Goal: Feedback & Contribution: Contribute content

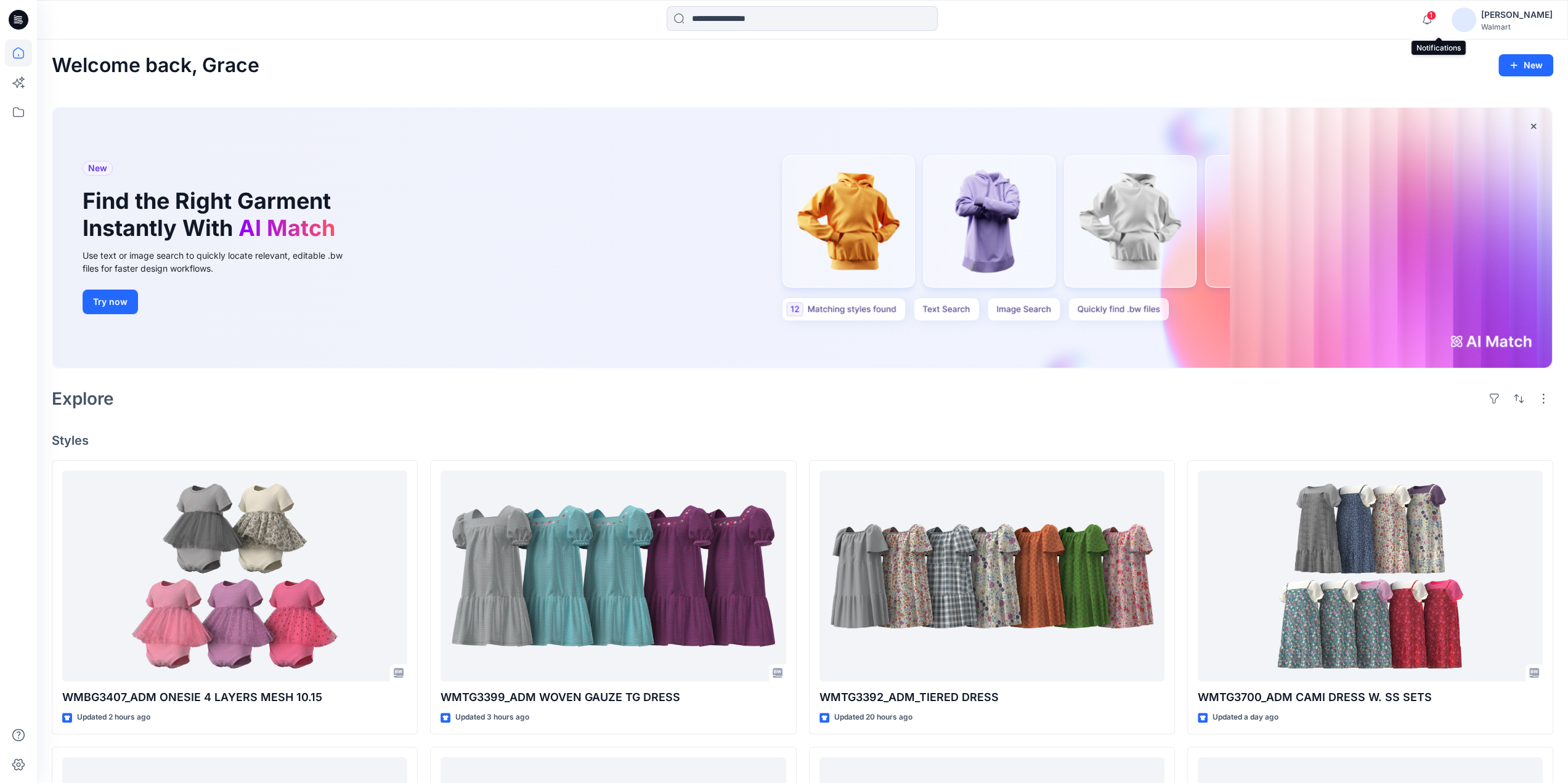
click at [1436, 14] on span "1" at bounding box center [1431, 15] width 10 height 10
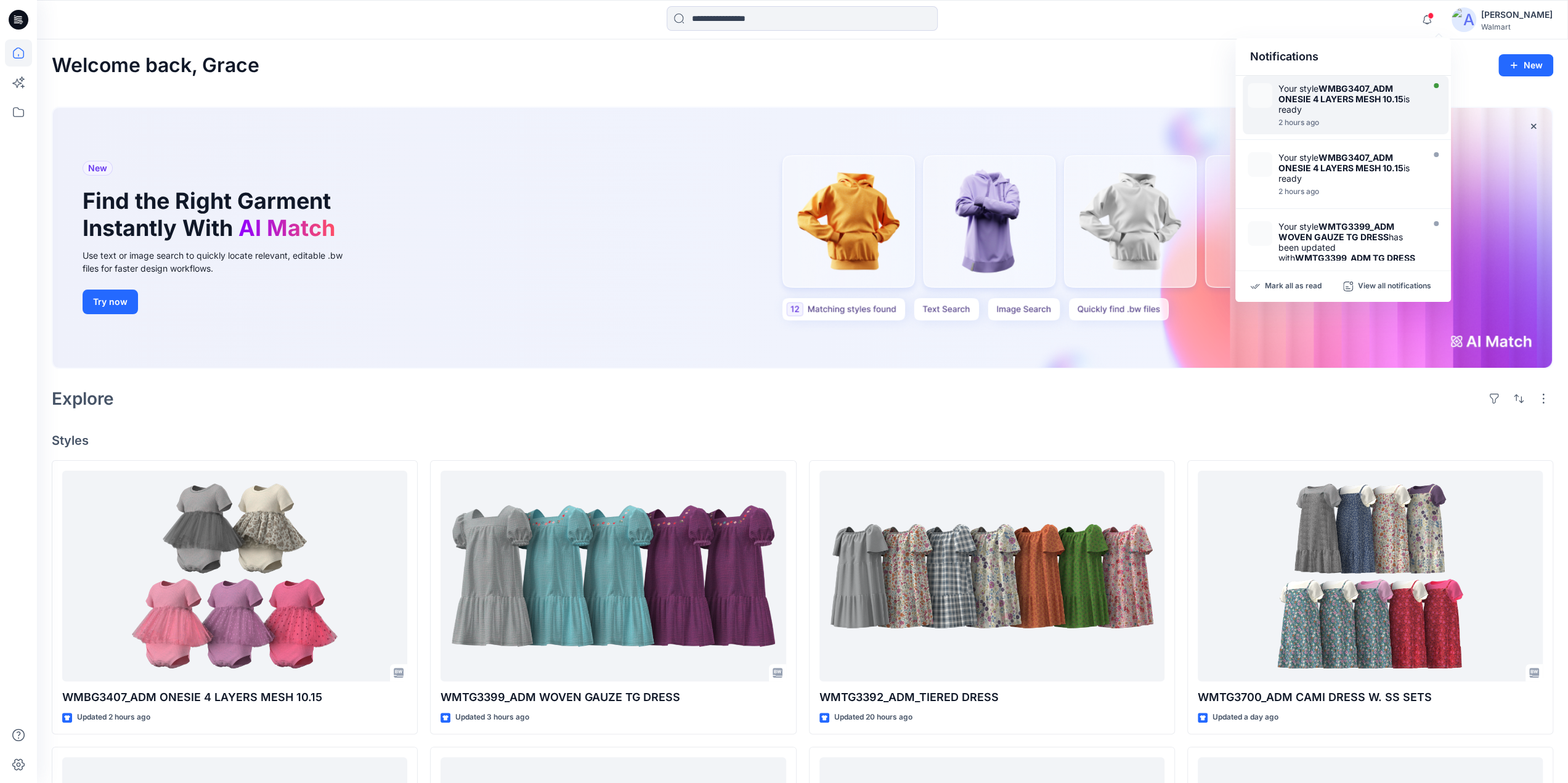
click at [1331, 103] on div "Your style WMBG3407_ADM ONESIE 4 LAYERS MESH 10.15 is ready" at bounding box center [1349, 99] width 142 height 31
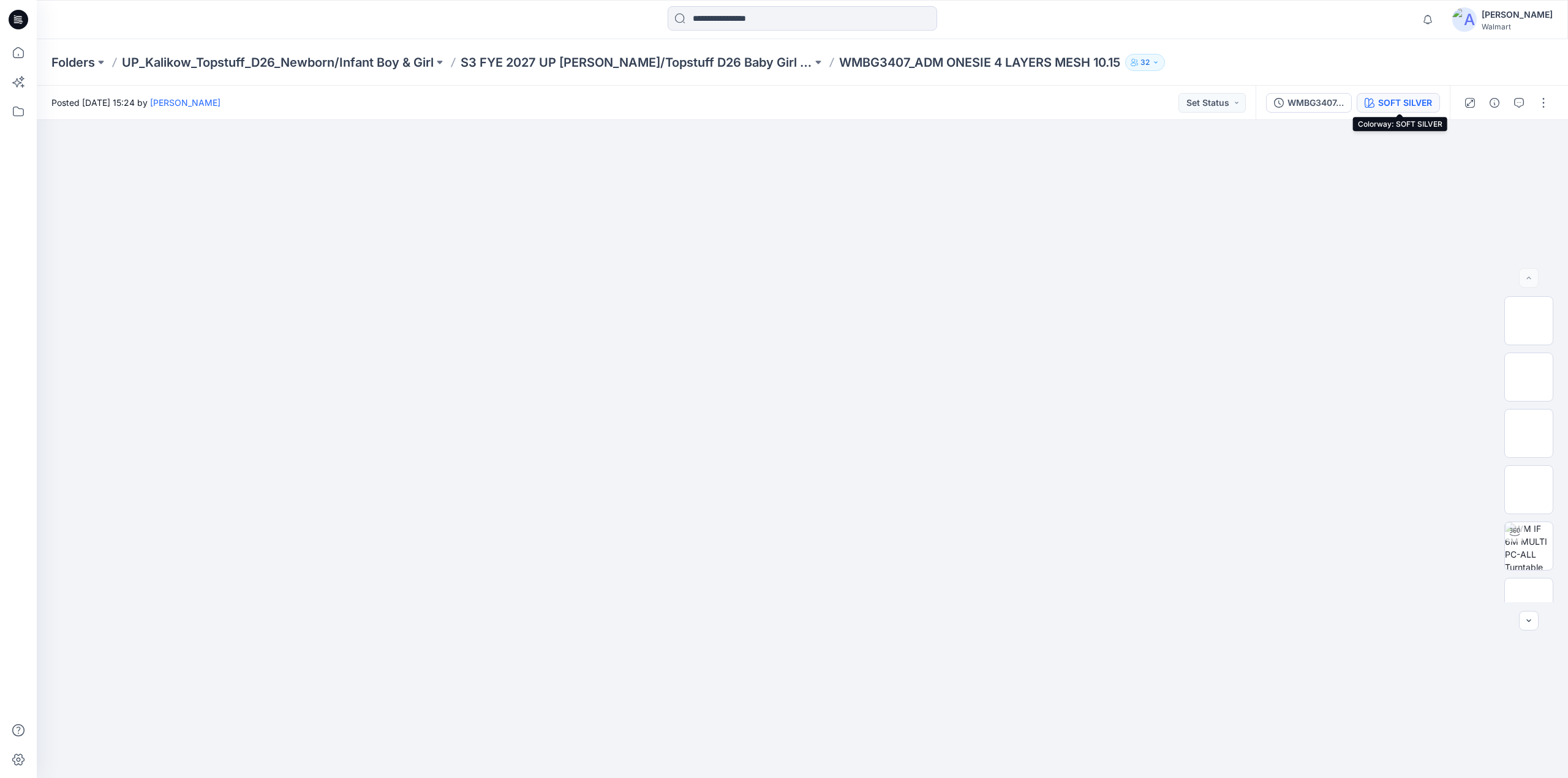
click at [1411, 99] on div "SOFT SILVER" at bounding box center [1405, 103] width 54 height 14
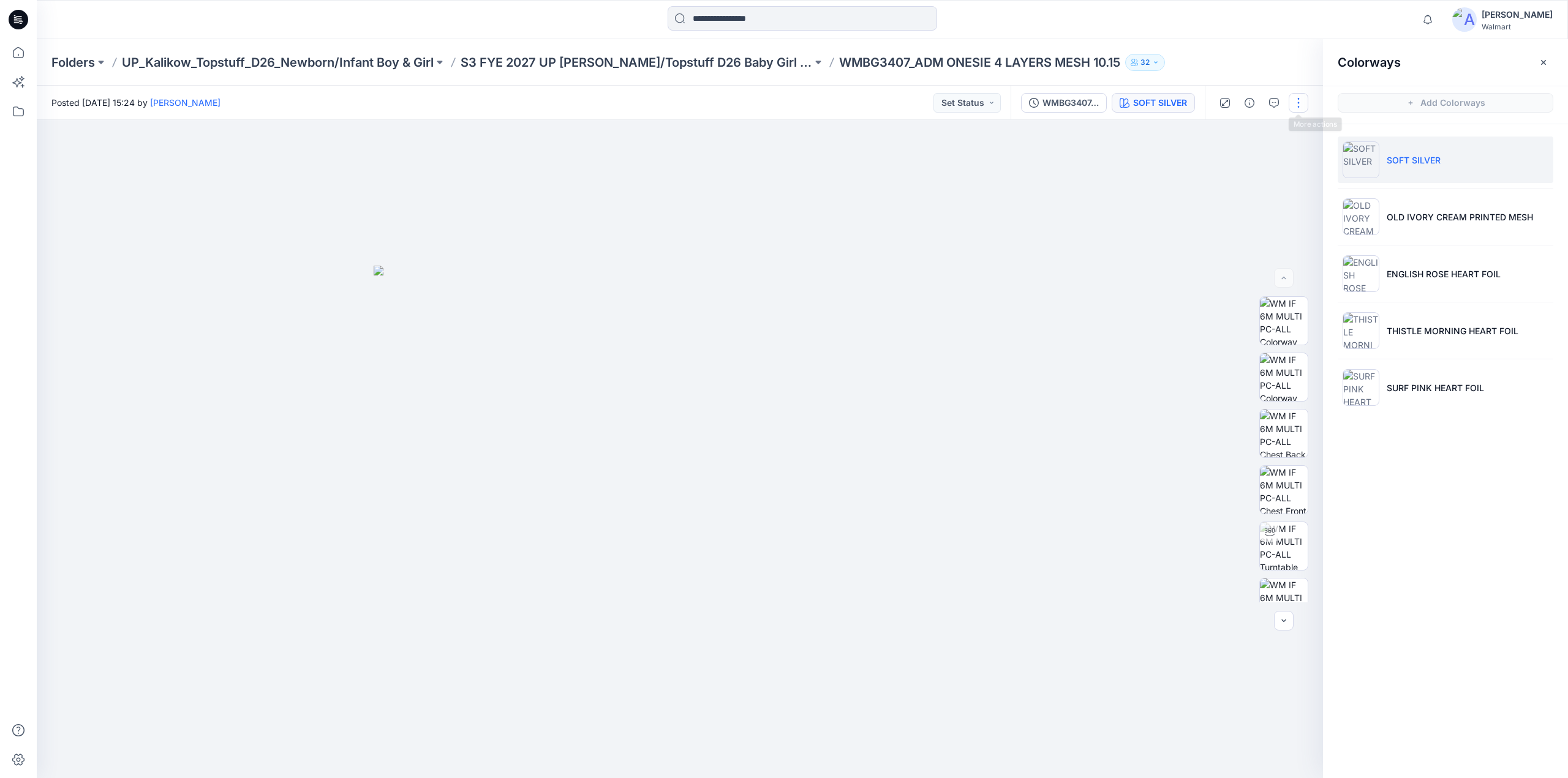
click at [1300, 100] on button "button" at bounding box center [1299, 103] width 20 height 19
click at [1219, 161] on p "Edit" at bounding box center [1221, 166] width 16 height 13
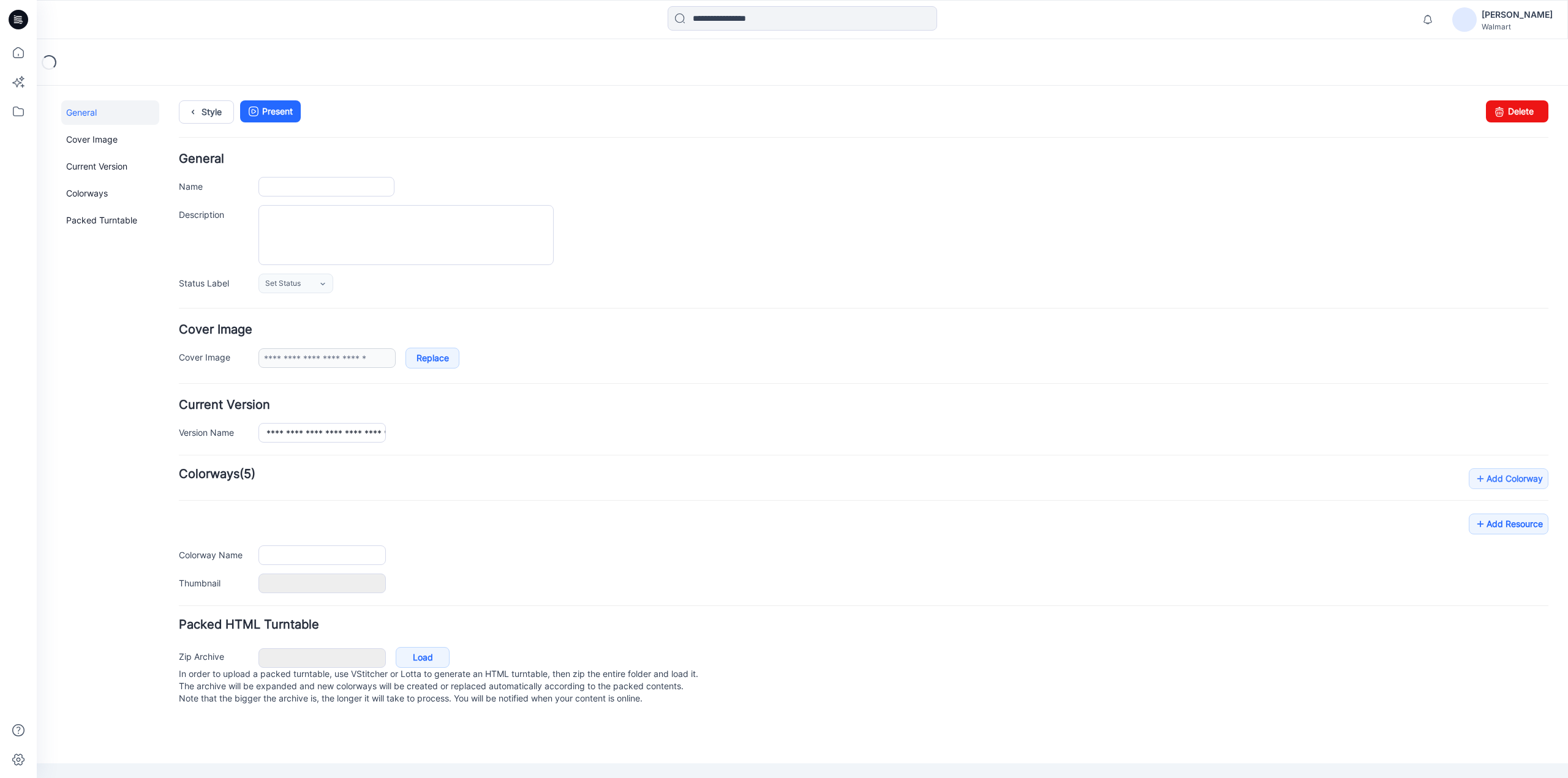
type input "**********"
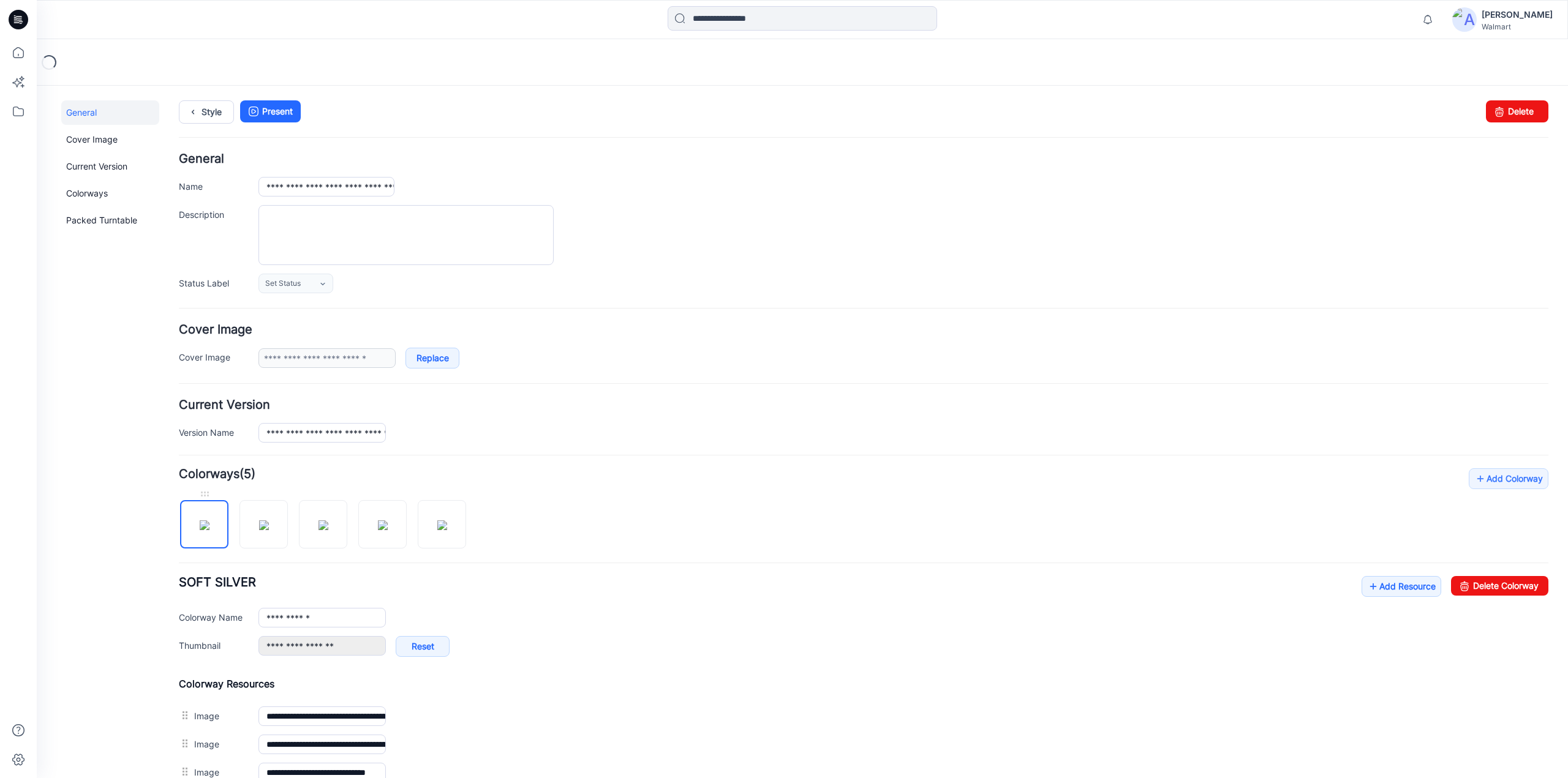
click at [209, 530] on img at bounding box center [204, 525] width 10 height 10
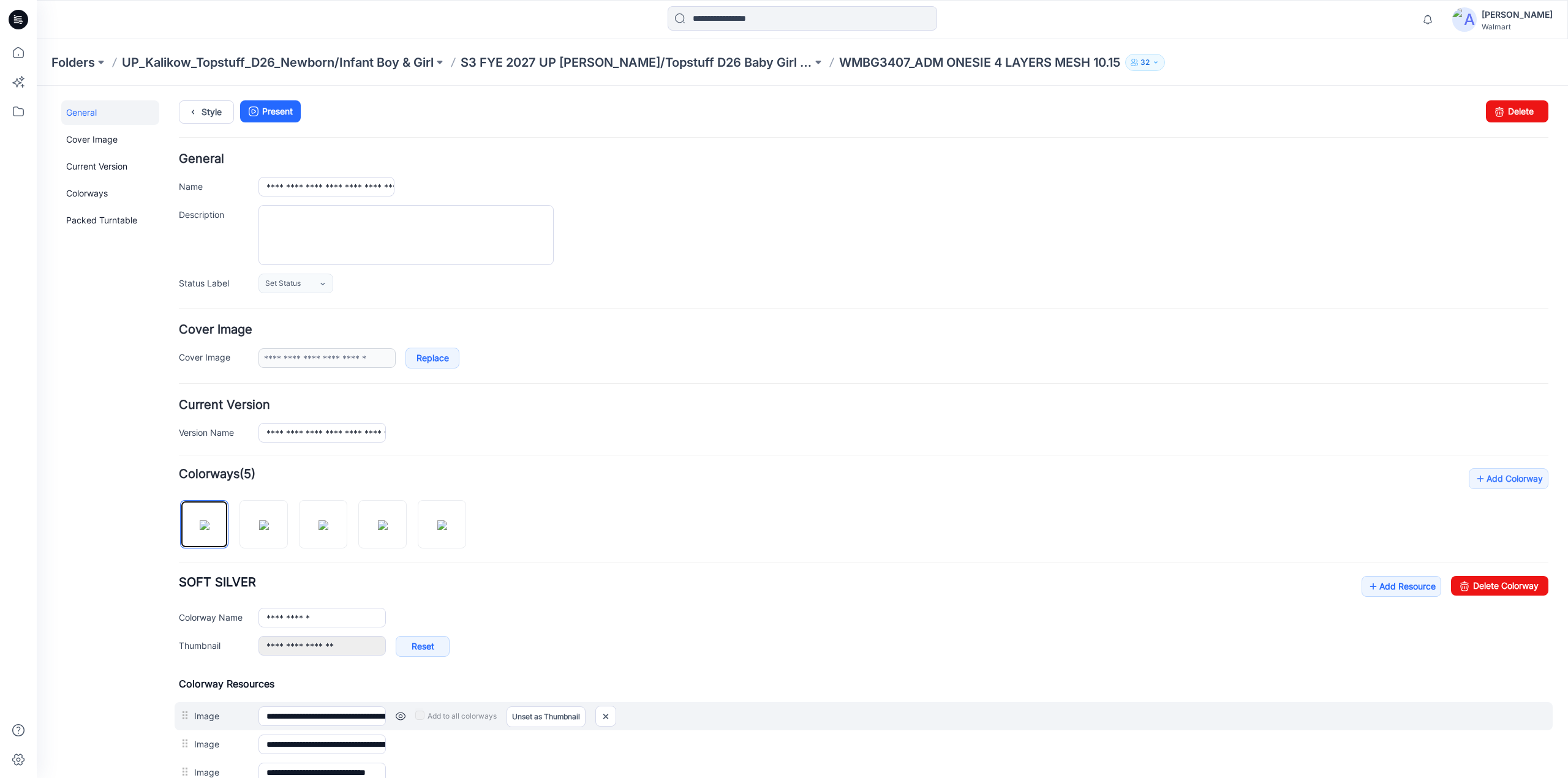
scroll to position [283, 0]
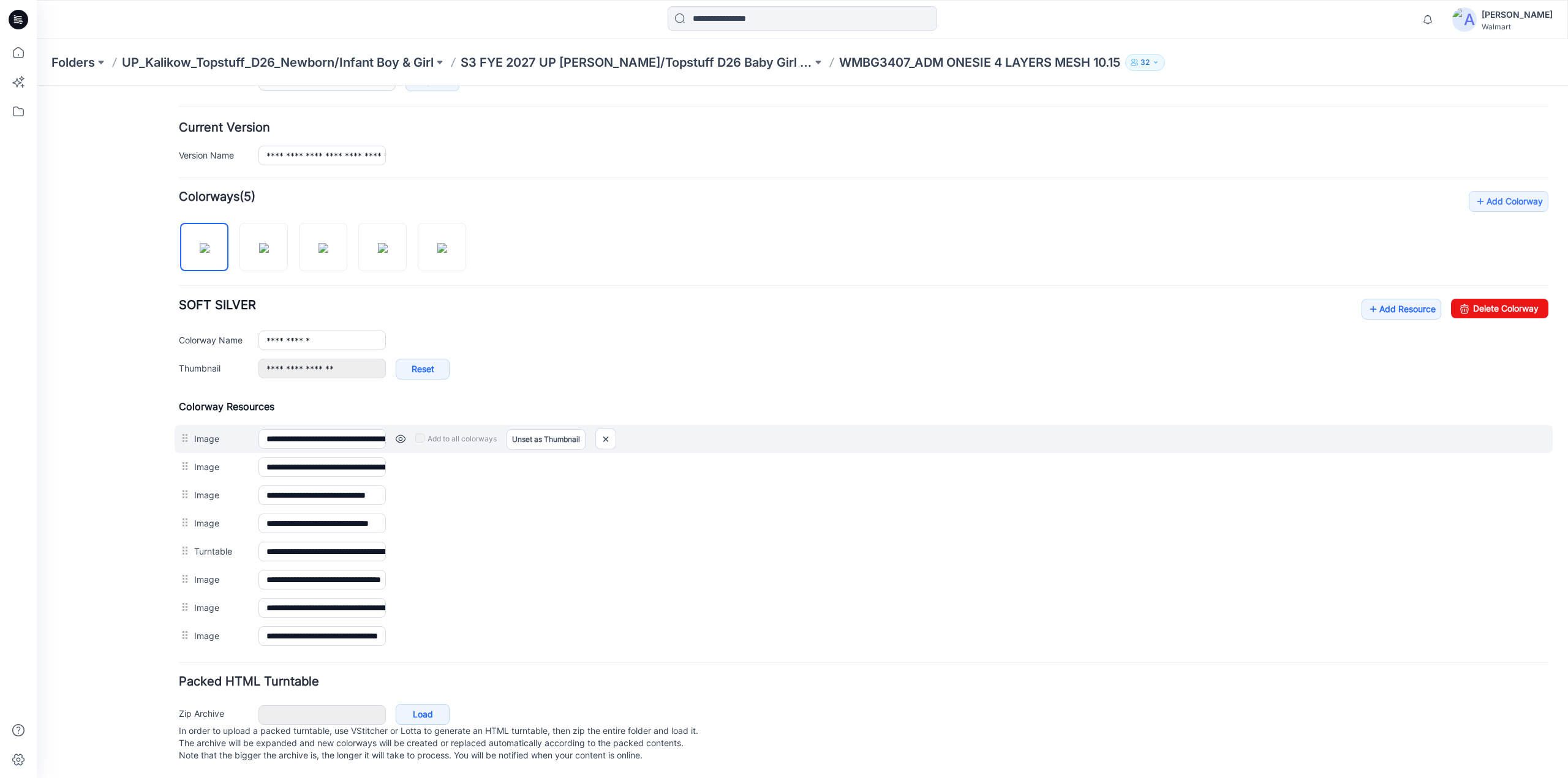
click at [399, 434] on link at bounding box center [400, 439] width 10 height 10
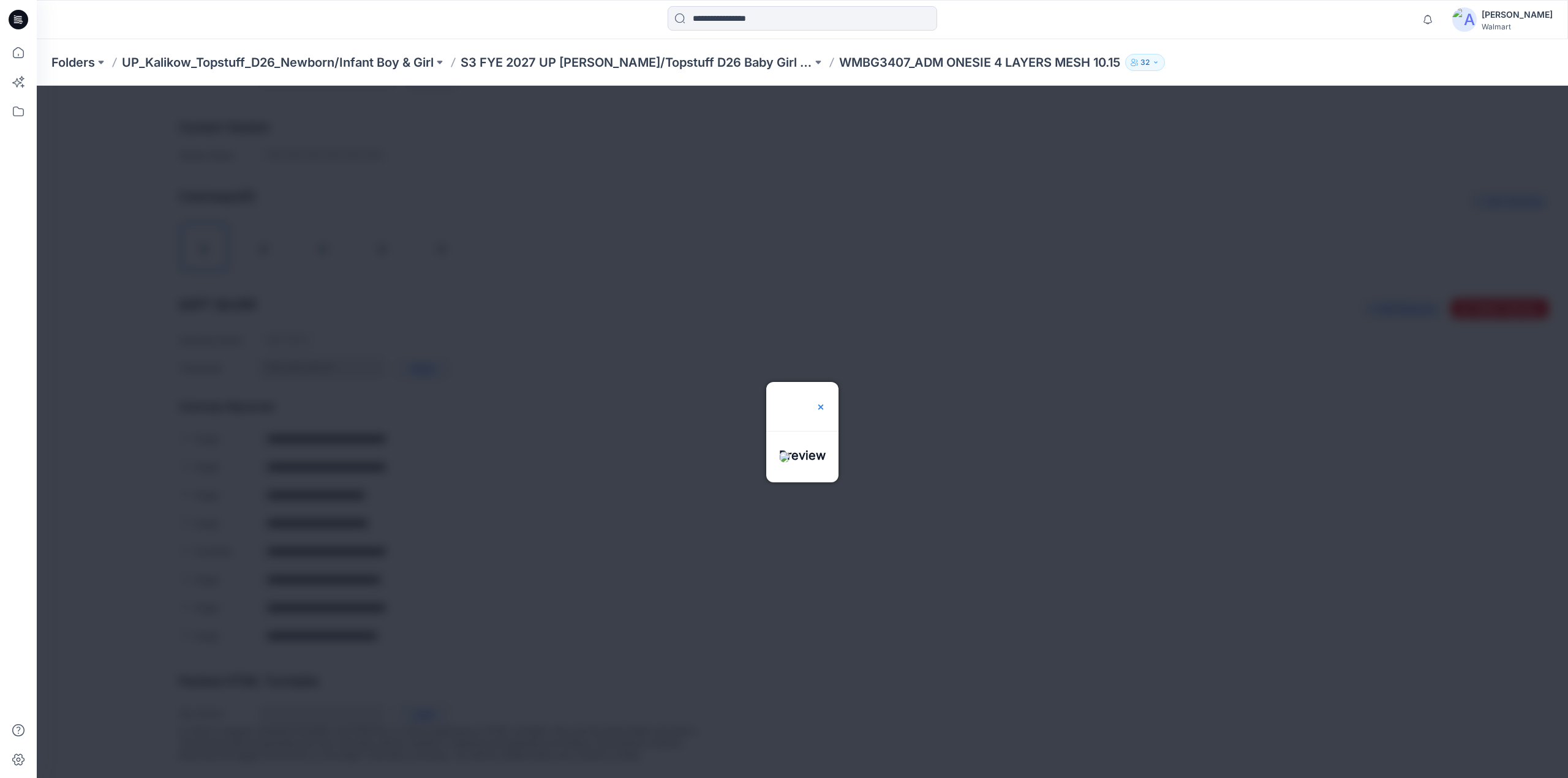
click at [826, 402] on img at bounding box center [821, 407] width 10 height 10
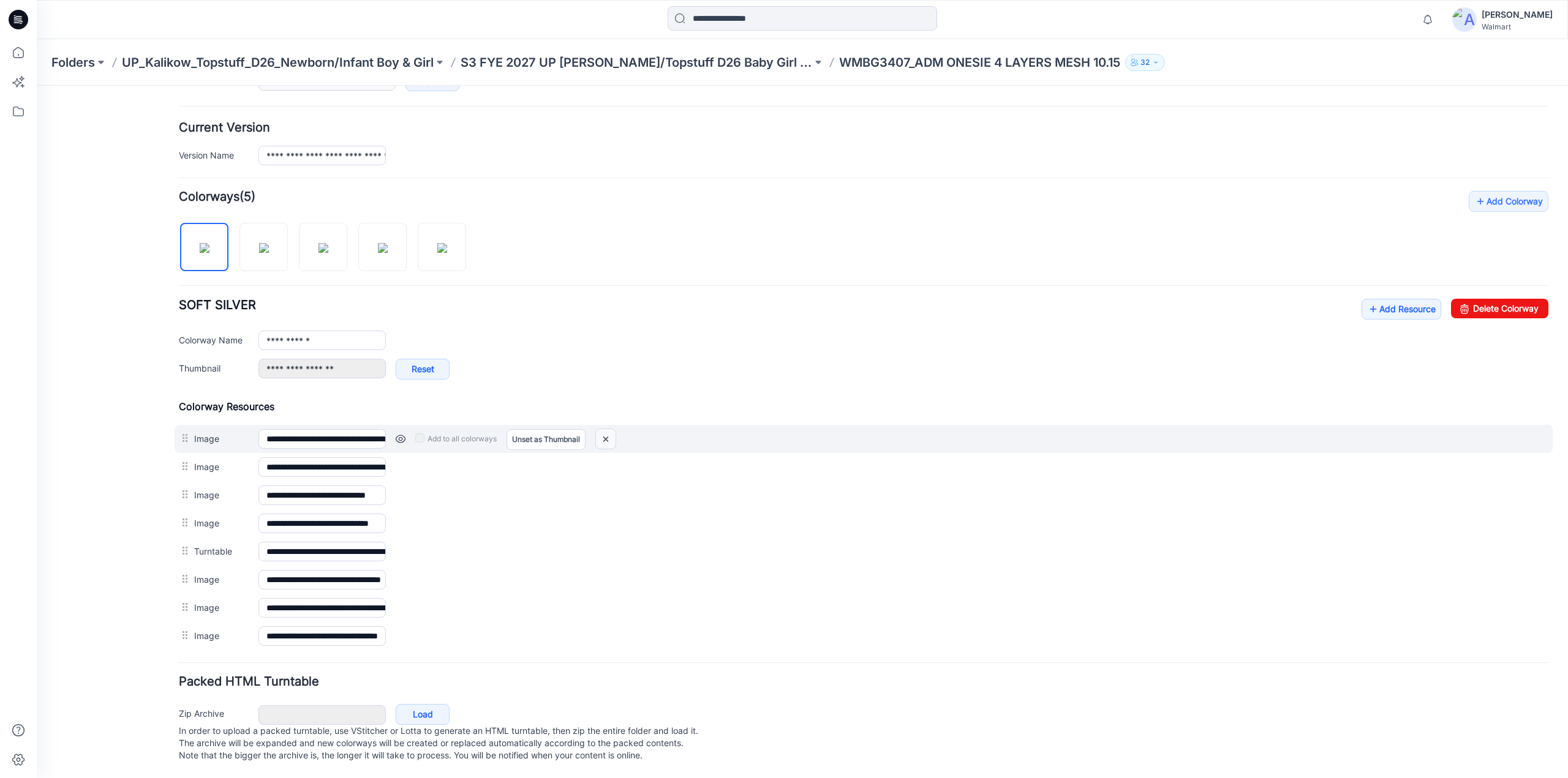
drag, startPoint x: 864, startPoint y: 138, endPoint x: 605, endPoint y: 428, distance: 388.8
click at [605, 429] on img at bounding box center [605, 439] width 20 height 20
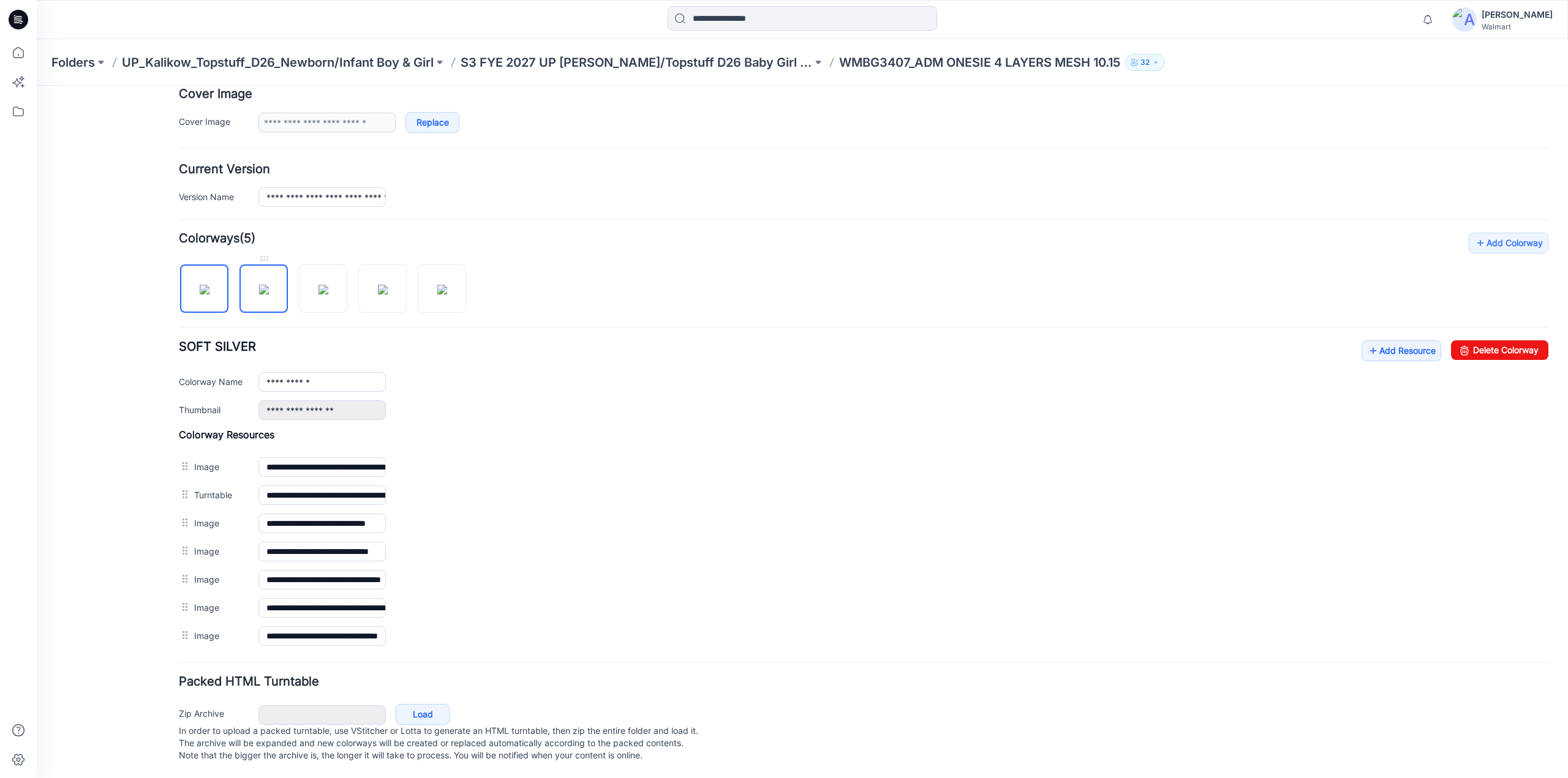
scroll to position [241, 0]
click at [269, 285] on img at bounding box center [263, 289] width 10 height 10
click at [319, 291] on img at bounding box center [323, 289] width 10 height 10
click at [382, 285] on img at bounding box center [382, 289] width 10 height 10
click at [437, 285] on img at bounding box center [442, 289] width 10 height 10
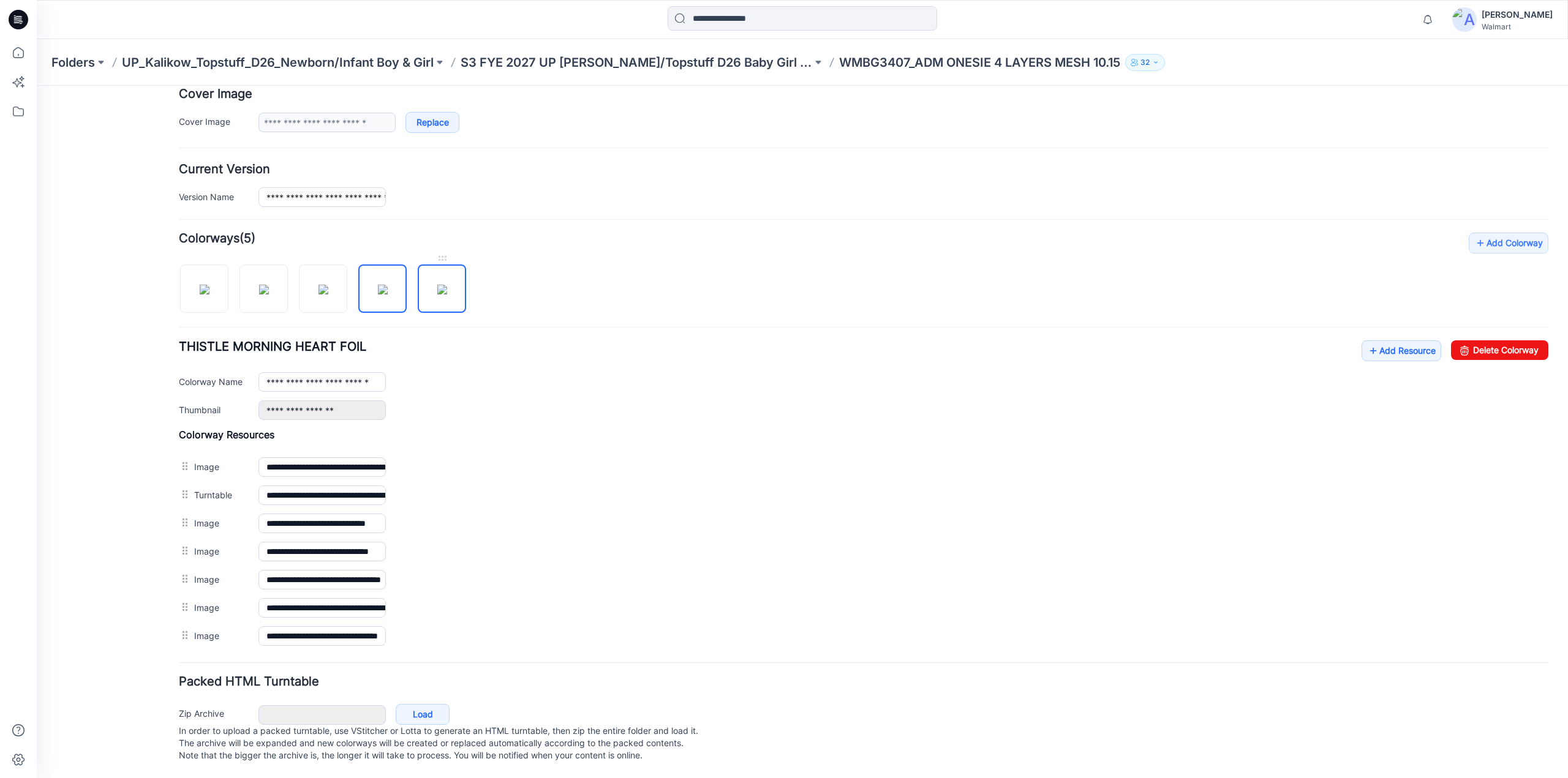
type input "**********"
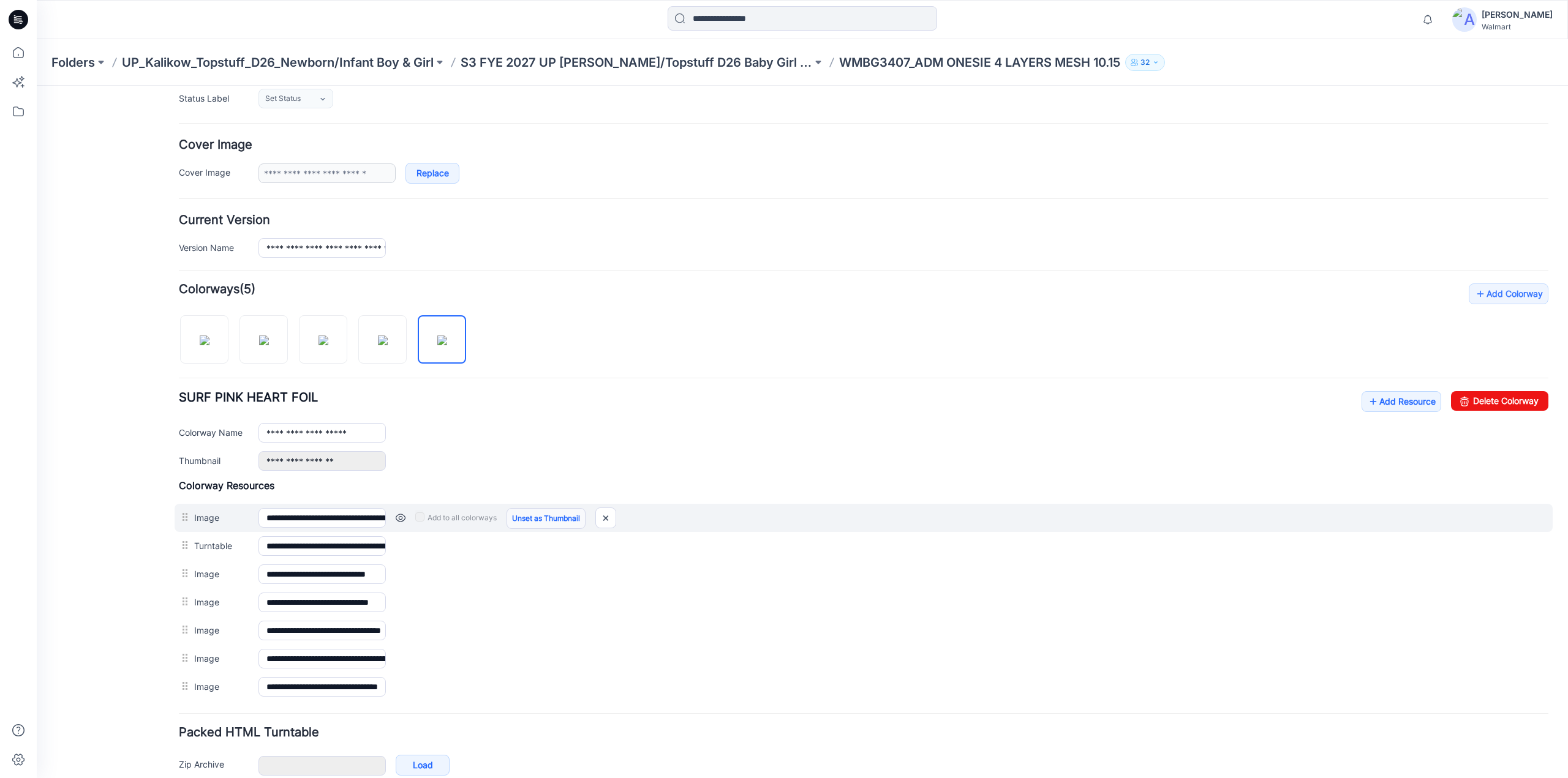
scroll to position [0, 0]
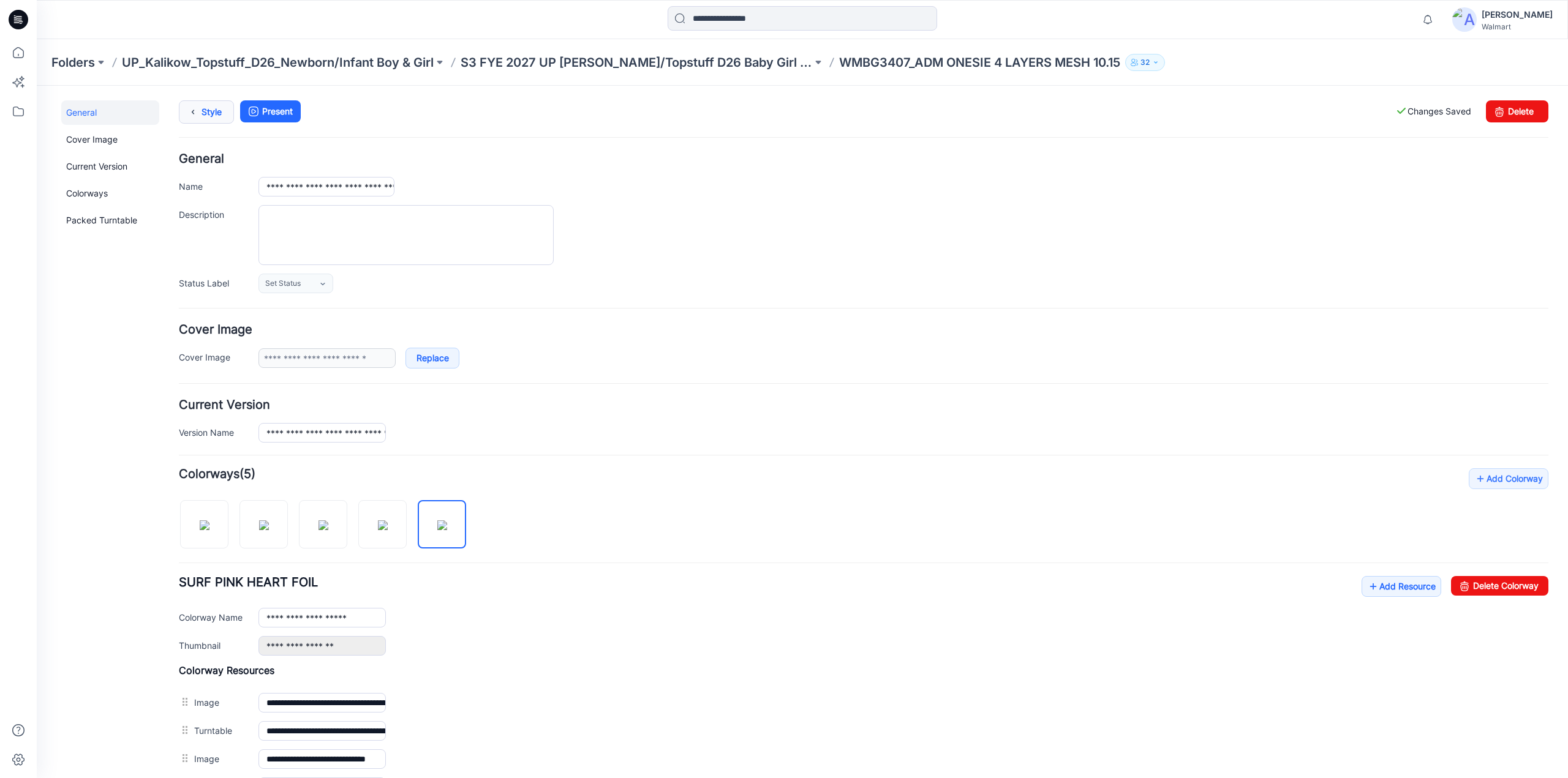
click at [200, 107] on icon at bounding box center [193, 112] width 17 height 22
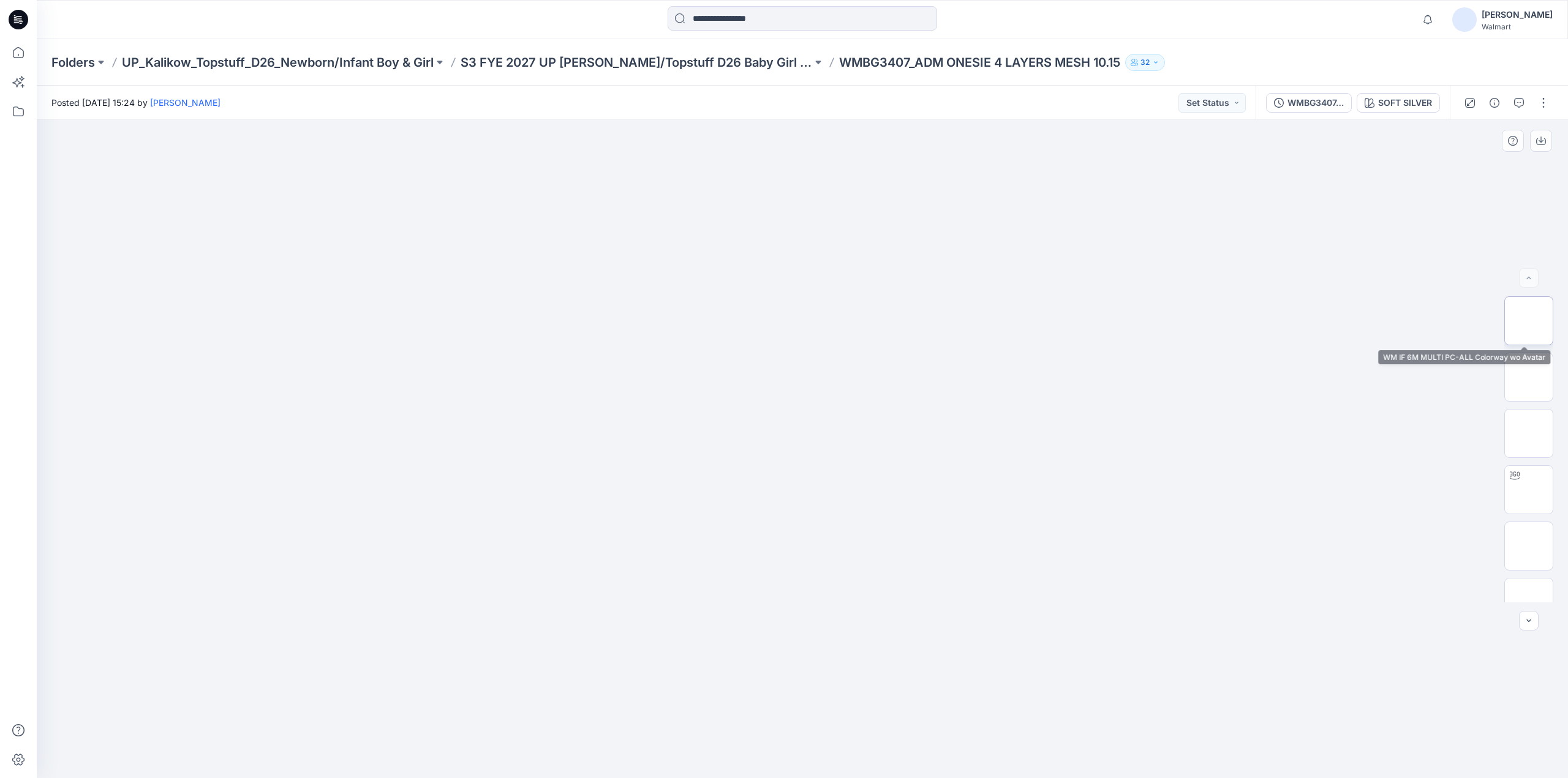
click at [1529, 321] on img at bounding box center [1529, 321] width 0 height 0
click at [1529, 489] on img at bounding box center [1529, 489] width 0 height 0
click at [1543, 113] on div at bounding box center [1506, 103] width 113 height 34
click at [1541, 106] on button "button" at bounding box center [1543, 103] width 20 height 19
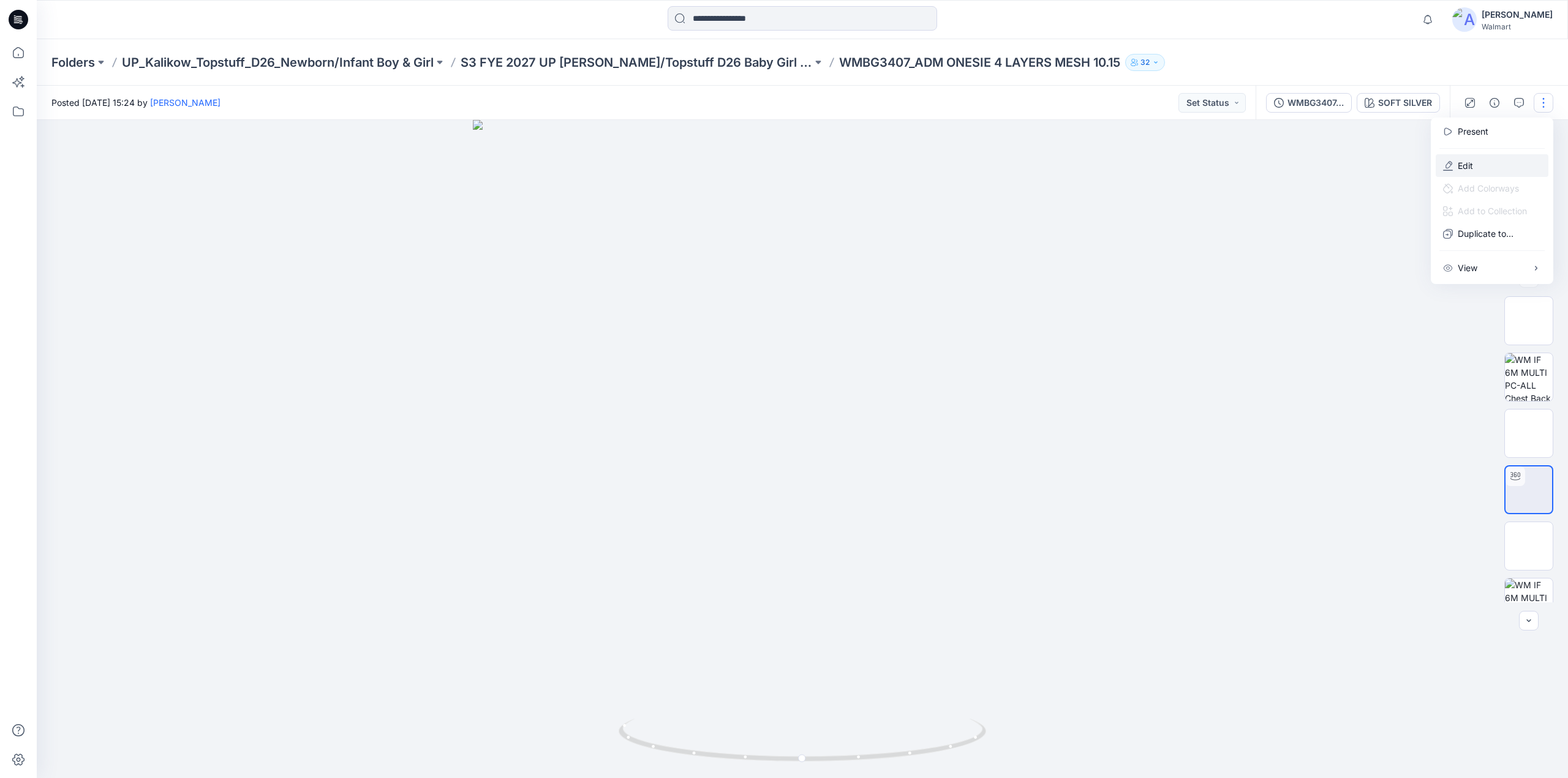
click at [1460, 163] on p "Edit" at bounding box center [1466, 166] width 16 height 13
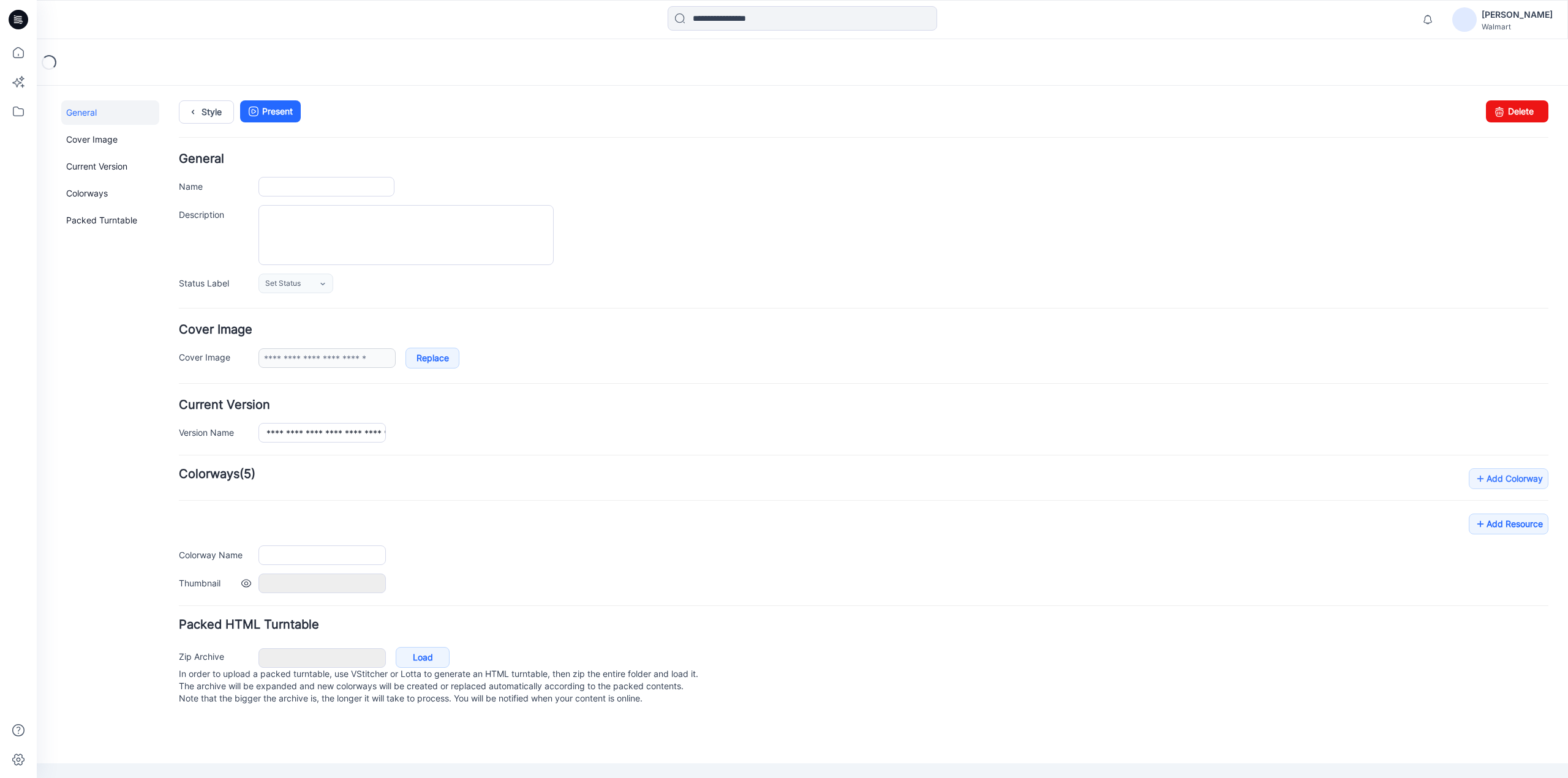
type input "**********"
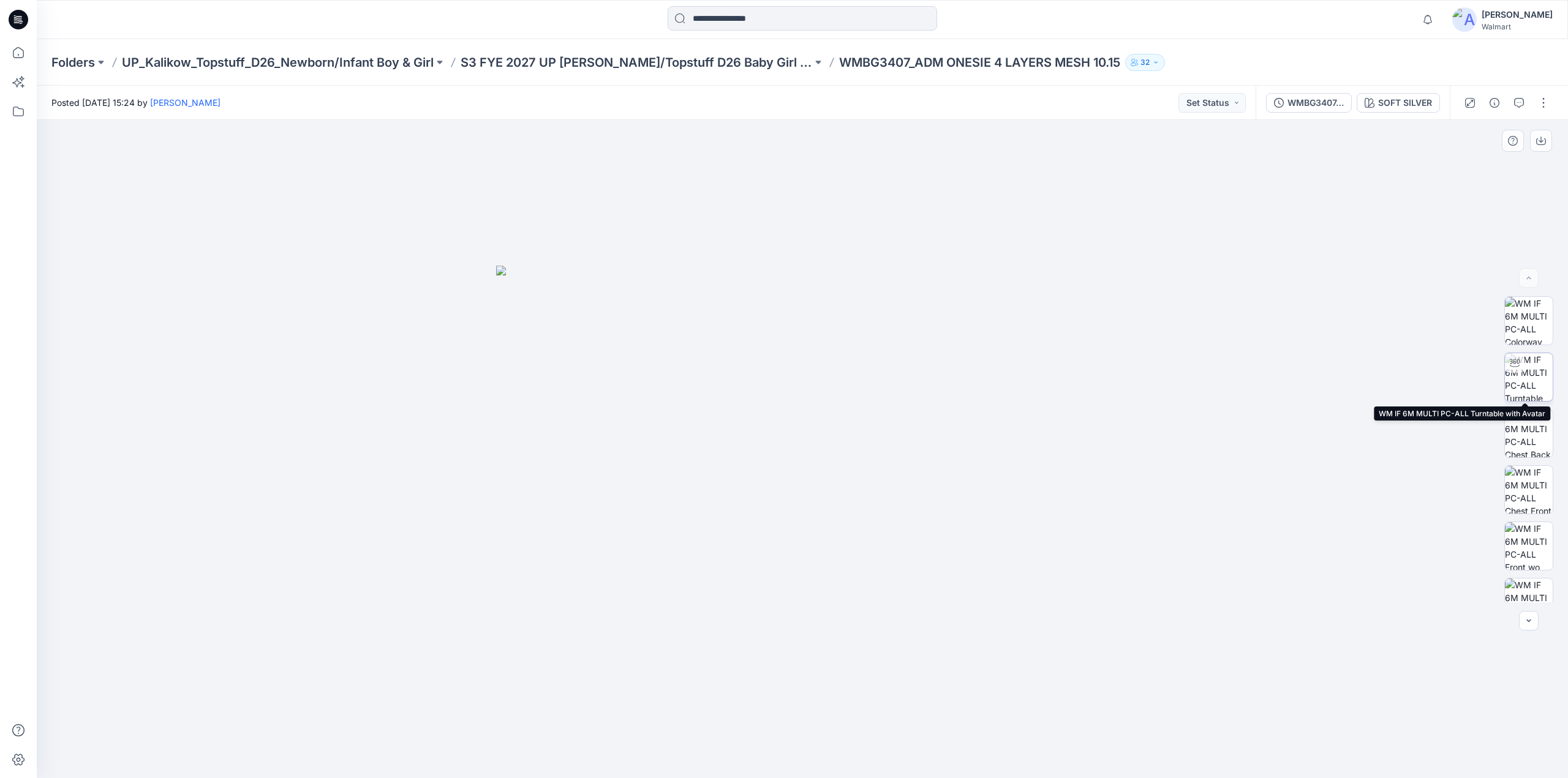
click at [1524, 383] on img at bounding box center [1528, 376] width 47 height 47
click at [690, 58] on p "S3 FYE 2027 UP Kalikow/Topstuff D26 Baby Girl & Boy" at bounding box center [636, 62] width 352 height 17
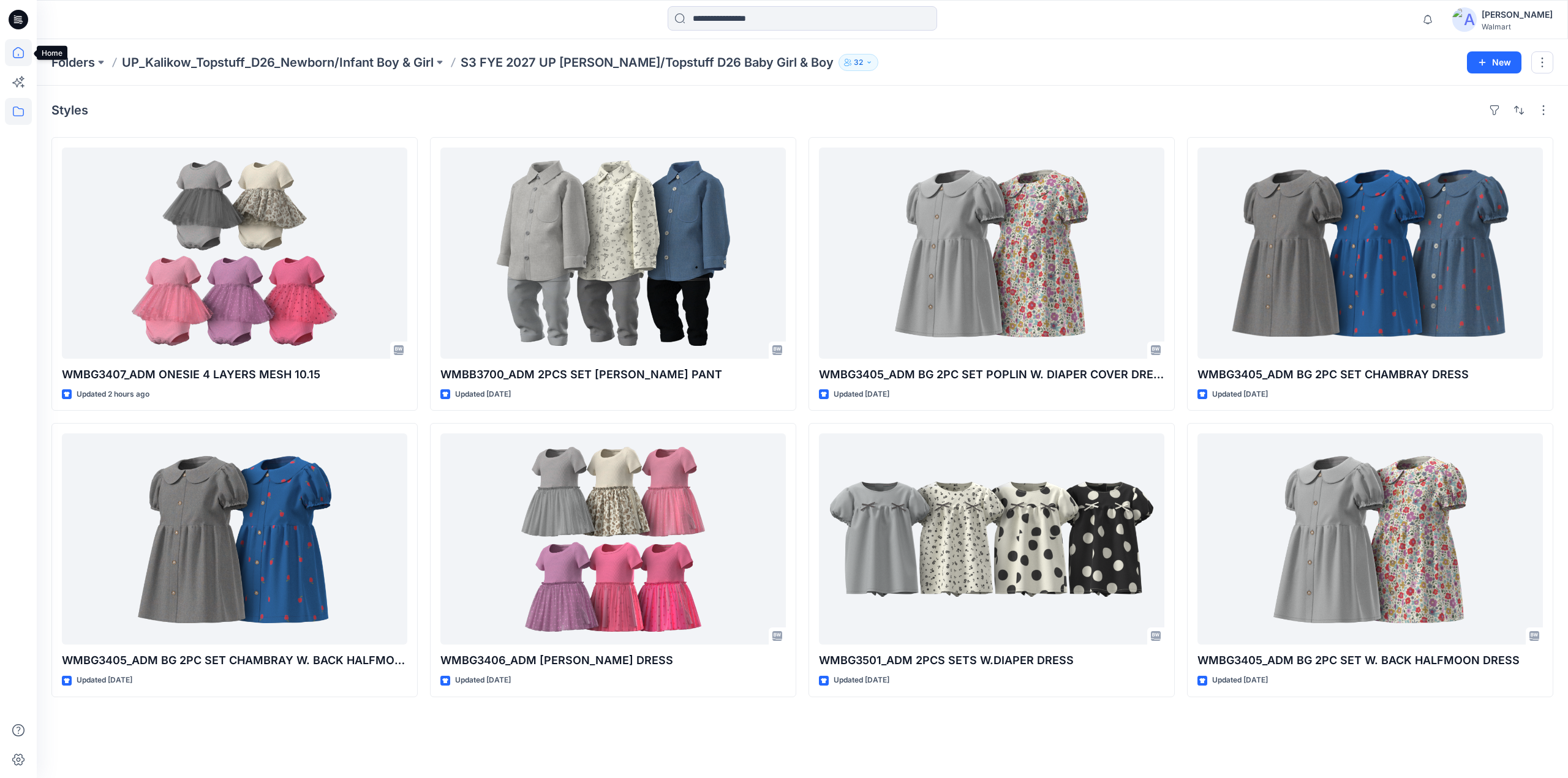
click at [10, 54] on icon at bounding box center [18, 52] width 27 height 27
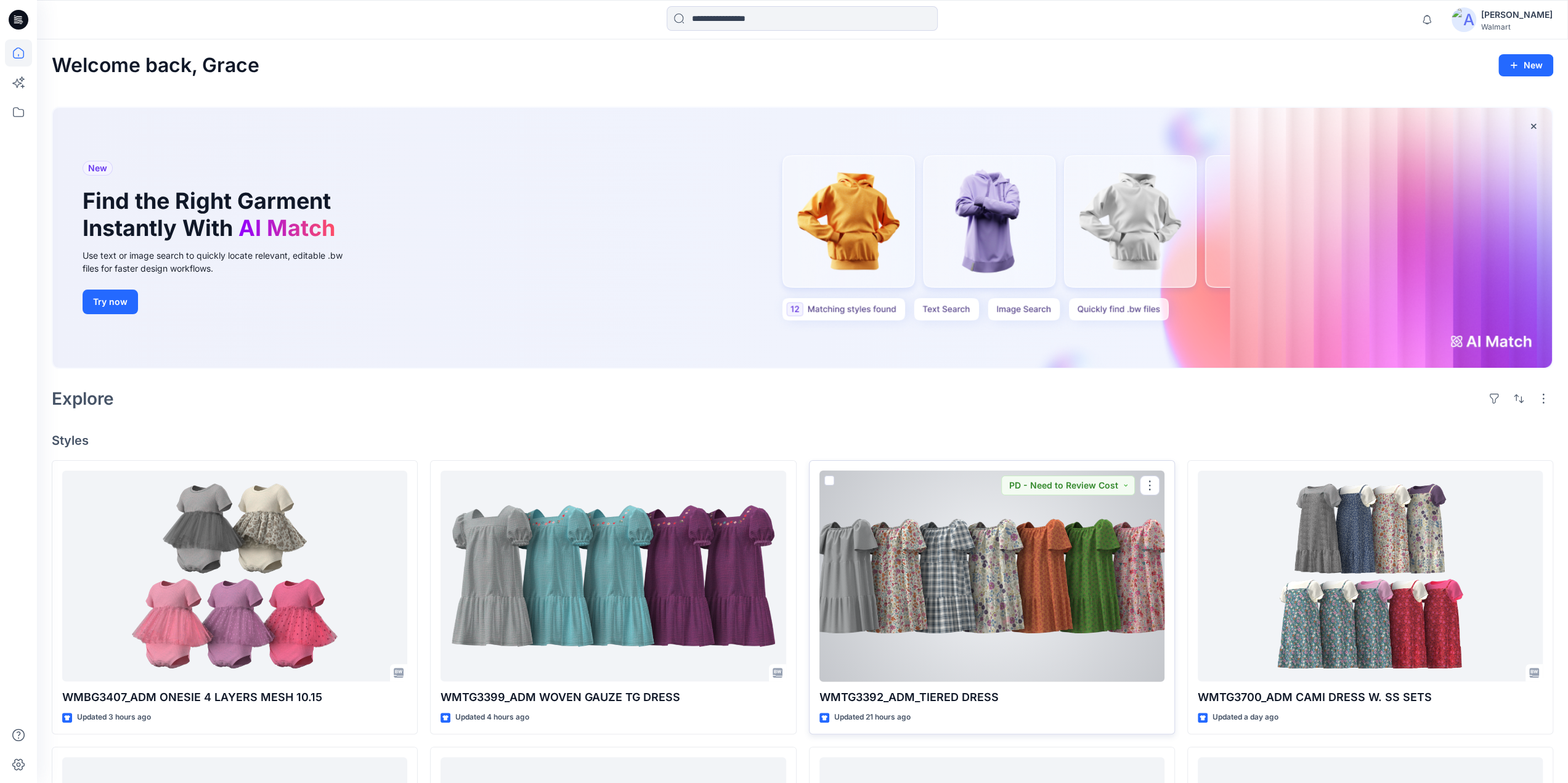
click at [1017, 571] on div at bounding box center [992, 576] width 345 height 211
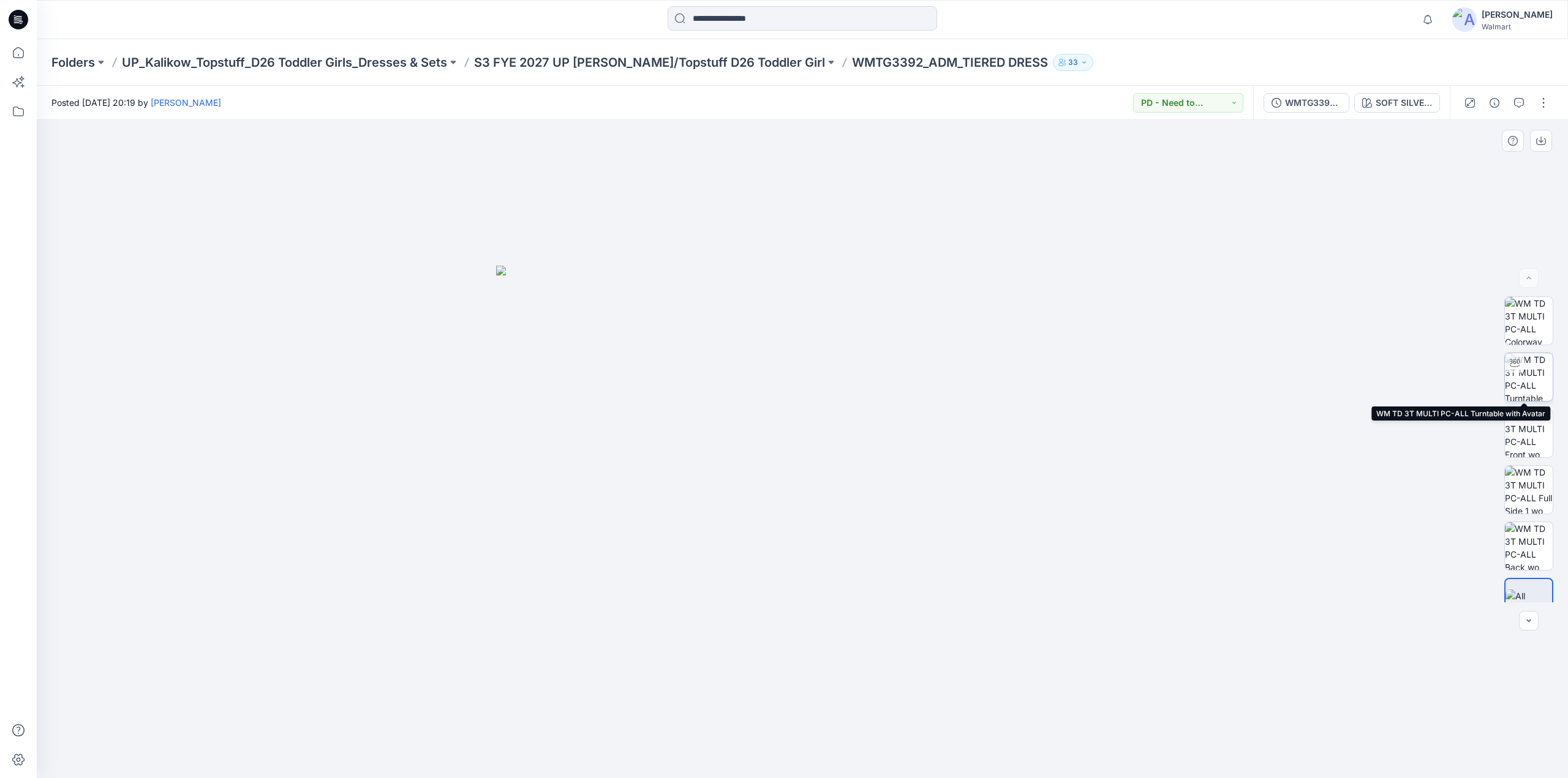
click at [1524, 370] on img at bounding box center [1528, 376] width 47 height 47
click at [1525, 108] on button "button" at bounding box center [1519, 103] width 20 height 19
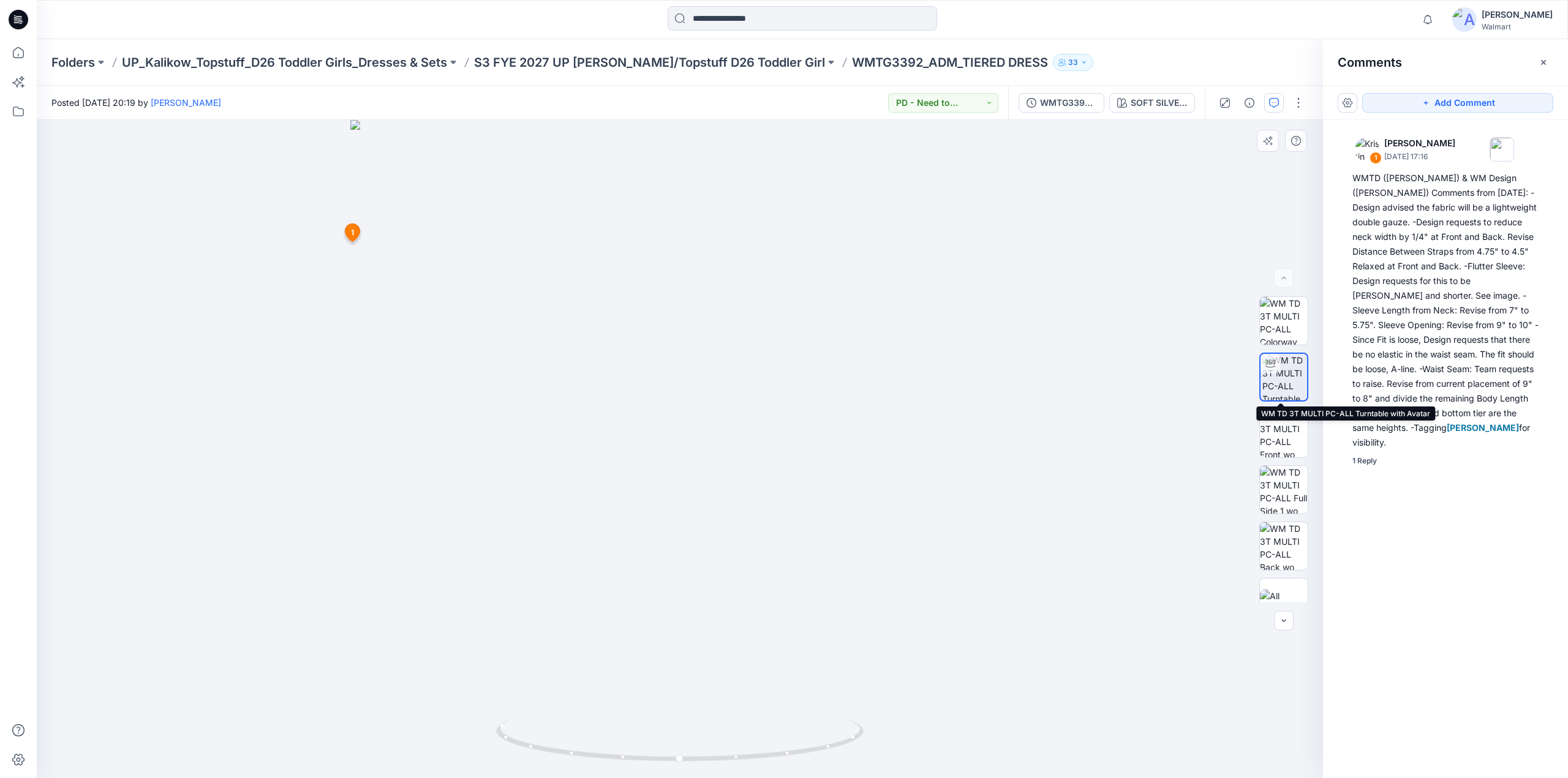
click at [1278, 374] on img at bounding box center [1284, 377] width 45 height 47
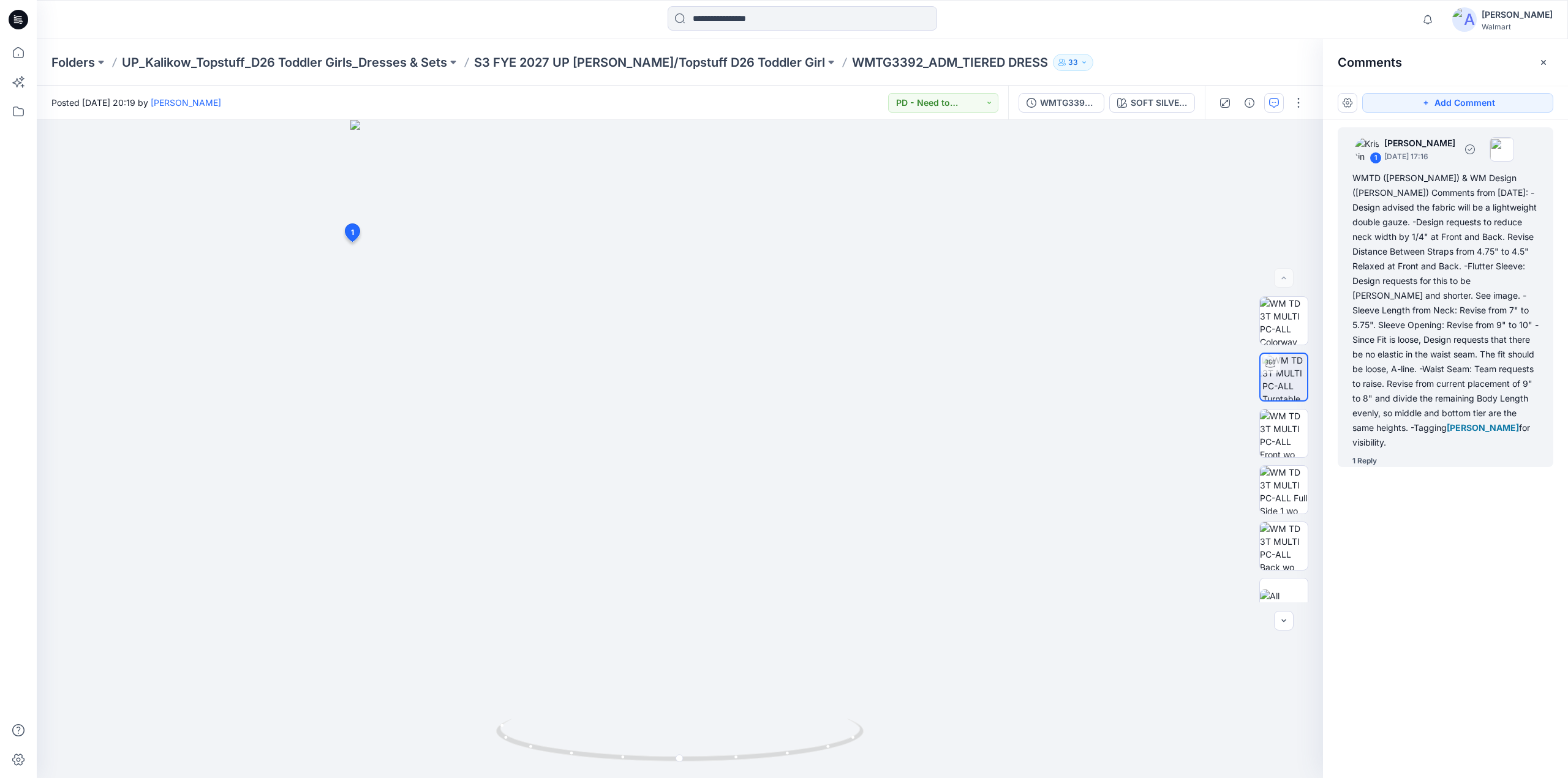
click at [1411, 329] on div "WMTD (Kristin) & WM Design (Caroline) Comments from 10/10/25: -Design advised t…" at bounding box center [1446, 310] width 186 height 279
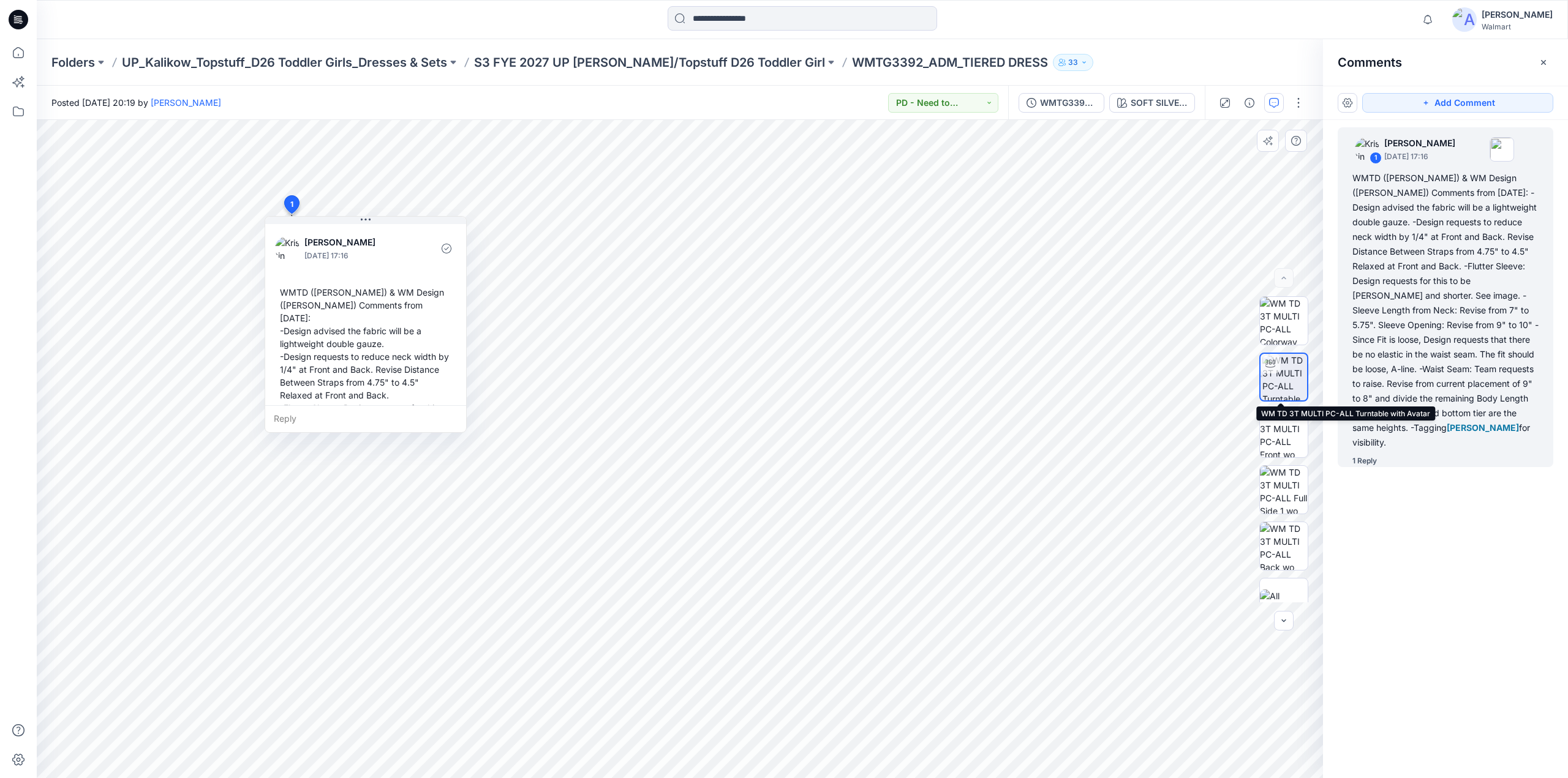
click at [1279, 386] on img at bounding box center [1284, 377] width 45 height 47
click at [1298, 105] on button "button" at bounding box center [1299, 103] width 20 height 19
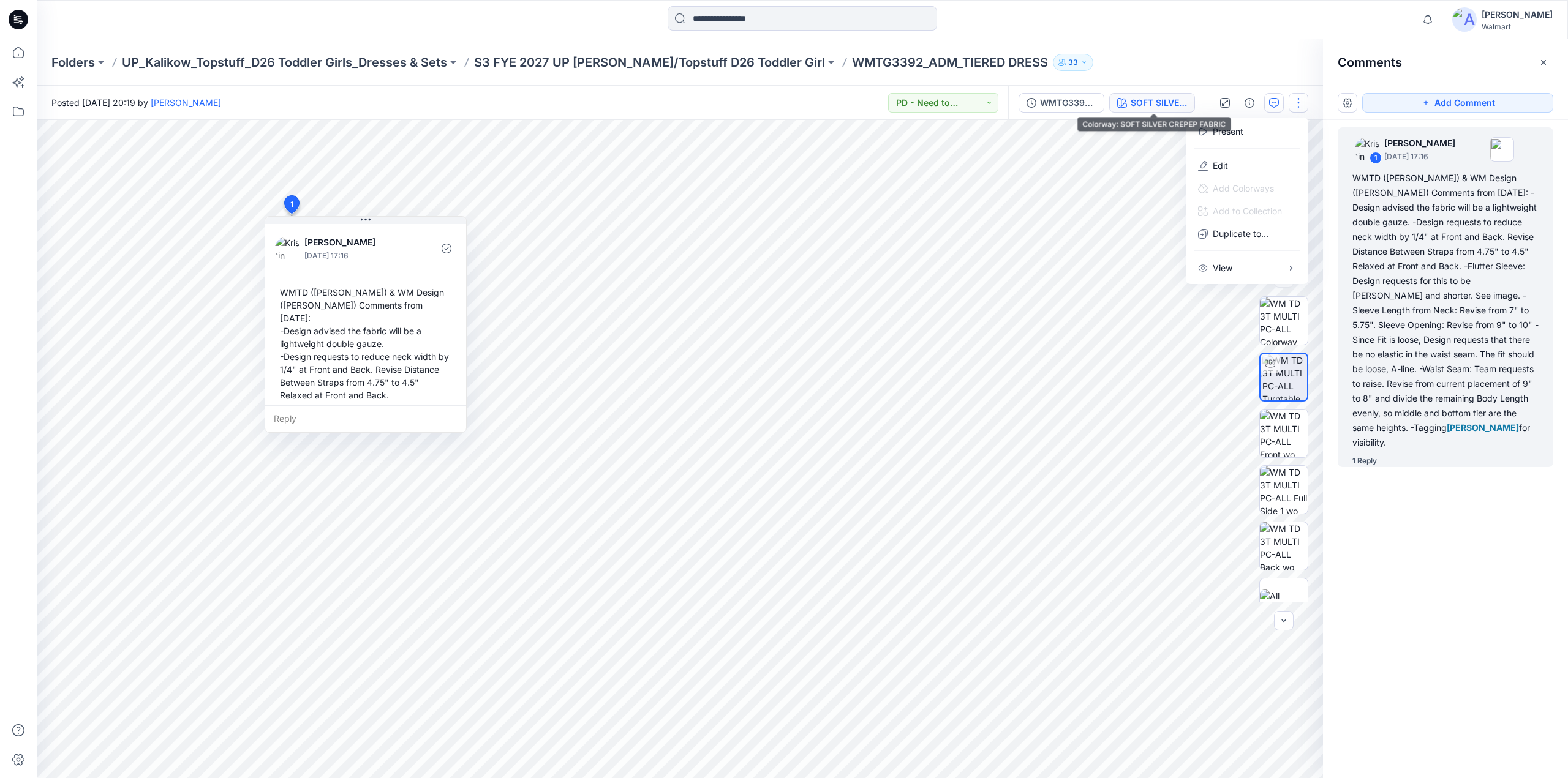
click at [1173, 106] on div "SOFT SILVER CREPEP FABRIC" at bounding box center [1159, 103] width 57 height 14
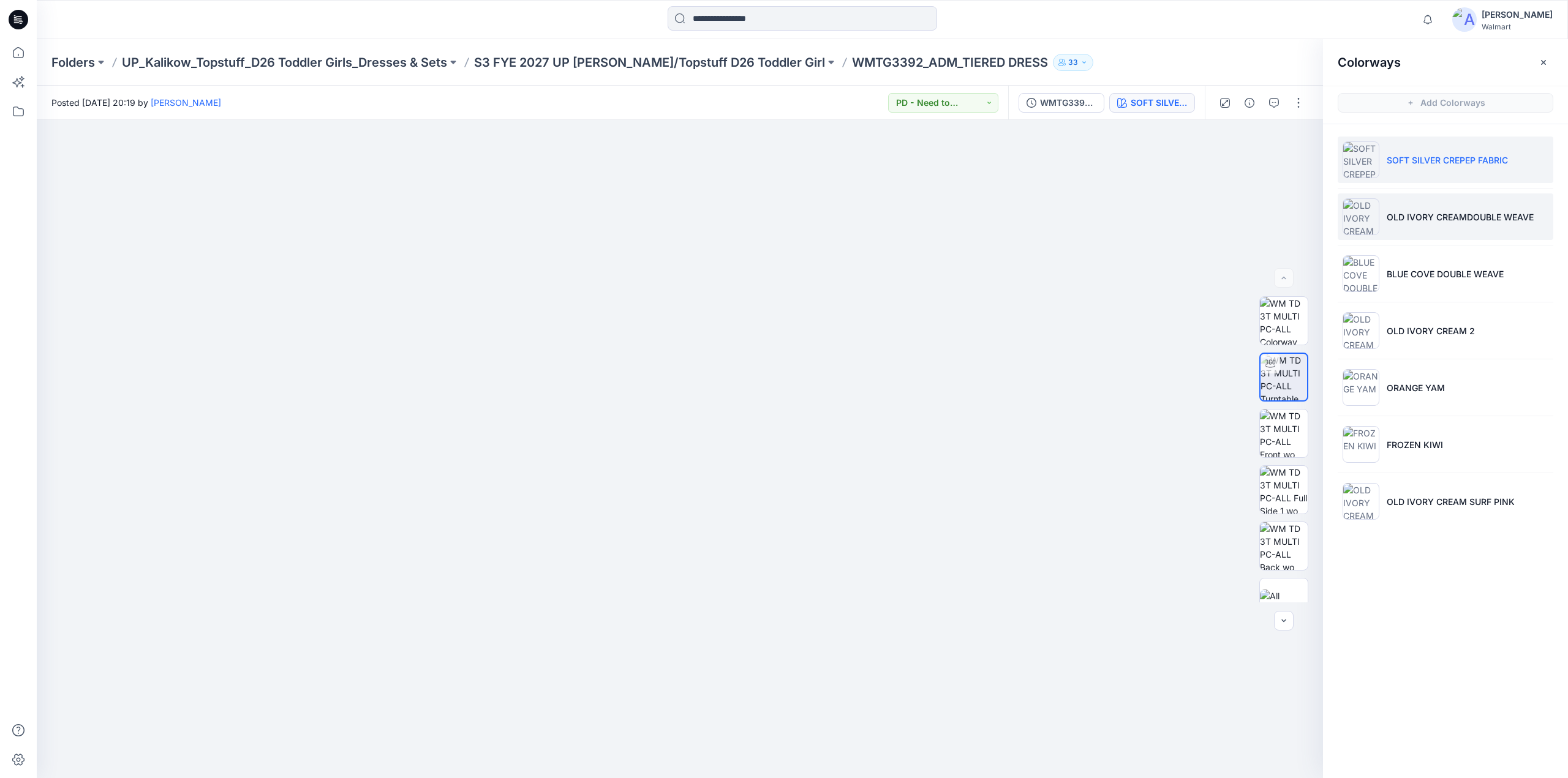
click at [1421, 216] on p "OLD IVORY CREAMDOUBLE WEAVE" at bounding box center [1460, 217] width 147 height 13
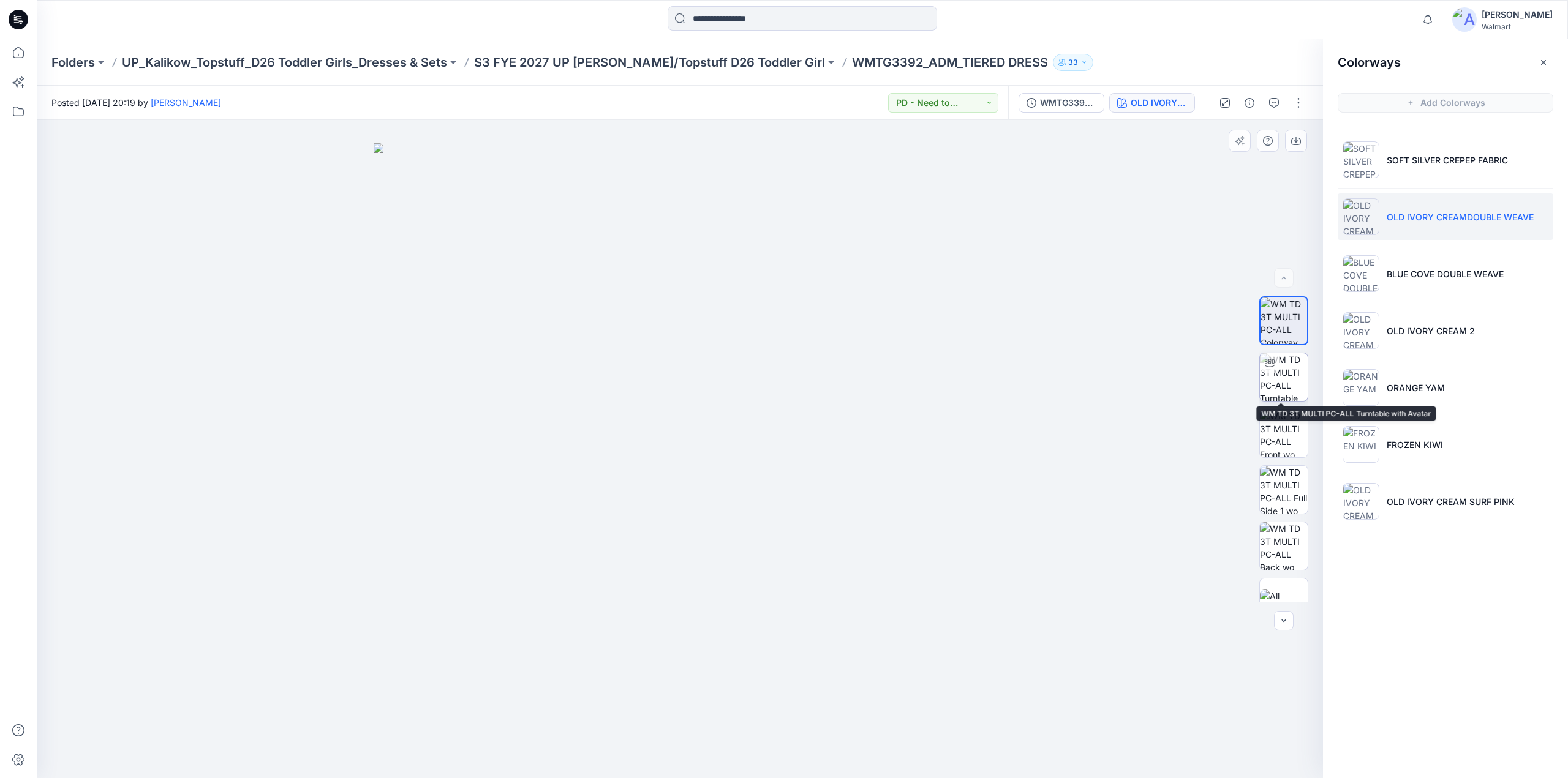
click at [1280, 370] on img at bounding box center [1283, 376] width 47 height 47
click at [736, 66] on p "S3 FYE 2027 UP [PERSON_NAME]/Topstuff D26 Toddler Girl" at bounding box center [650, 62] width 351 height 17
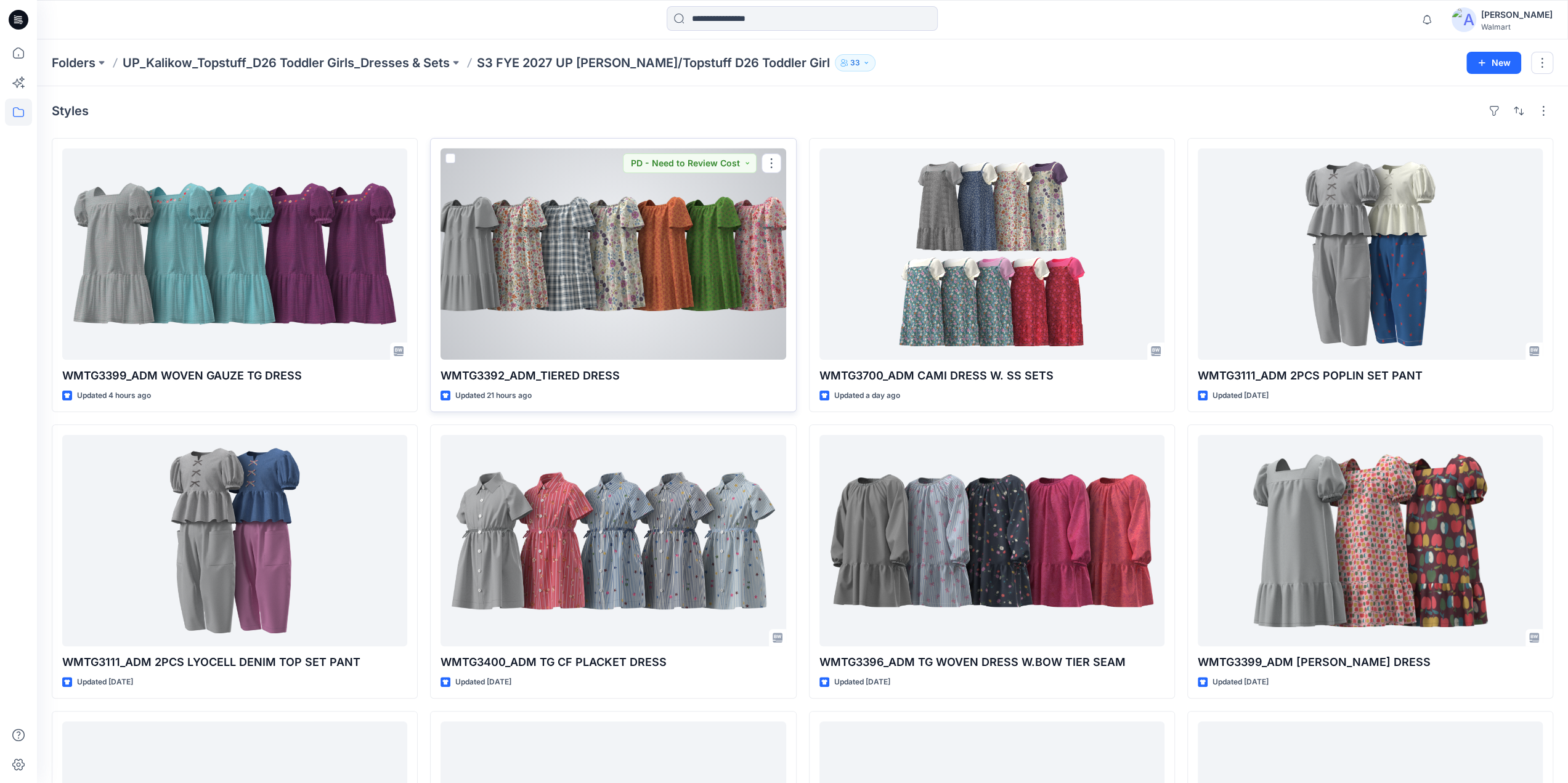
click at [646, 291] on div at bounding box center [612, 254] width 345 height 211
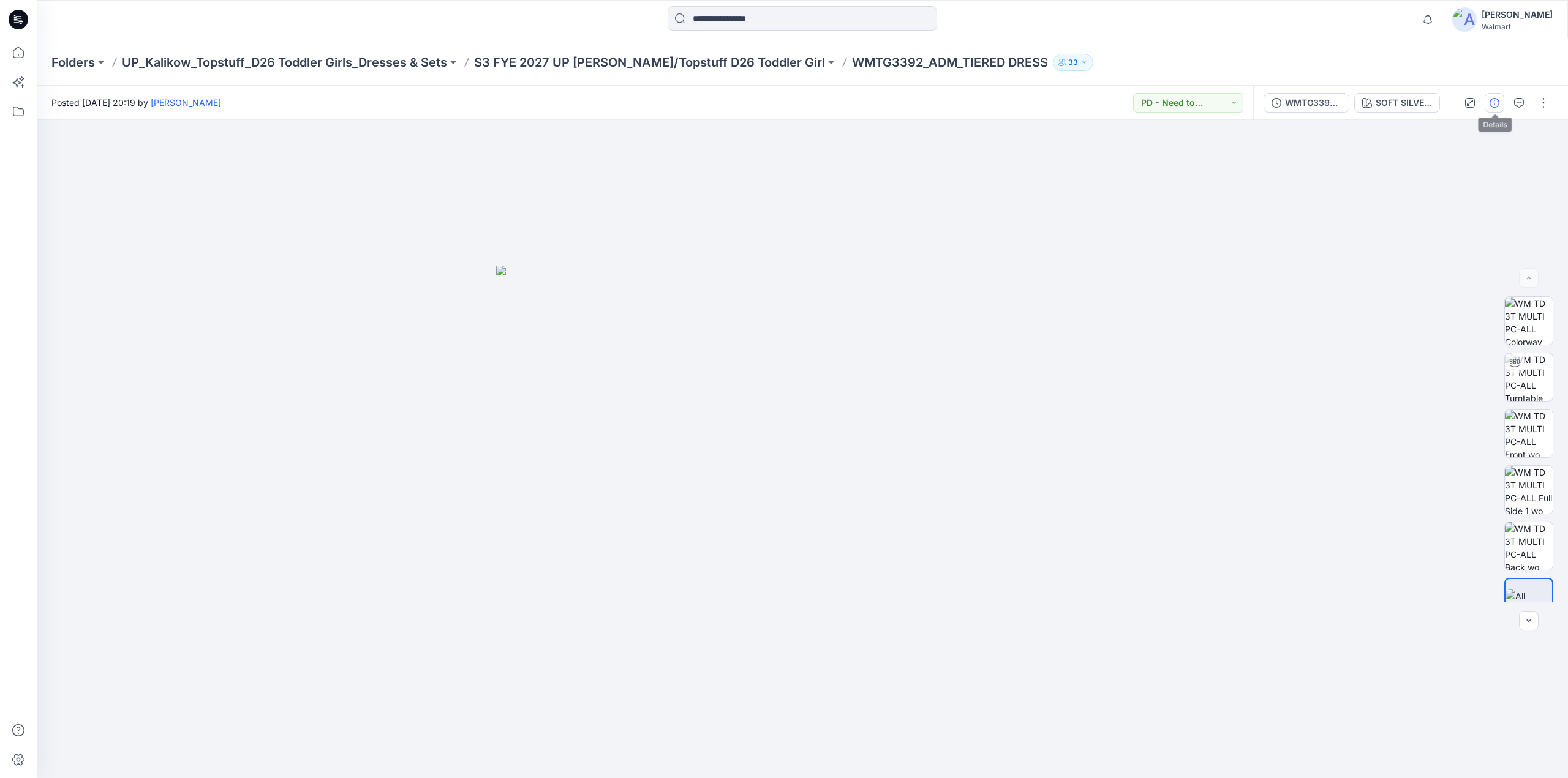
click at [1490, 102] on icon "button" at bounding box center [1495, 103] width 10 height 10
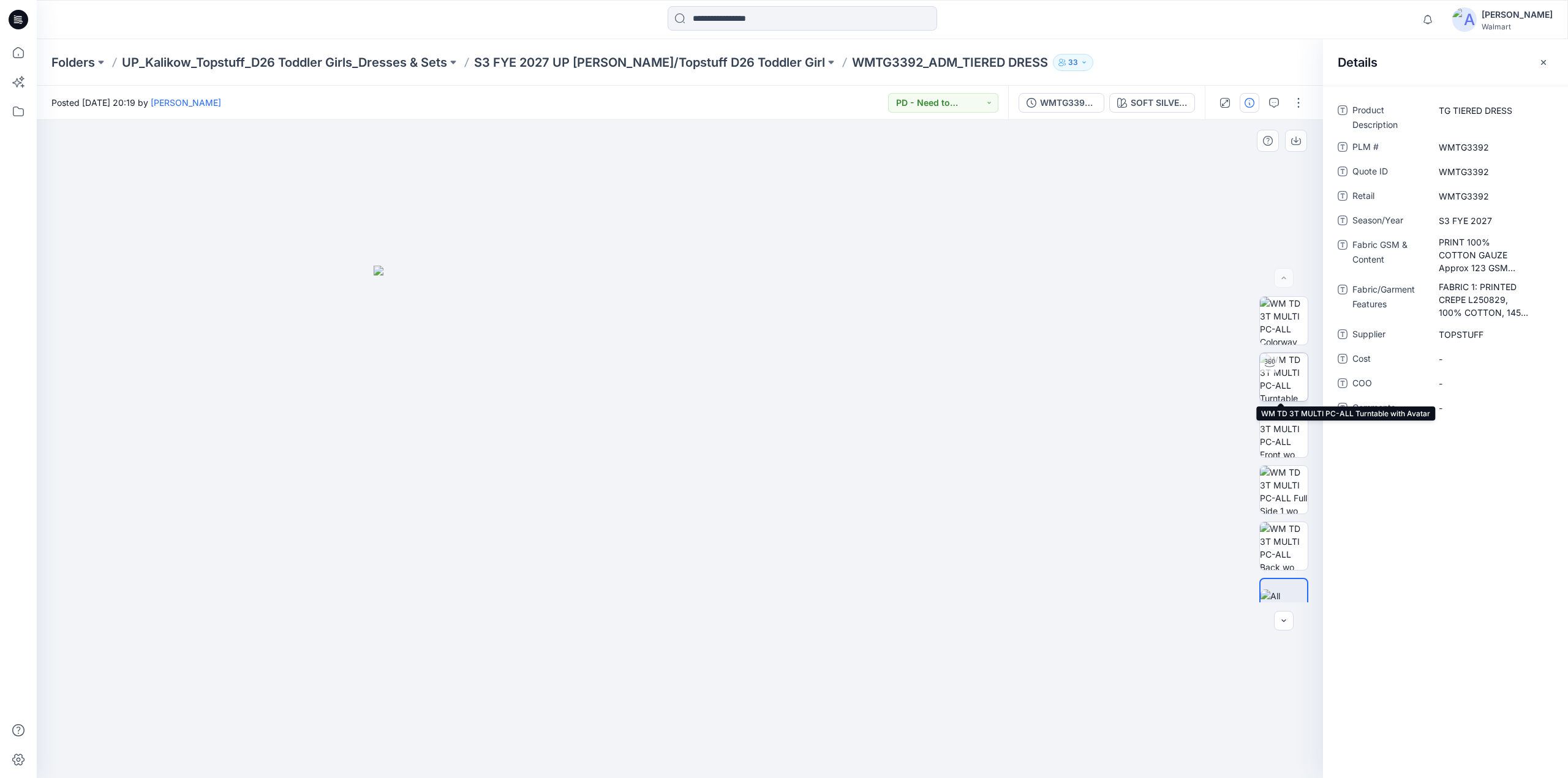
click at [1286, 378] on img at bounding box center [1283, 376] width 47 height 47
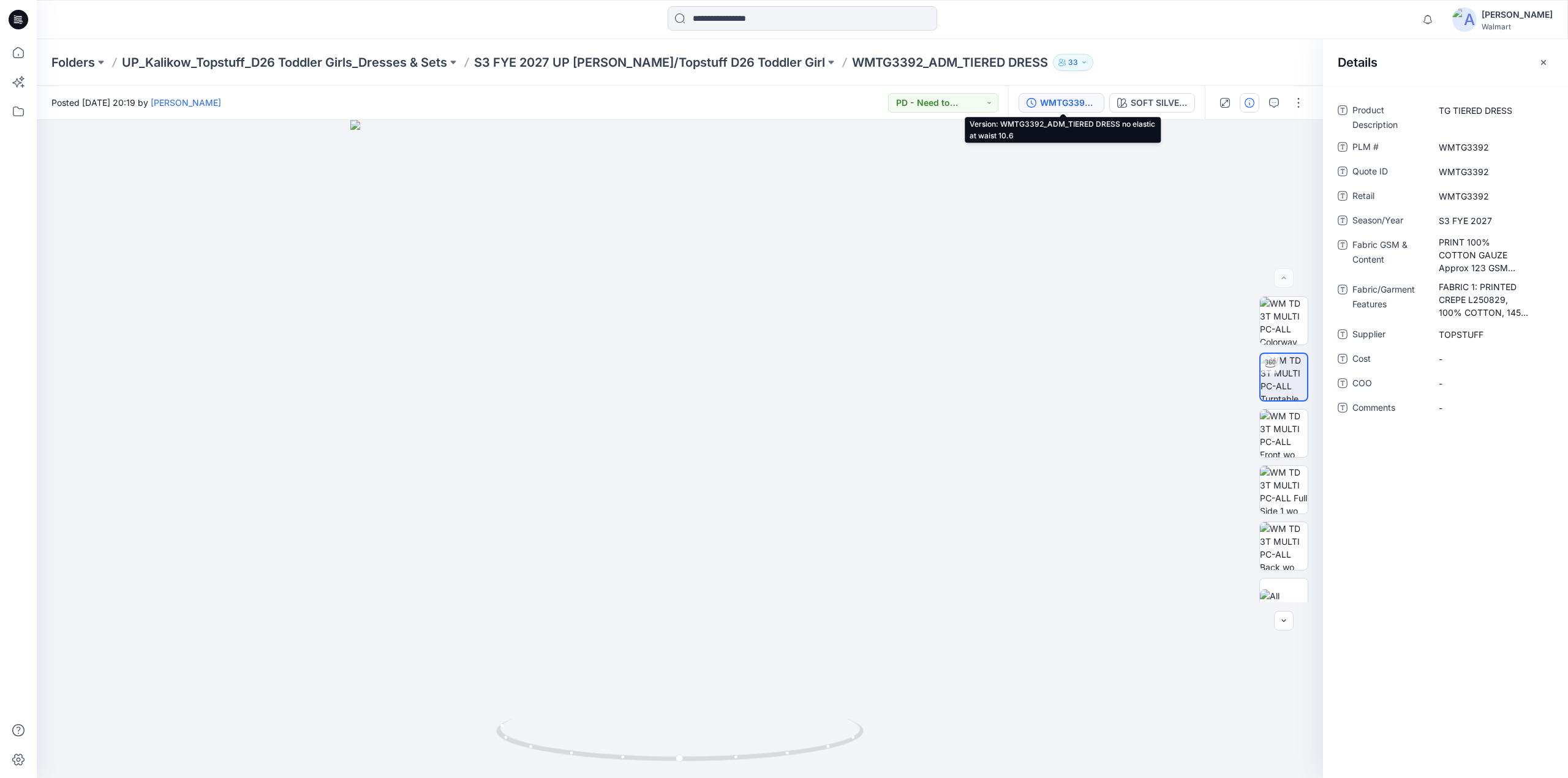
click at [1080, 107] on div "WMTG3392_ADM_TIERED DRESS no elastic at waist 10.6" at bounding box center [1068, 103] width 57 height 14
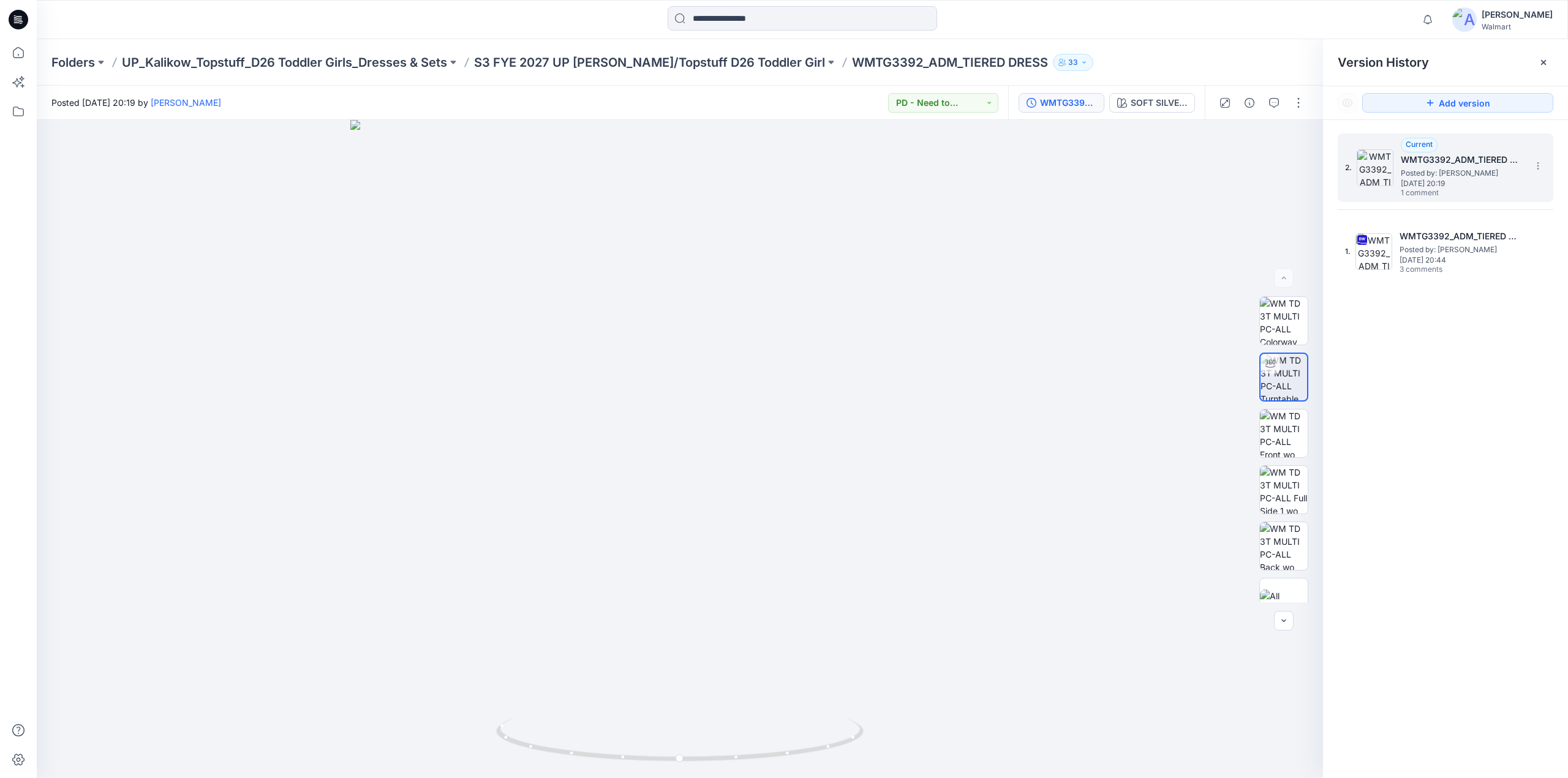
click at [1454, 182] on span "[DATE] 20:19" at bounding box center [1462, 183] width 122 height 8
click at [1171, 104] on div "SOFT SILVER CREPEP FABRIC" at bounding box center [1159, 103] width 57 height 14
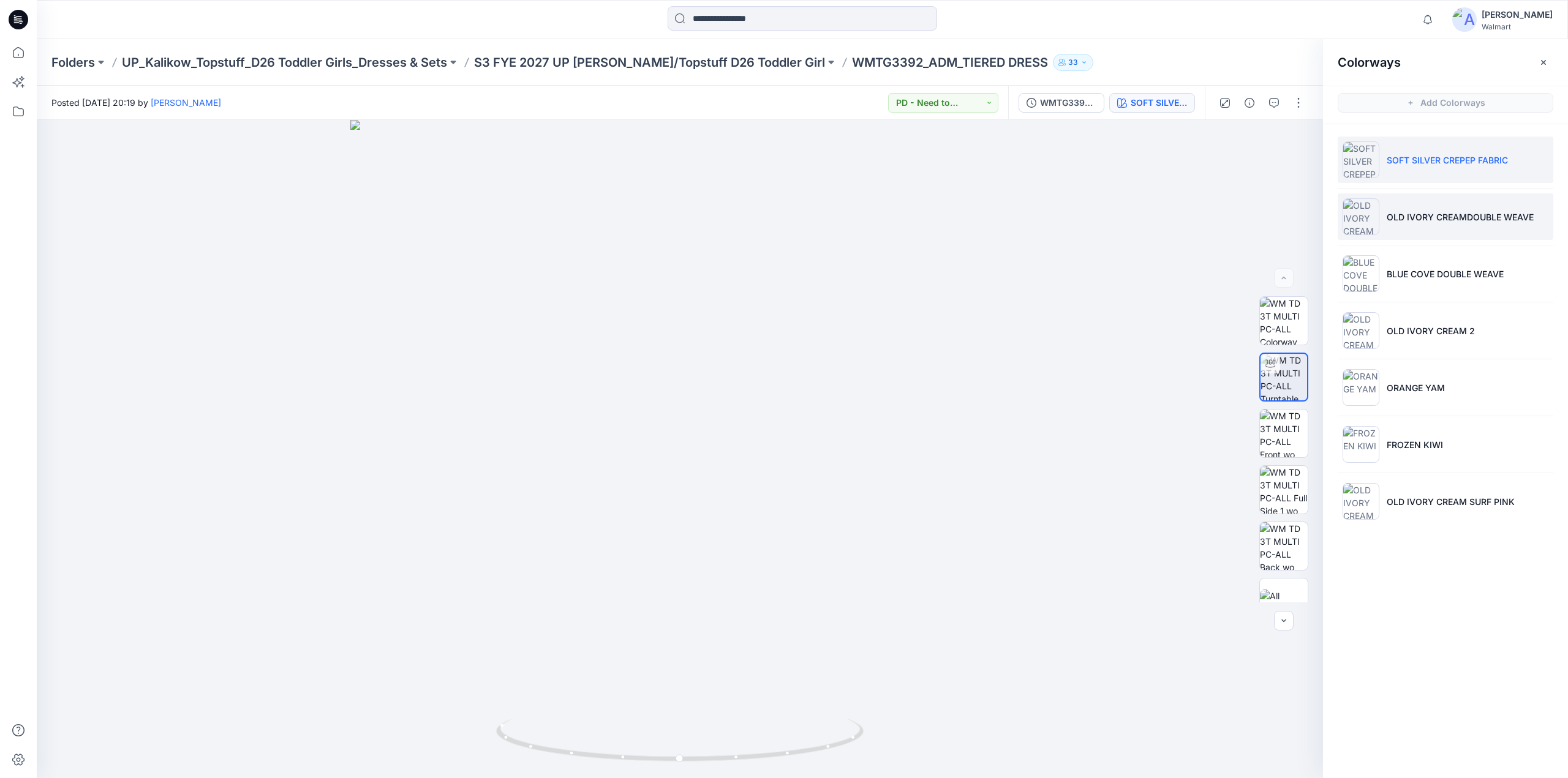
click at [1403, 220] on p "OLD IVORY CREAMDOUBLE WEAVE" at bounding box center [1460, 217] width 147 height 13
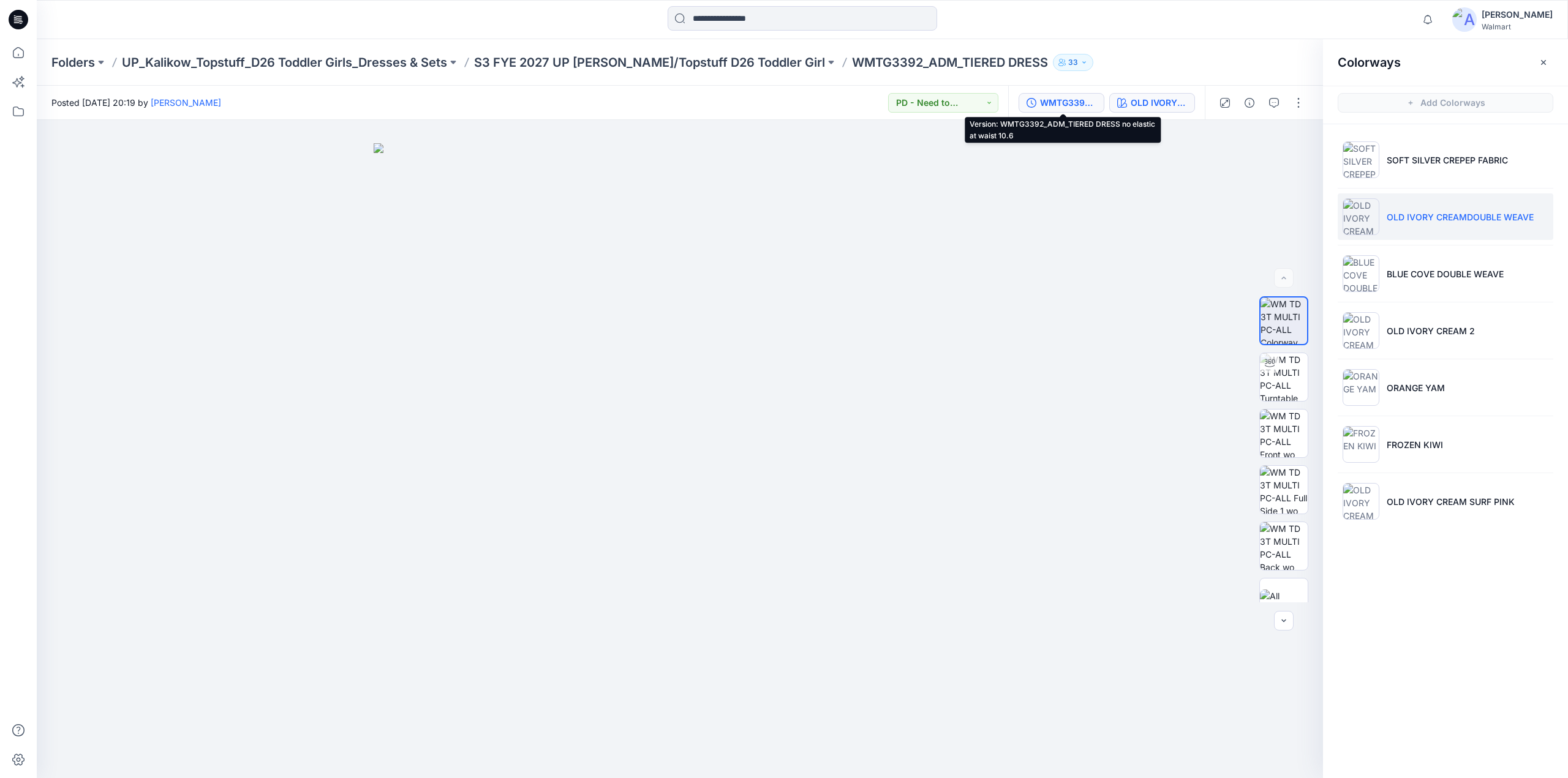
click at [1074, 94] on button "WMTG3392_ADM_TIERED DRESS no elastic at waist 10.6" at bounding box center [1061, 103] width 86 height 19
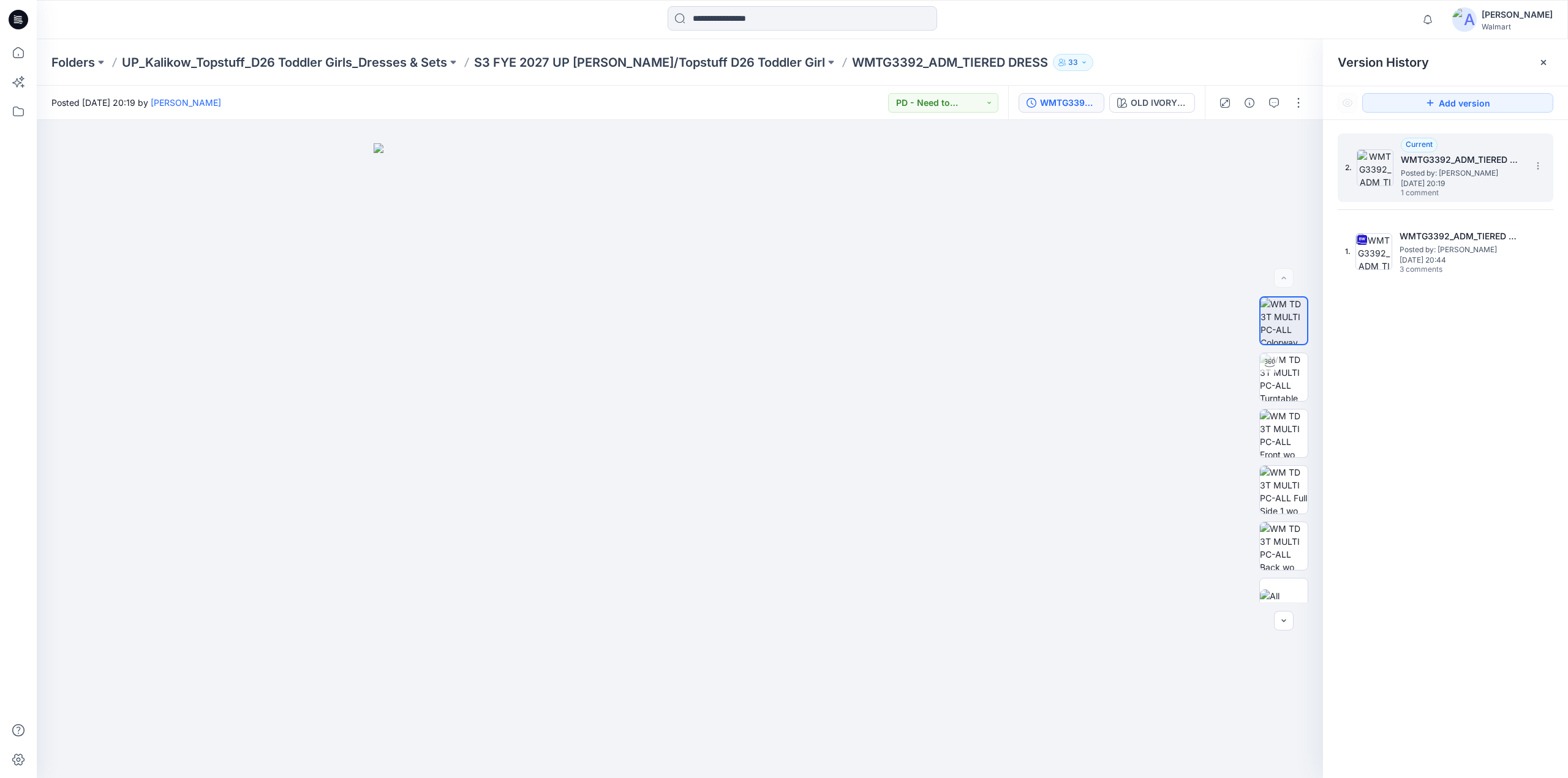
click at [1433, 164] on h5 "WMTG3392_ADM_TIERED DRESS no elastic at waist 10.6" at bounding box center [1462, 160] width 122 height 15
click at [1432, 174] on span "Posted by: [PERSON_NAME]" at bounding box center [1462, 173] width 122 height 12
click at [1166, 103] on div "OLD IVORY CREAMDOUBLE WEAVE" at bounding box center [1159, 103] width 57 height 14
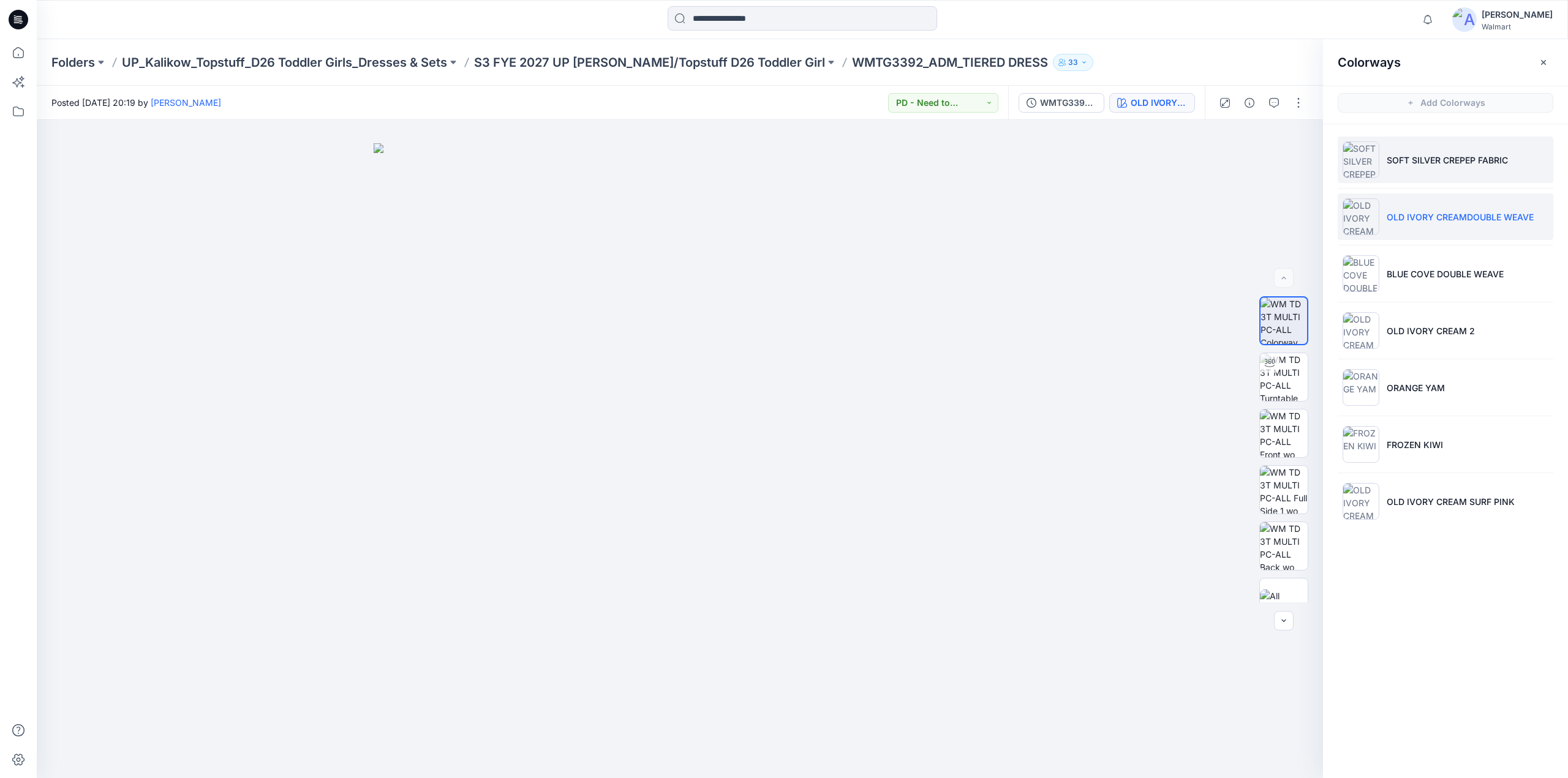
click at [1427, 162] on p "SOFT SILVER CREPEP FABRIC" at bounding box center [1447, 160] width 121 height 13
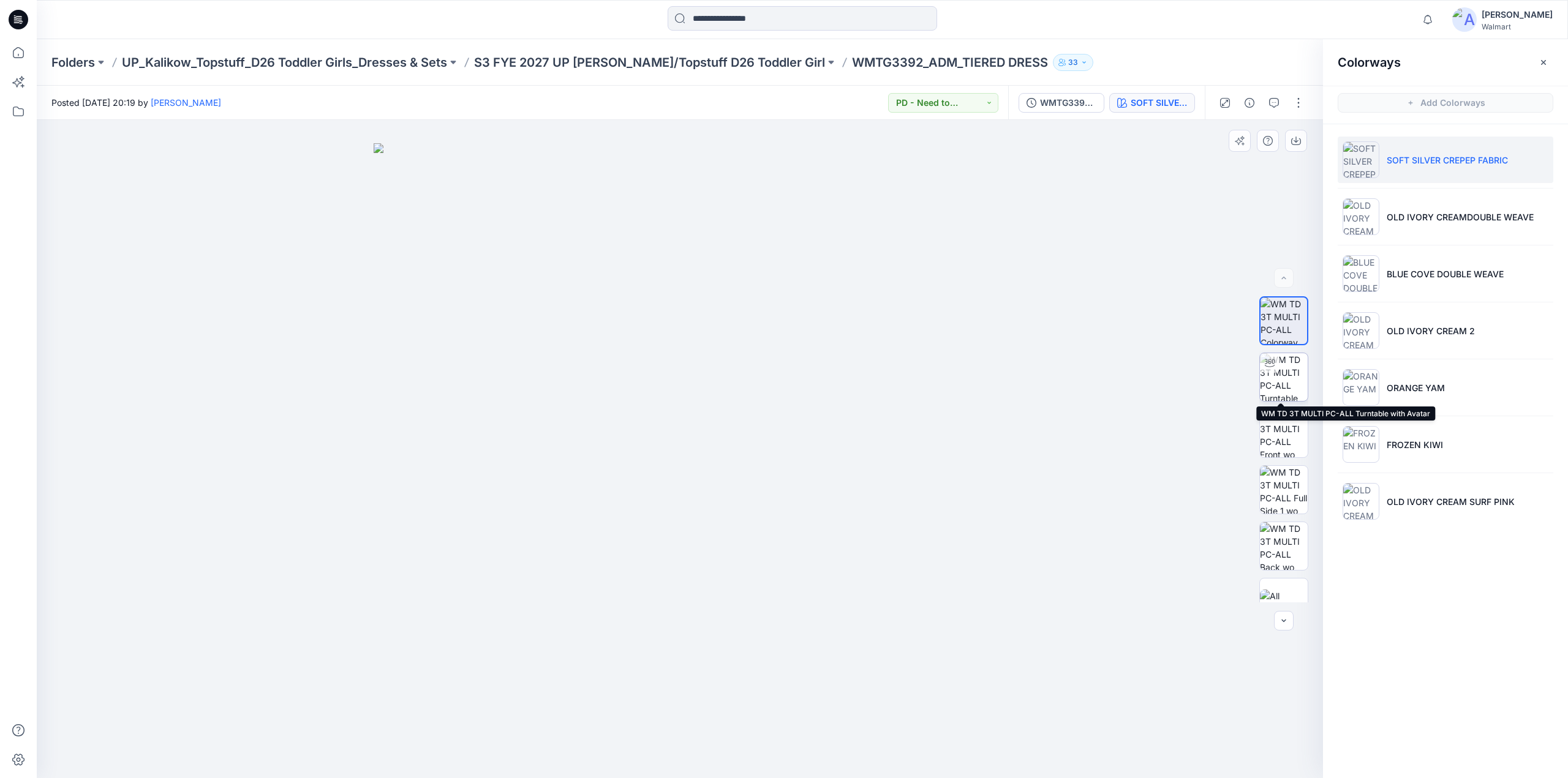
click at [1286, 380] on img at bounding box center [1283, 376] width 47 height 47
click at [622, 63] on p "S3 FYE 2027 UP [PERSON_NAME]/Topstuff D26 Toddler Girl" at bounding box center [650, 62] width 351 height 17
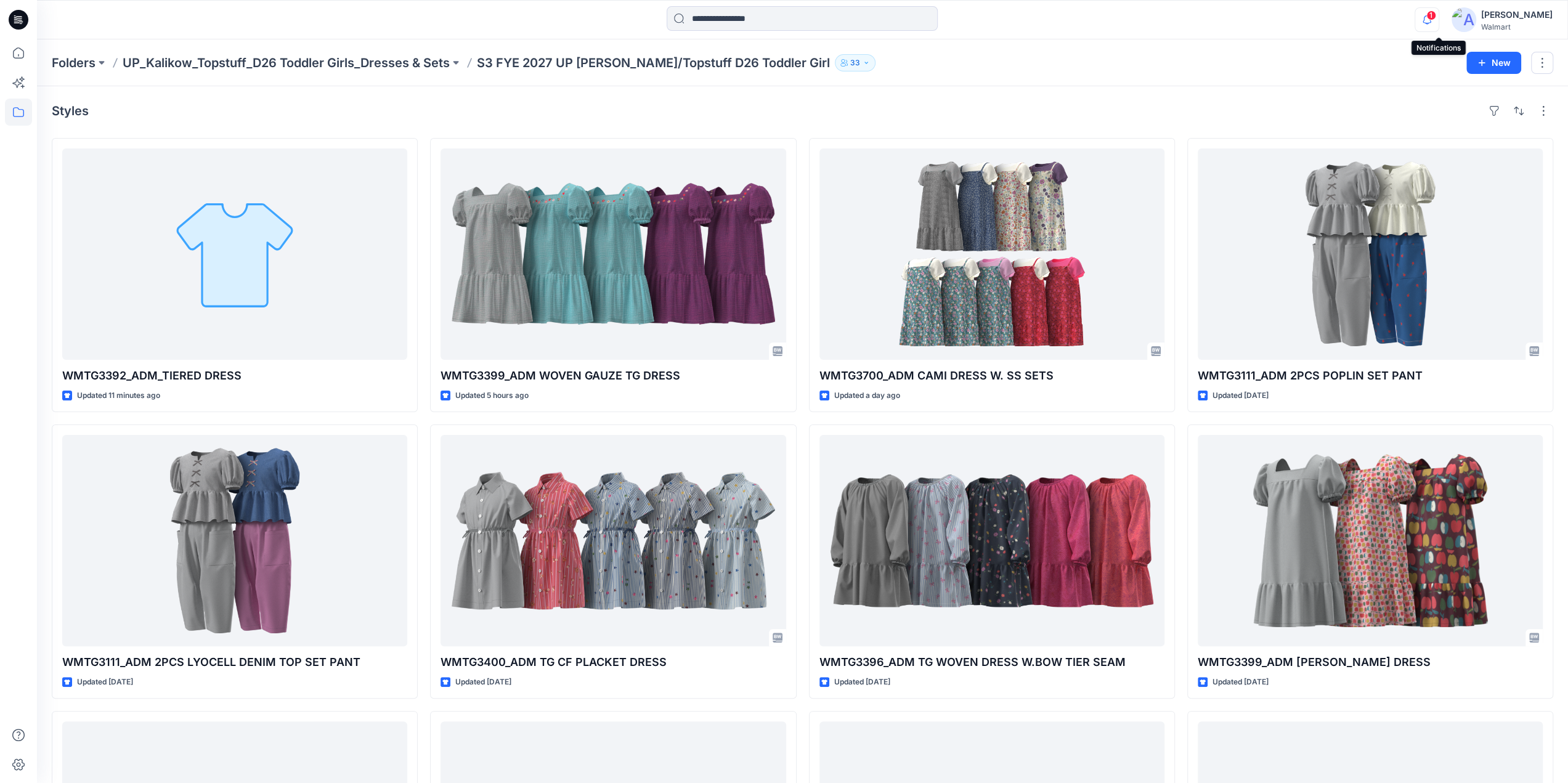
click at [1431, 16] on icon "button" at bounding box center [1427, 20] width 9 height 8
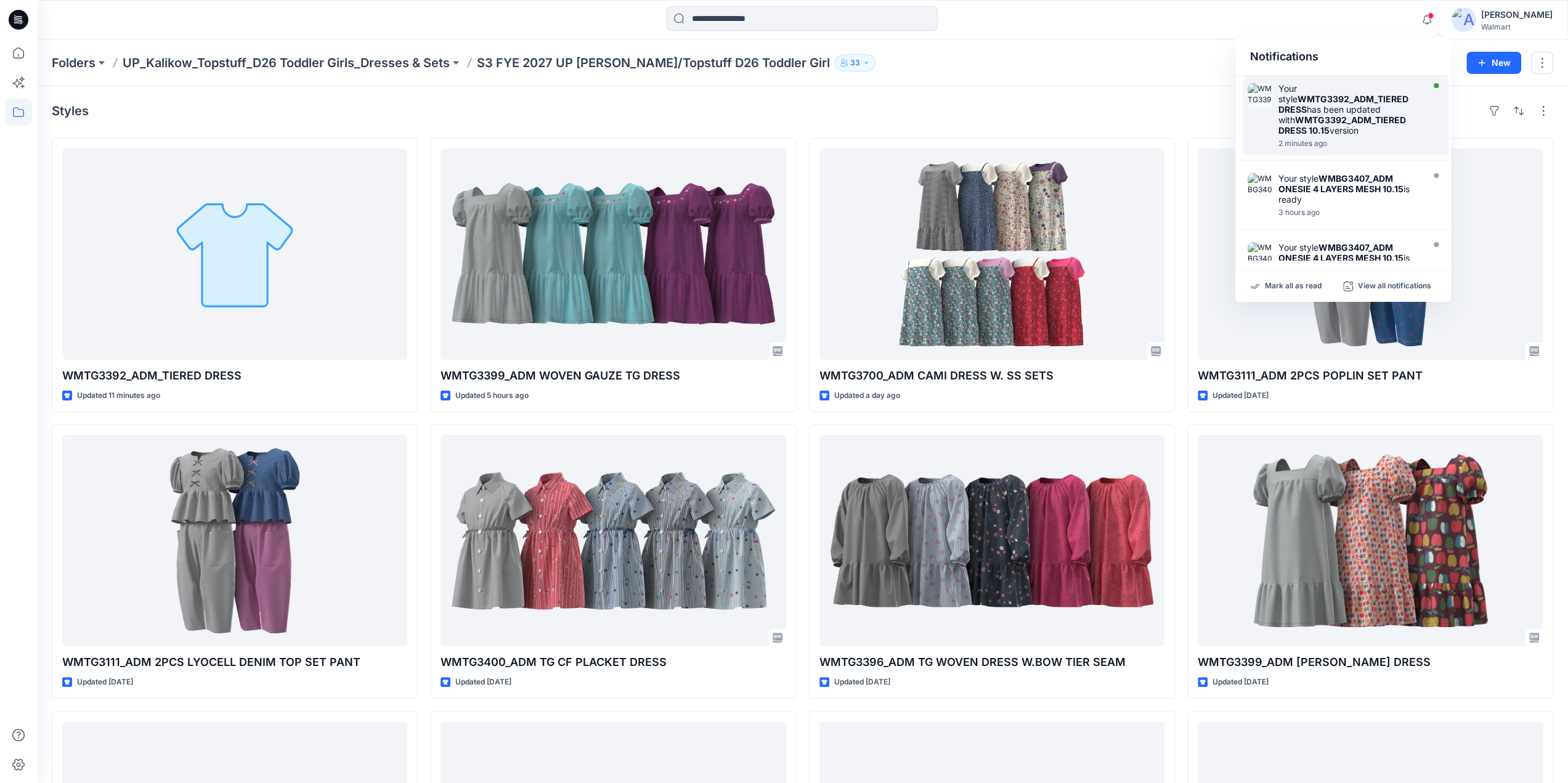
click at [1319, 105] on div "Your style WMTG3392_ADM_TIERED DRESS has been updated with WMTG3392_ADM_TIERED …" at bounding box center [1349, 109] width 142 height 52
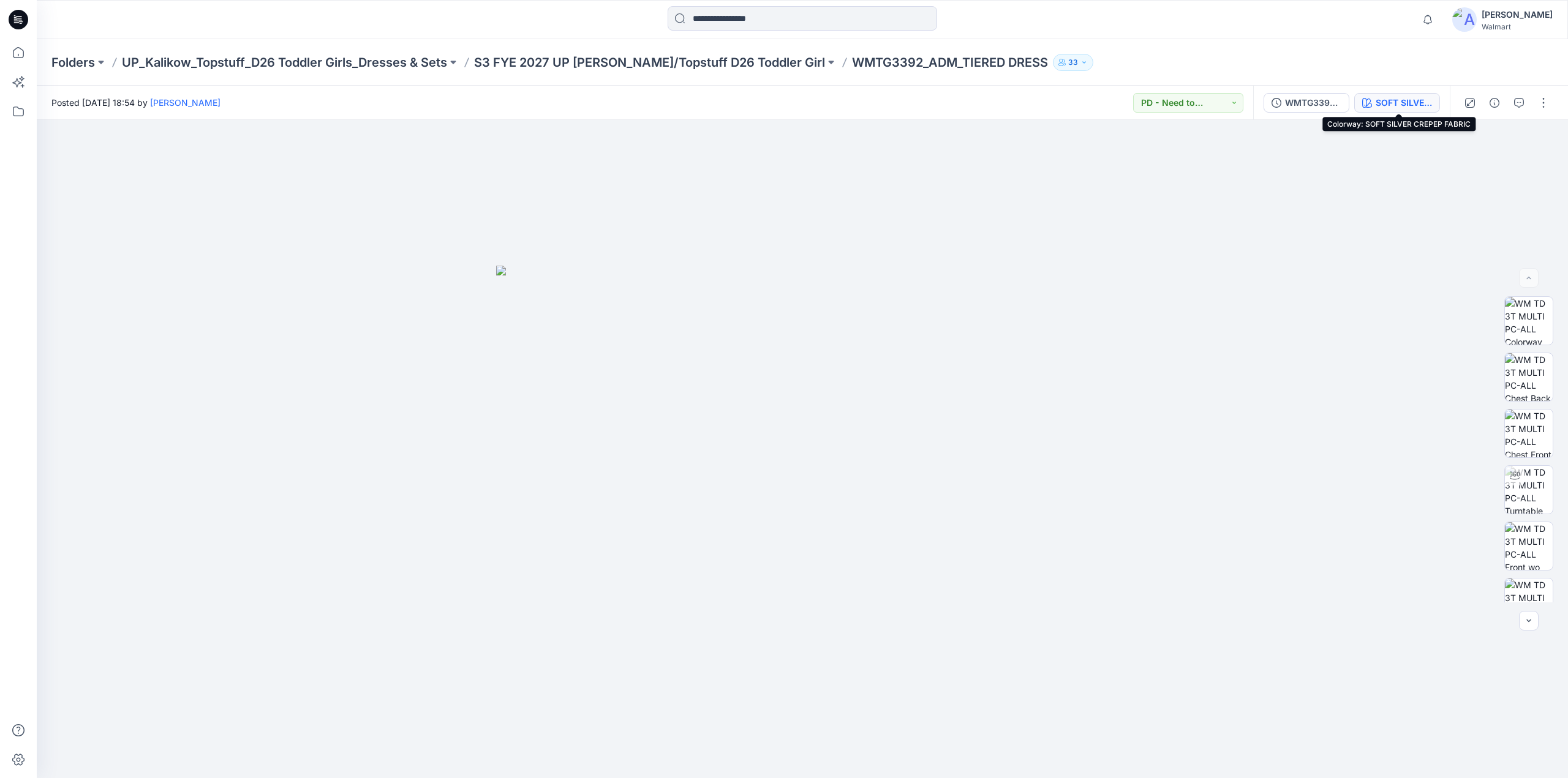
click at [1384, 106] on div "SOFT SILVER CREPEP FABRIC" at bounding box center [1403, 103] width 57 height 14
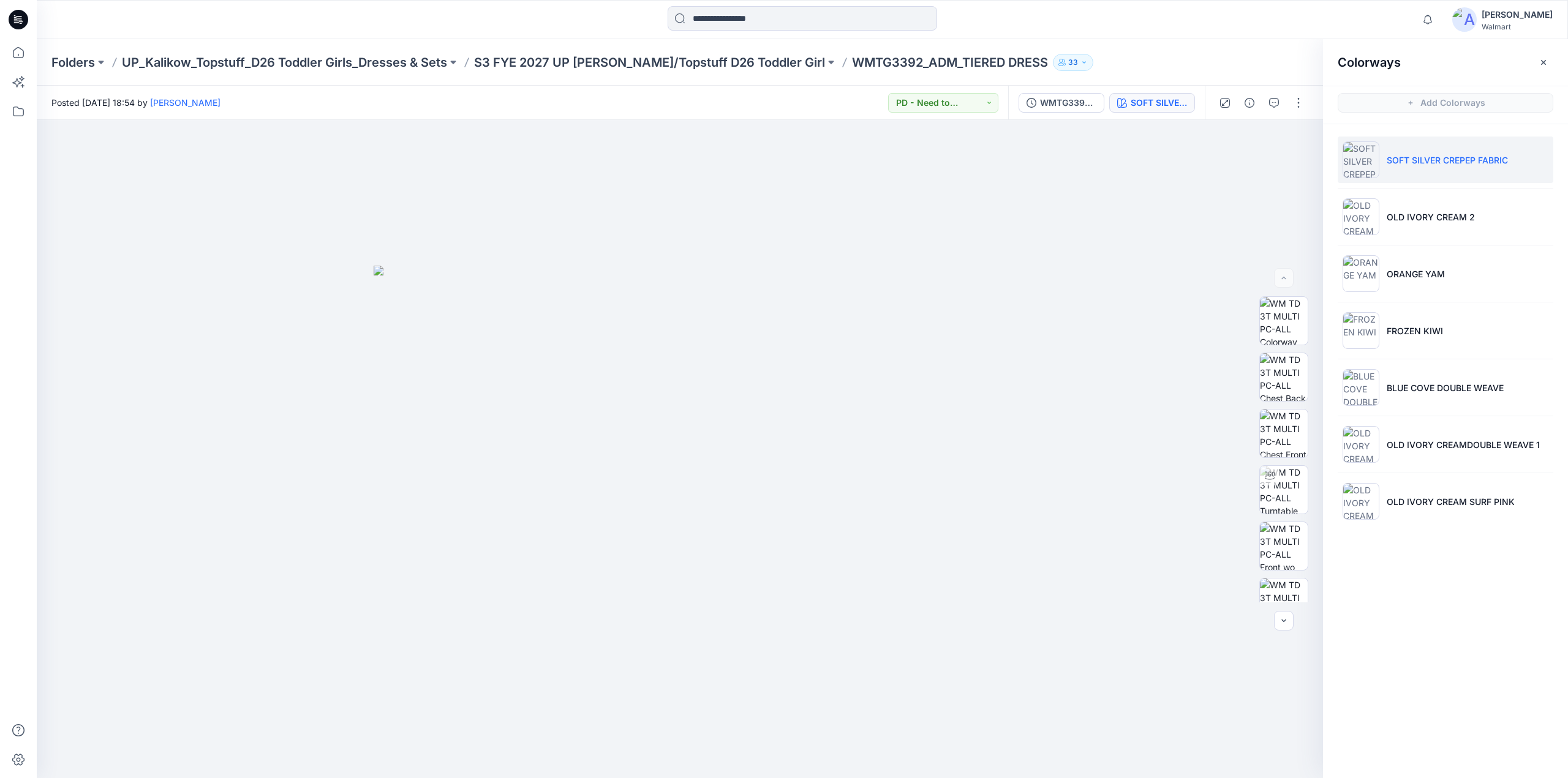
click at [1427, 162] on p "SOFT SILVER CREPEP FABRIC" at bounding box center [1447, 160] width 121 height 13
click at [1064, 101] on div "WMTG3392_ADM_TIERED DRESS 10.15" at bounding box center [1068, 103] width 57 height 14
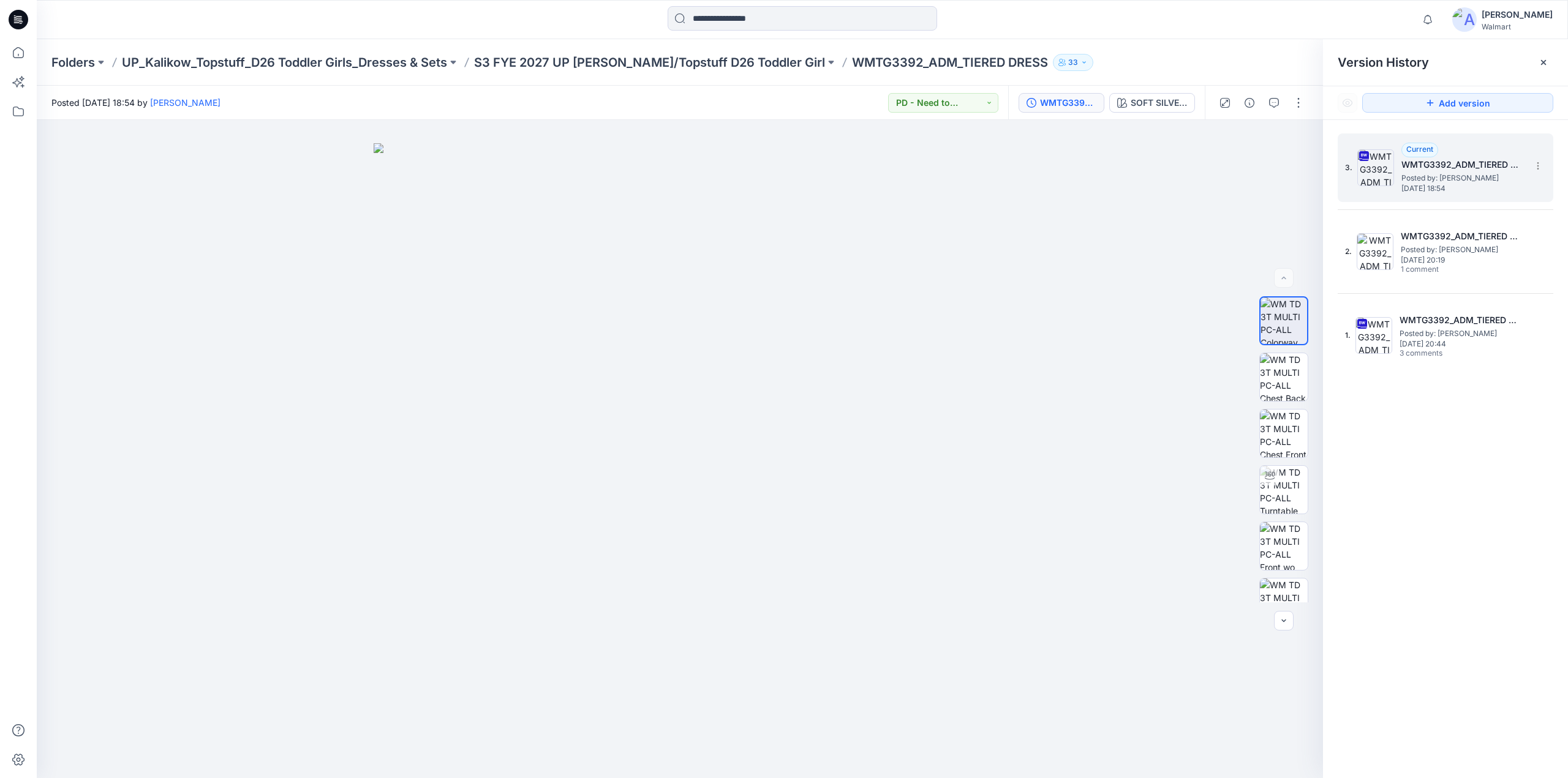
click at [1431, 170] on h5 "WMTG3392_ADM_TIERED DRESS 10.15" at bounding box center [1463, 164] width 122 height 15
click at [1274, 484] on div at bounding box center [1269, 476] width 20 height 19
click at [1468, 102] on button "Add version" at bounding box center [1458, 103] width 191 height 19
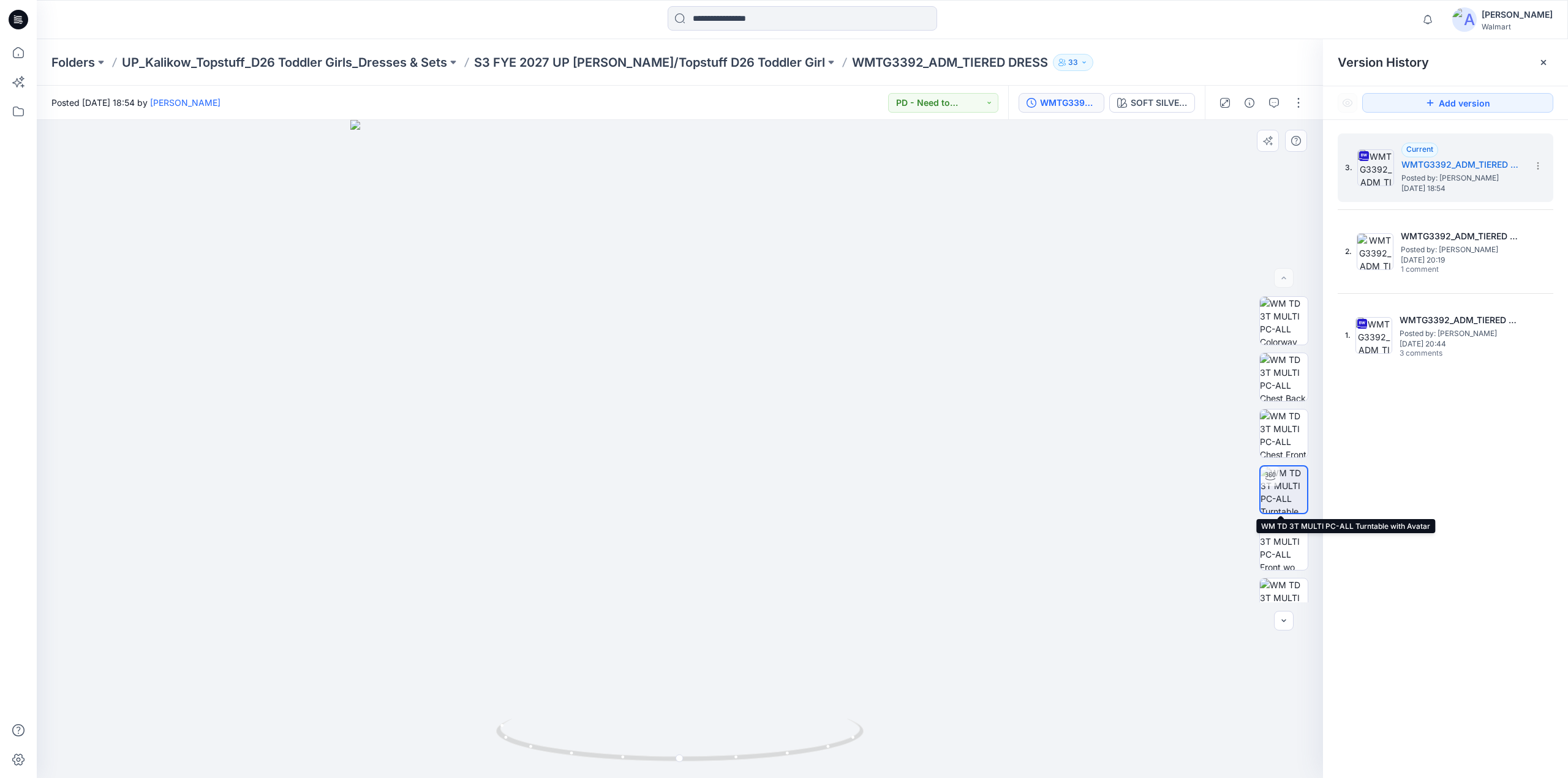
click at [1283, 499] on img at bounding box center [1284, 490] width 47 height 47
click at [1277, 98] on icon "button" at bounding box center [1273, 103] width 10 height 10
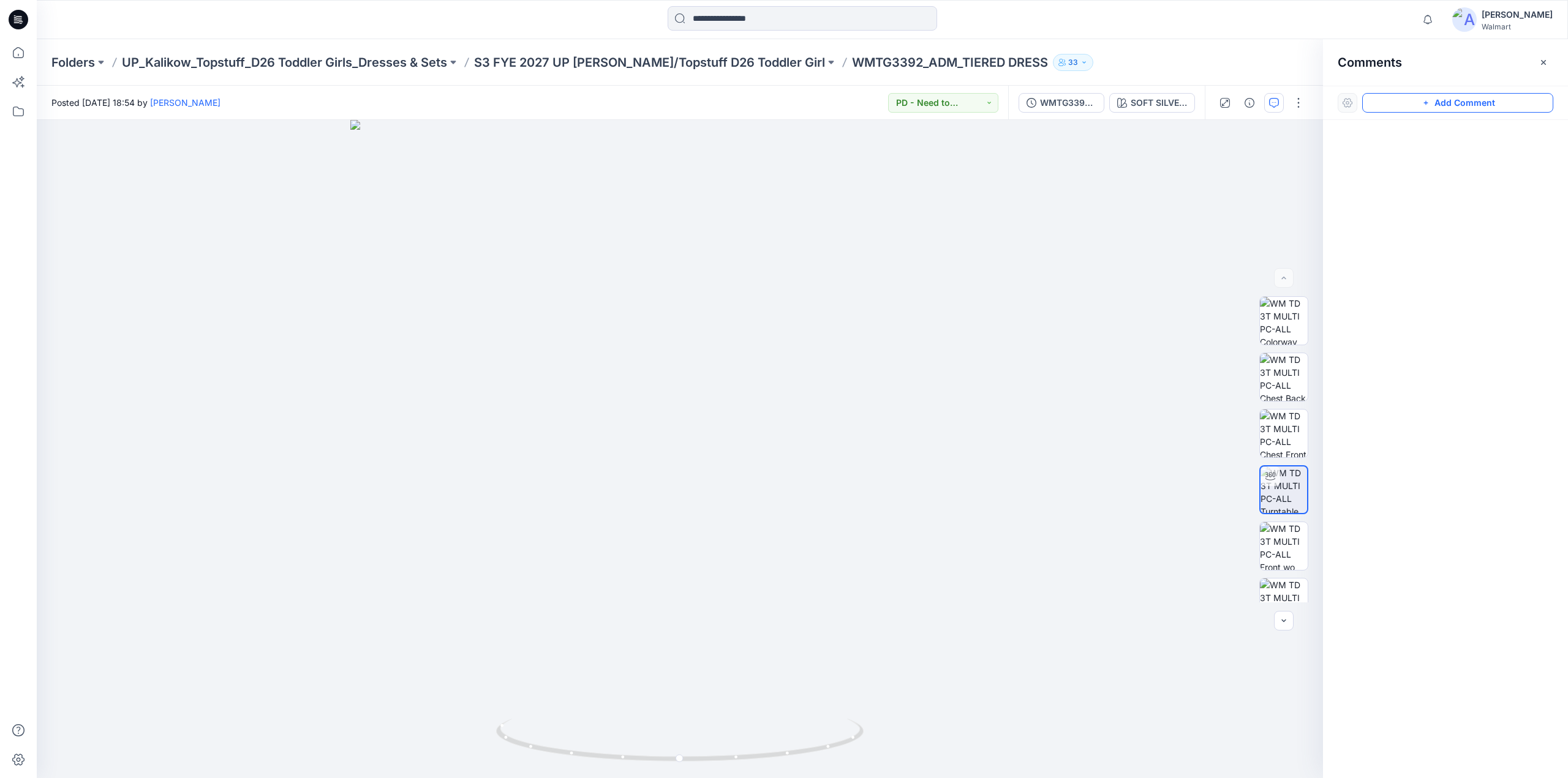
click at [1409, 103] on button "Add Comment" at bounding box center [1458, 103] width 191 height 19
click at [721, 279] on div "1" at bounding box center [680, 449] width 1286 height 658
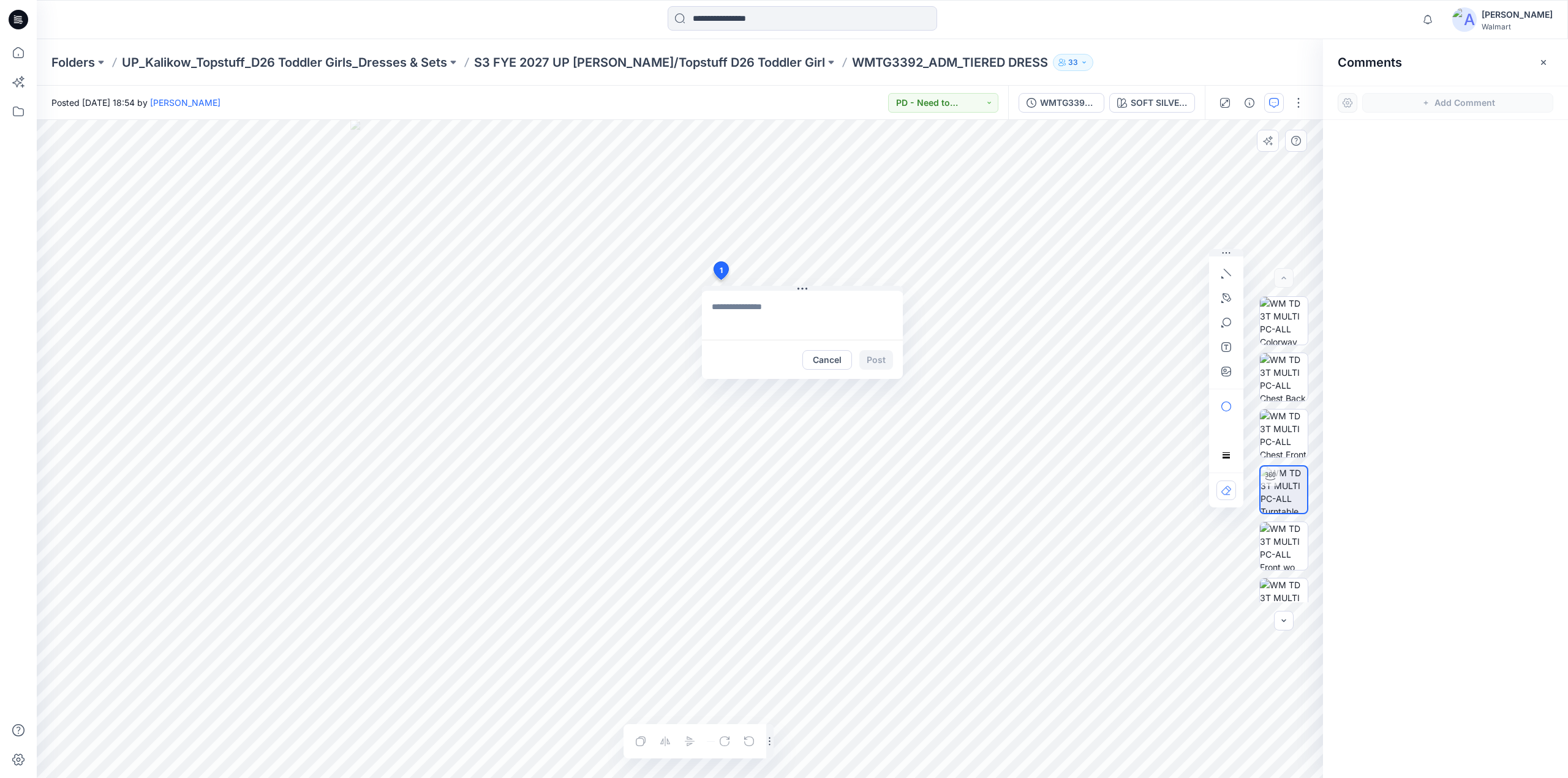
click at [732, 311] on textarea at bounding box center [802, 315] width 201 height 49
type textarea "*"
click at [747, 324] on textarea "**********" at bounding box center [802, 315] width 201 height 49
click at [730, 335] on textarea "**********" at bounding box center [802, 315] width 201 height 49
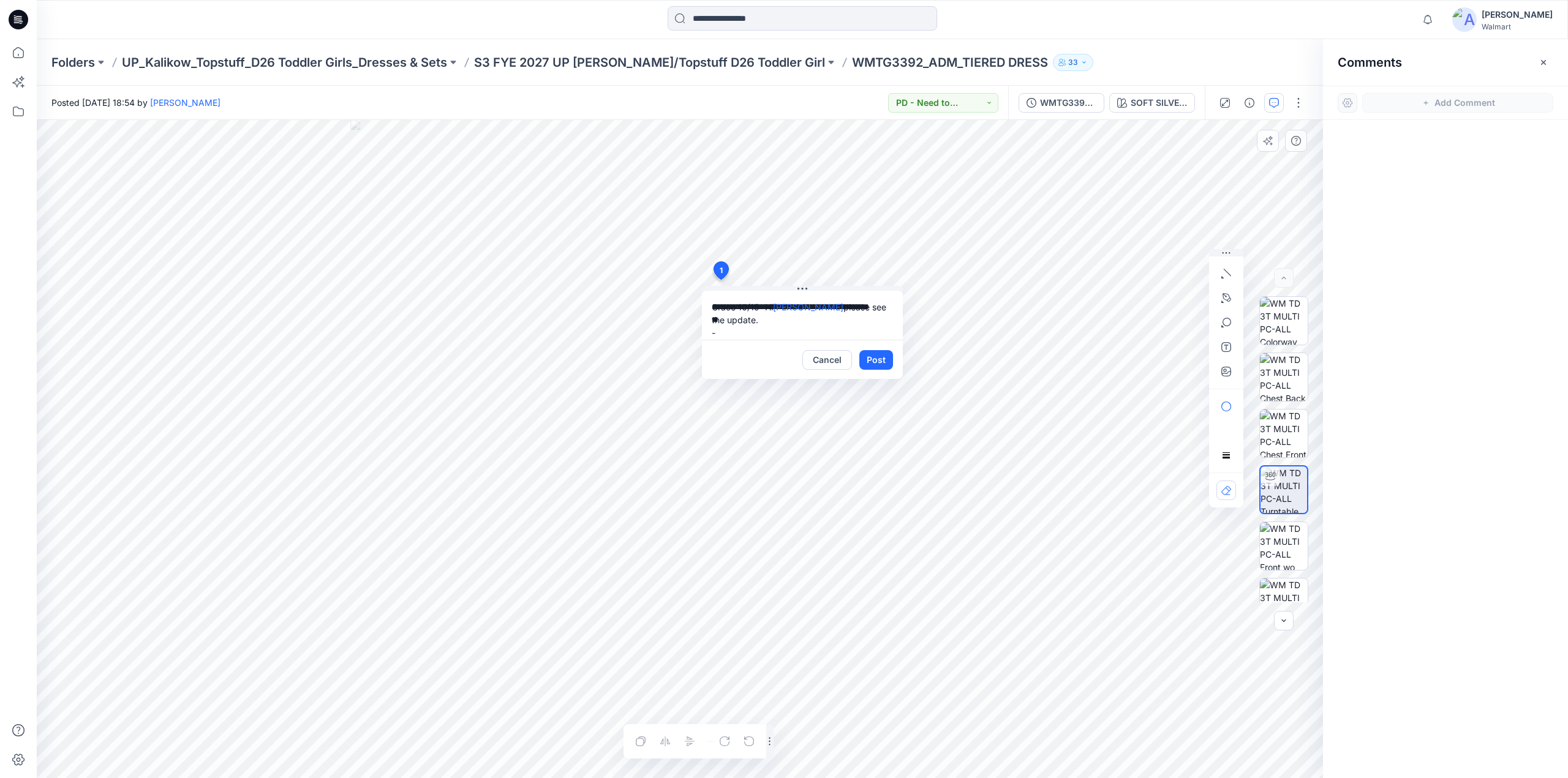
paste textarea "**********"
click at [873, 331] on textarea "**********" at bounding box center [802, 315] width 201 height 49
type textarea "**********"
click at [872, 358] on button "Post" at bounding box center [876, 360] width 34 height 19
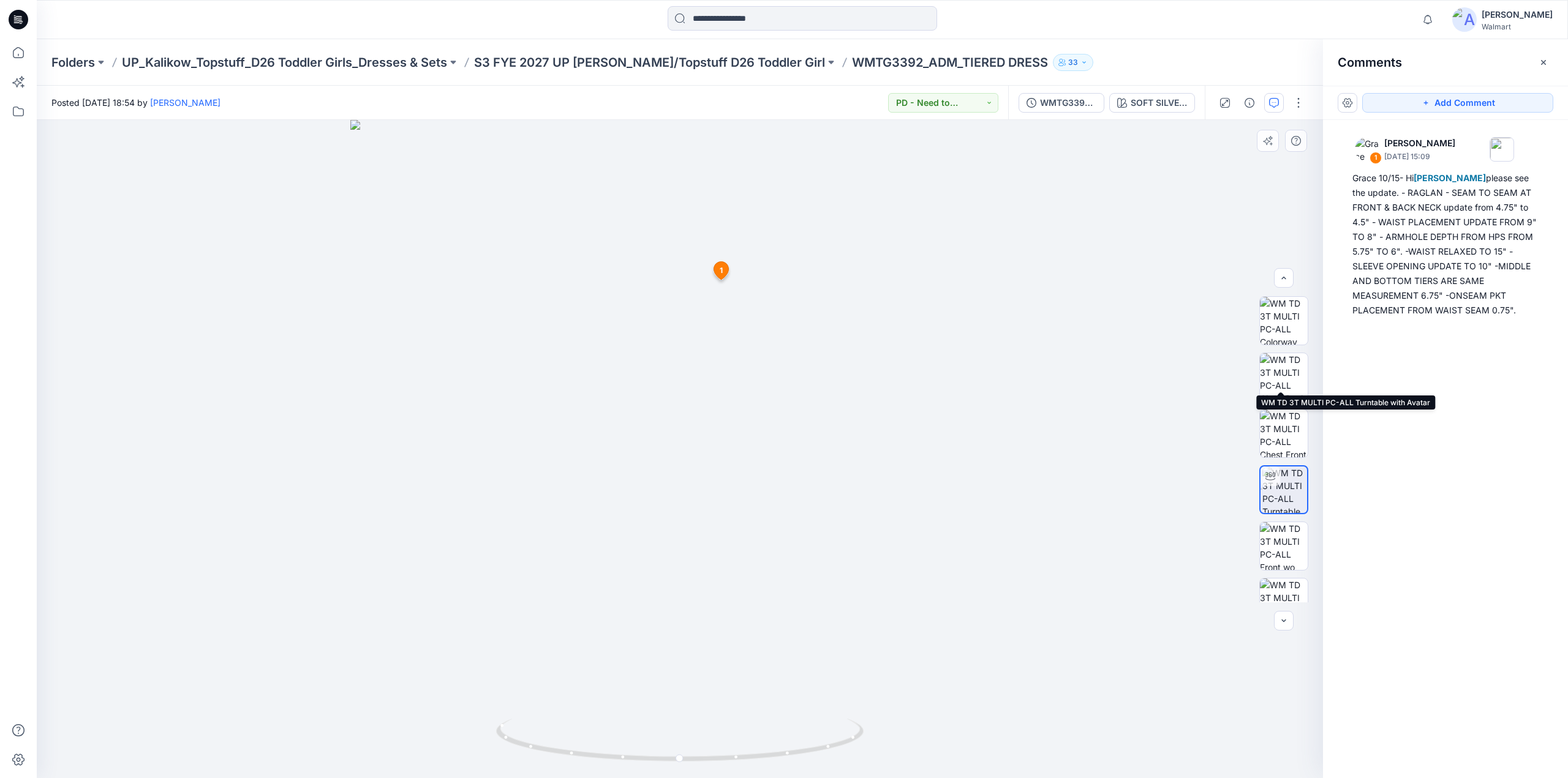
scroll to position [137, 0]
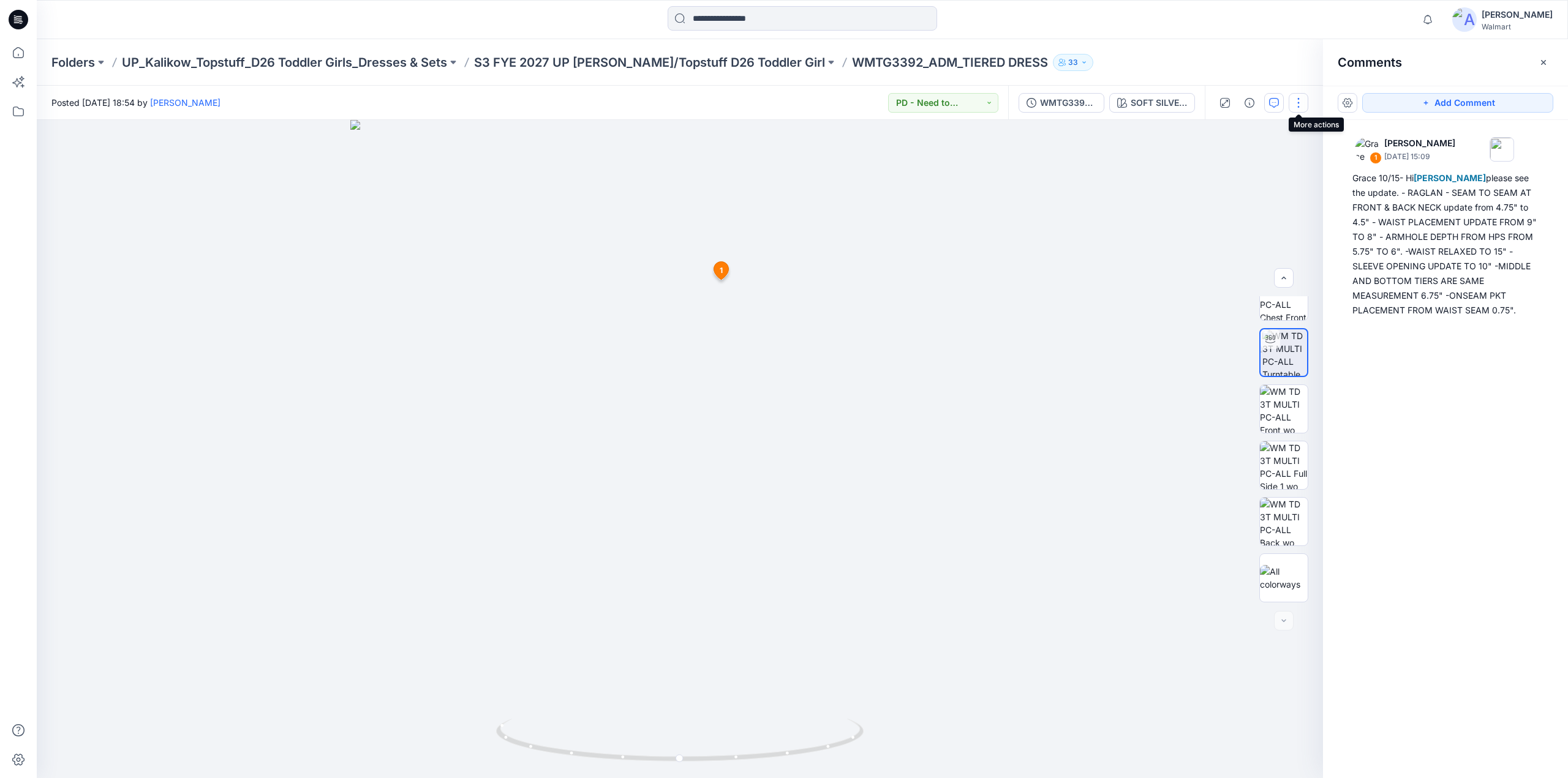
click at [1298, 103] on button "button" at bounding box center [1299, 103] width 20 height 19
click at [1217, 161] on p "Edit" at bounding box center [1221, 166] width 16 height 13
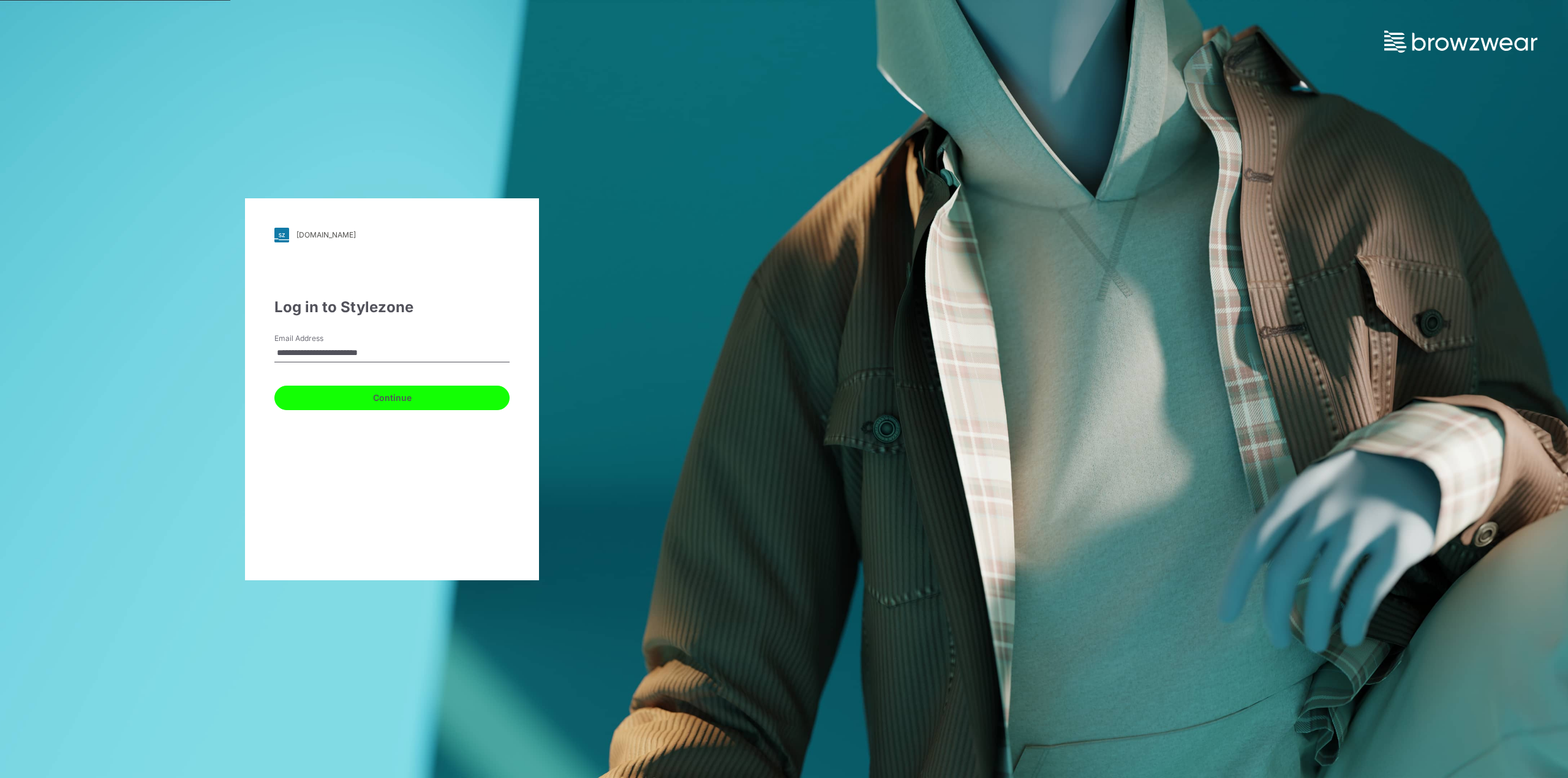
click at [323, 395] on button "Continue" at bounding box center [392, 398] width 235 height 25
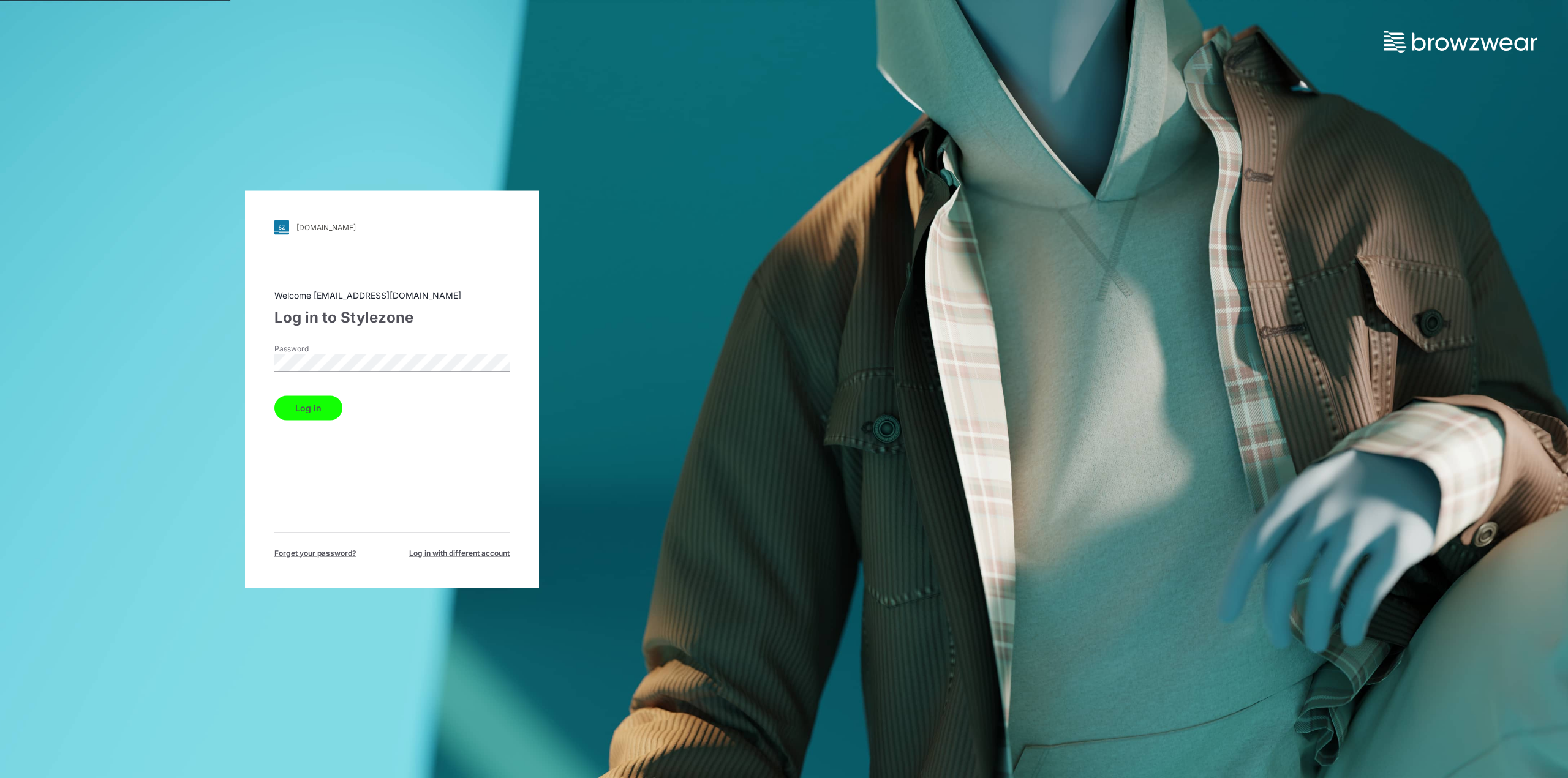
click at [287, 405] on button "Log in" at bounding box center [308, 408] width 68 height 25
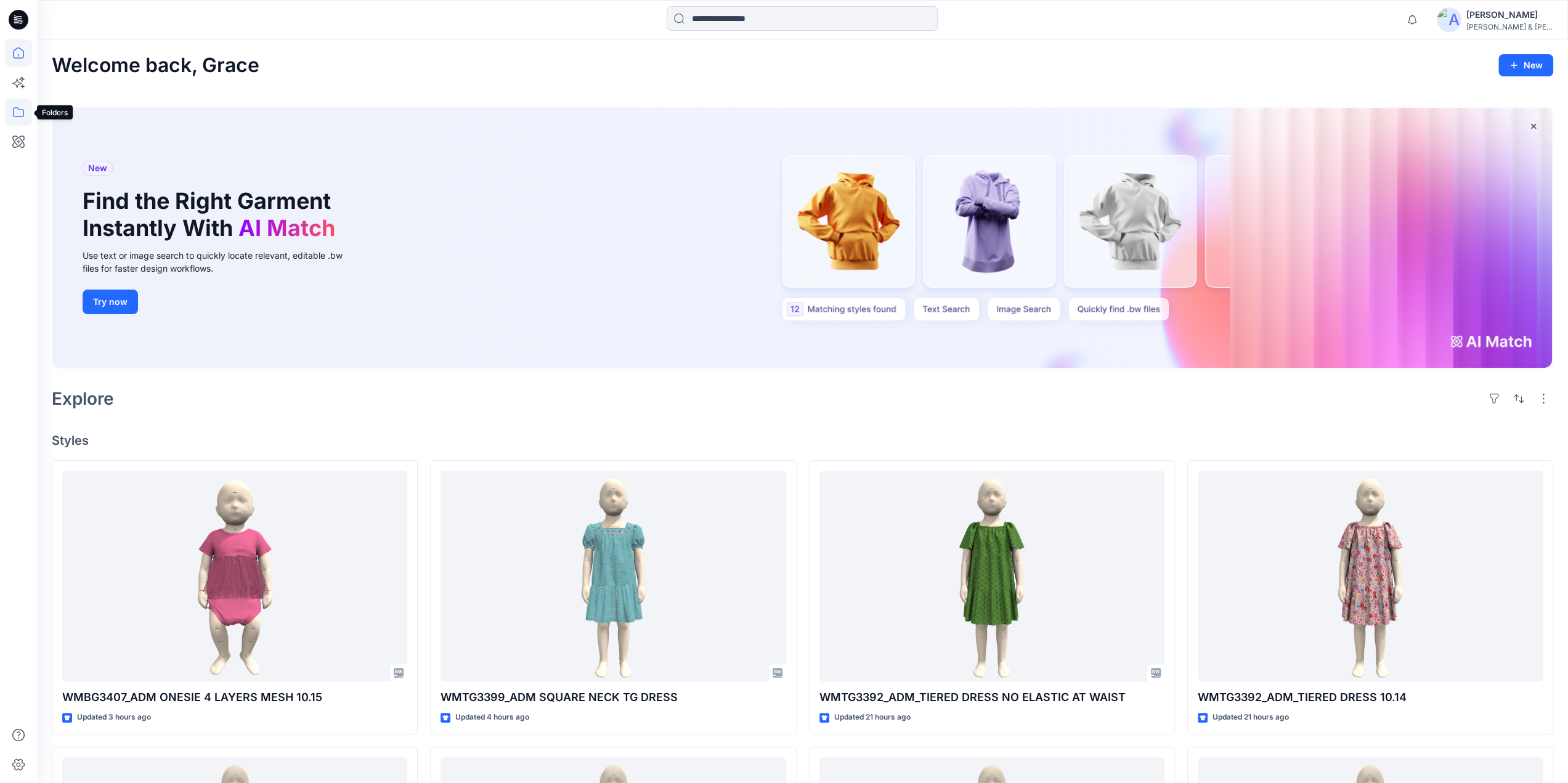
click at [18, 114] on icon at bounding box center [18, 112] width 27 height 27
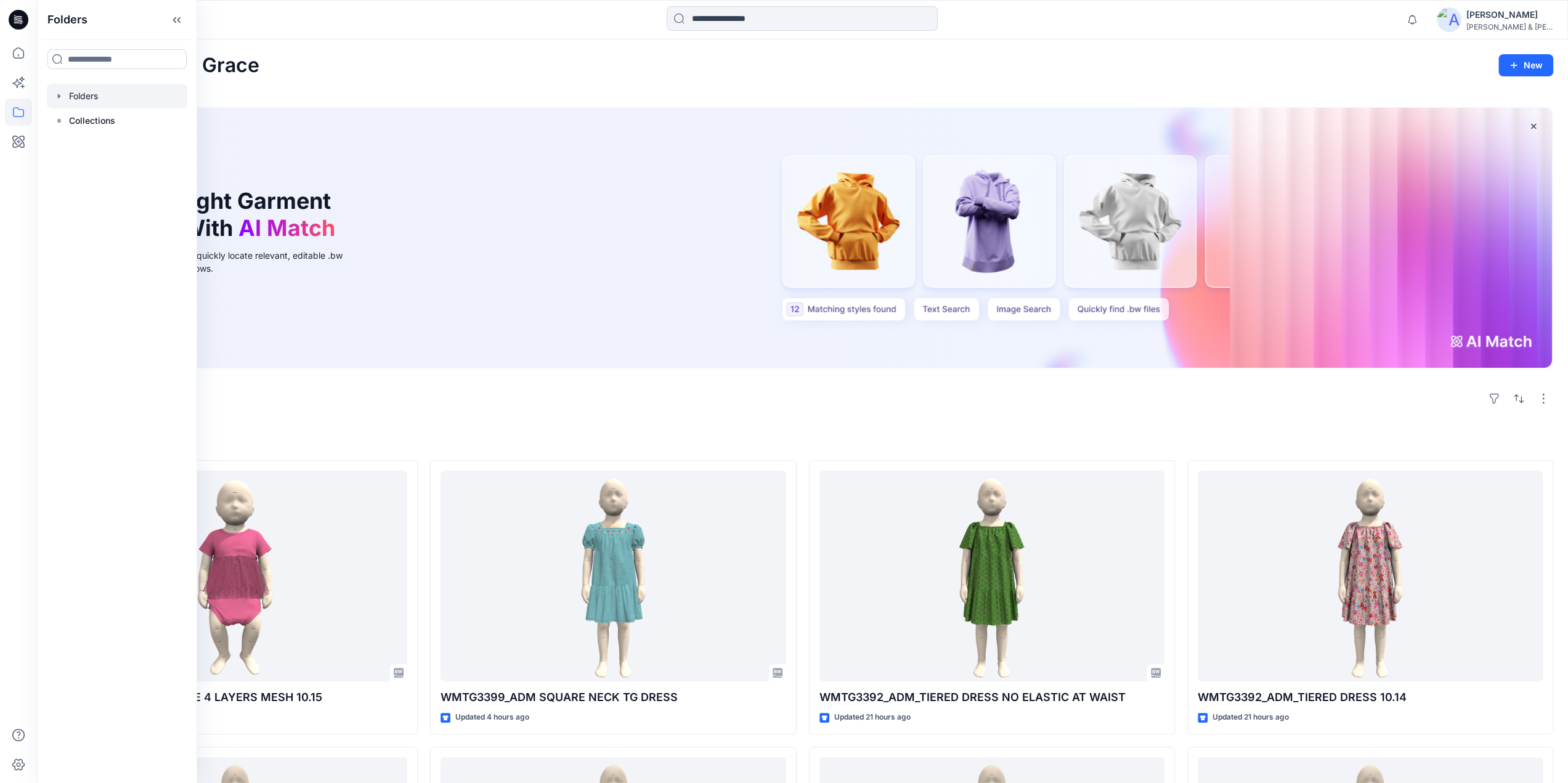
click at [54, 96] on icon "button" at bounding box center [59, 96] width 10 height 10
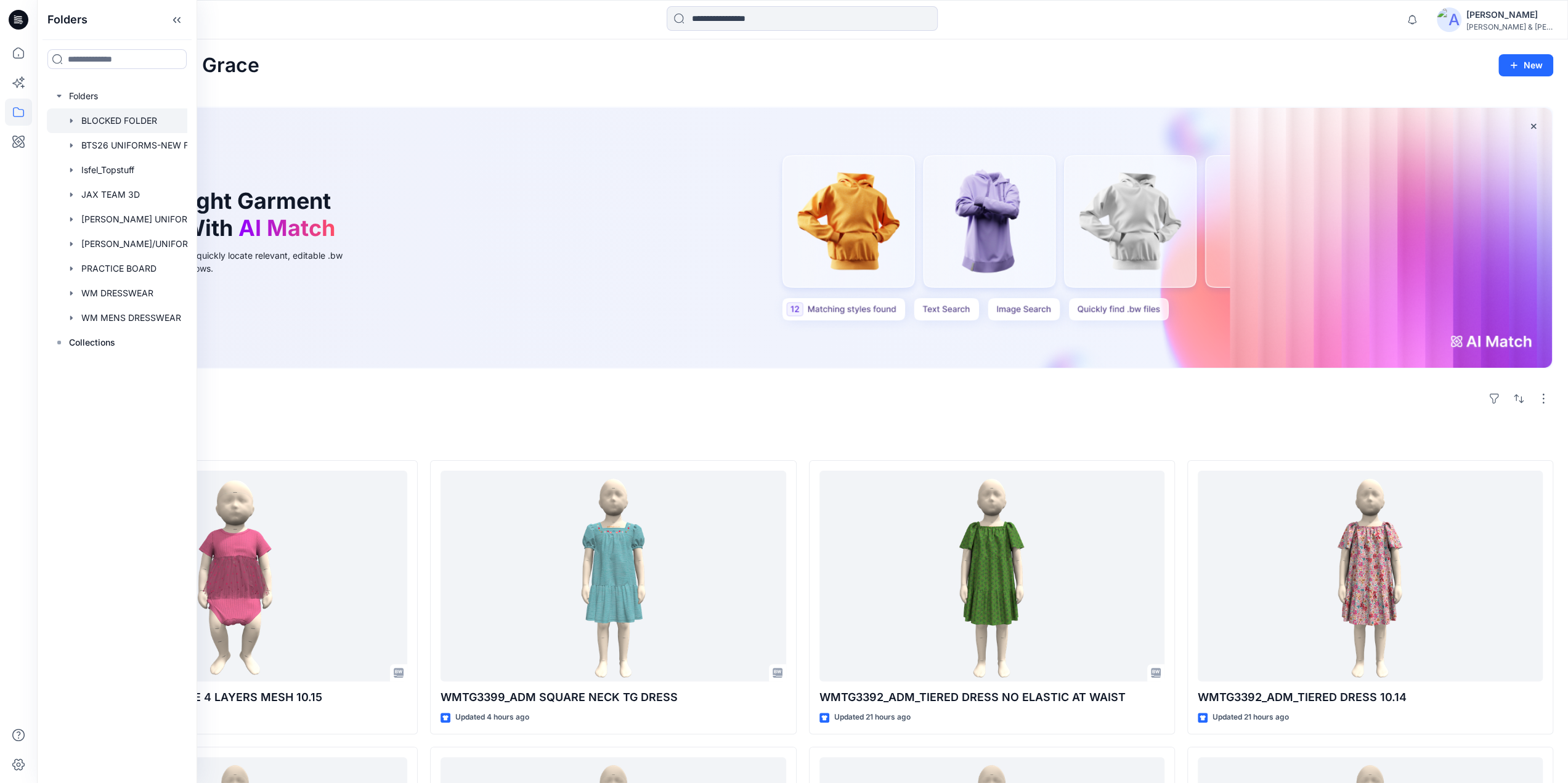
click at [101, 120] on div at bounding box center [133, 121] width 173 height 25
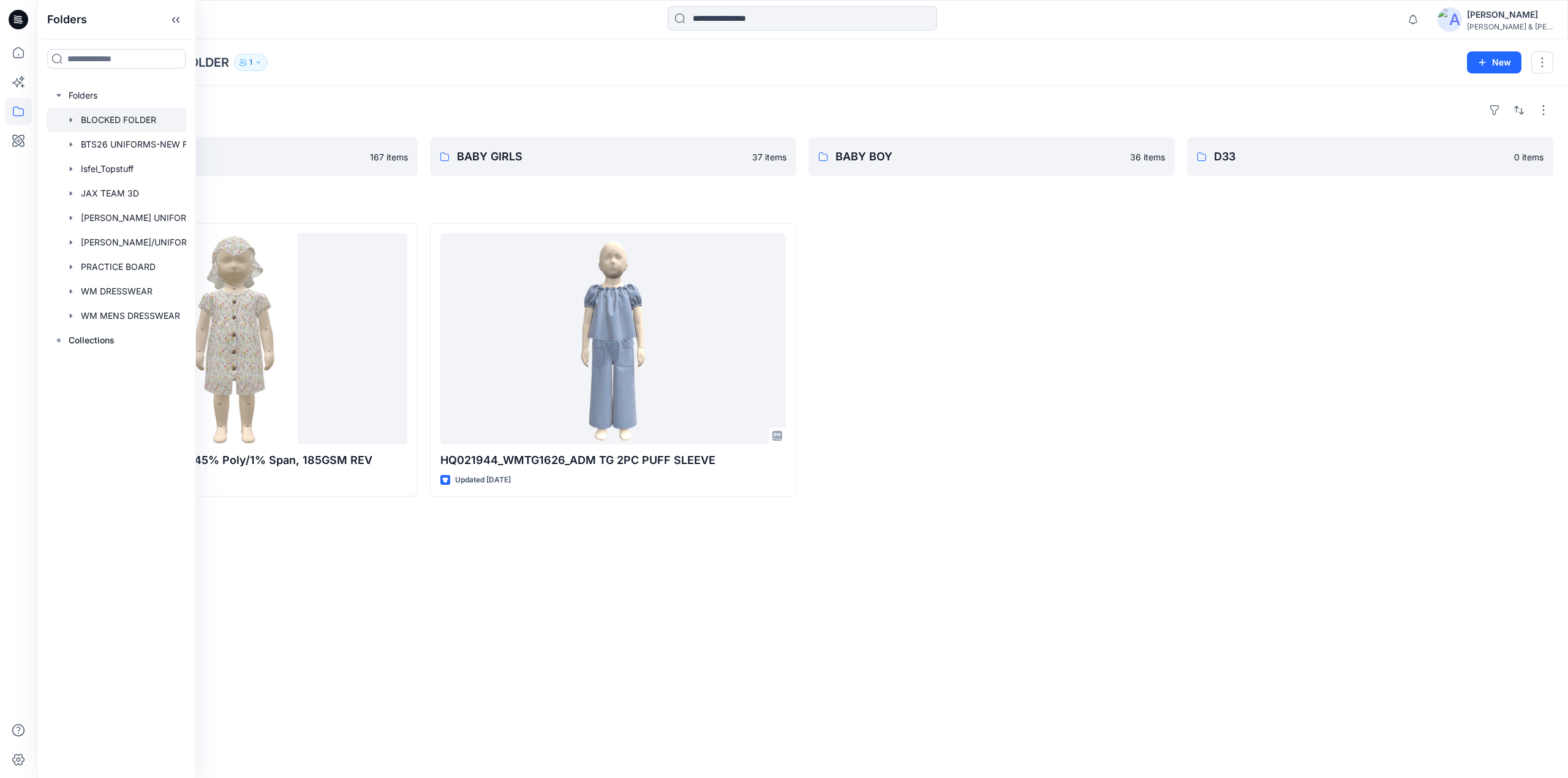
click at [468, 682] on div "Folders TODDLER 167 items BABY GIRLS 37 items BABY BOY [DEMOGRAPHIC_DATA] items…" at bounding box center [803, 432] width 1532 height 692
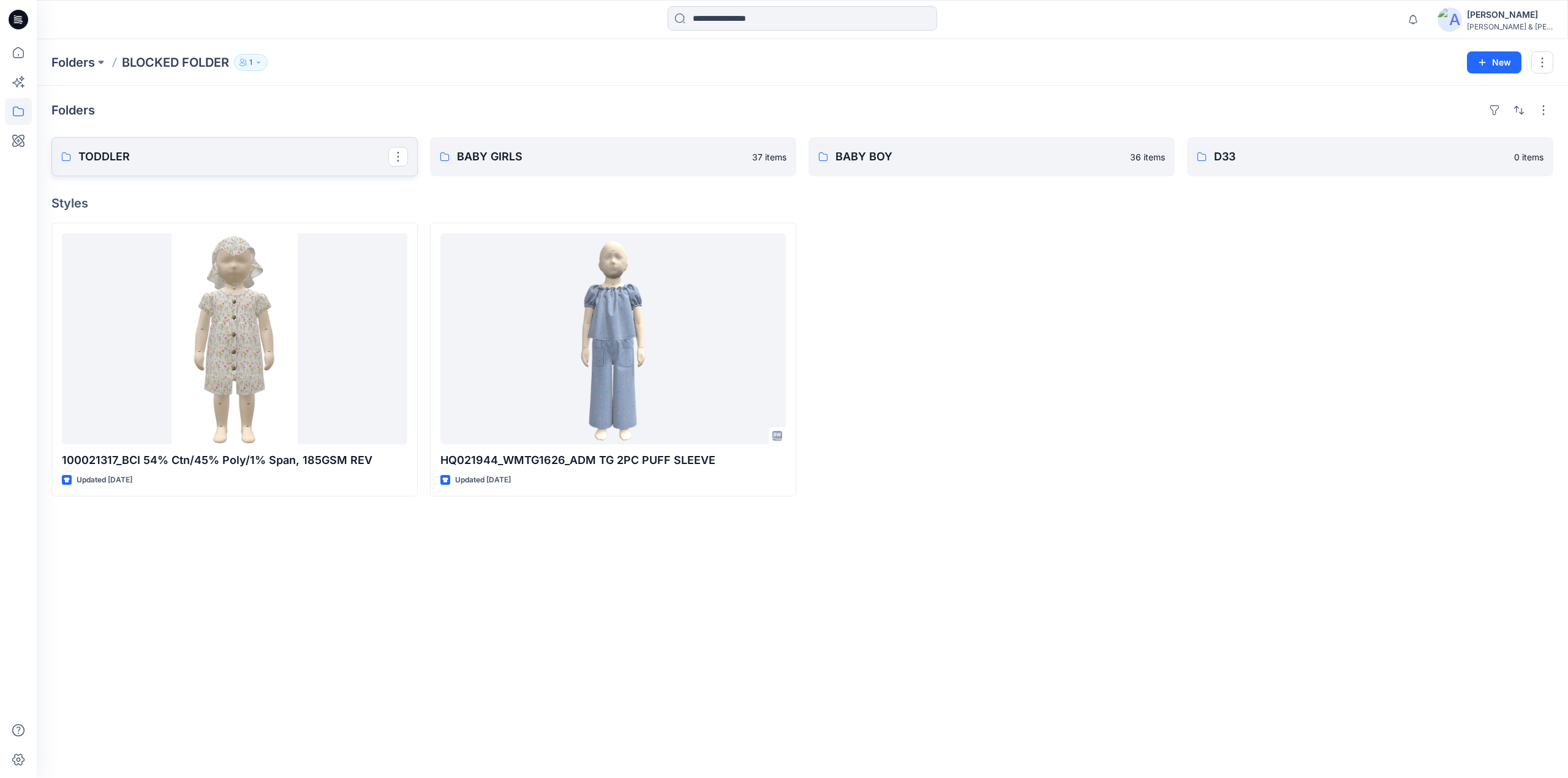
click at [258, 157] on p "TODDLER" at bounding box center [233, 157] width 310 height 17
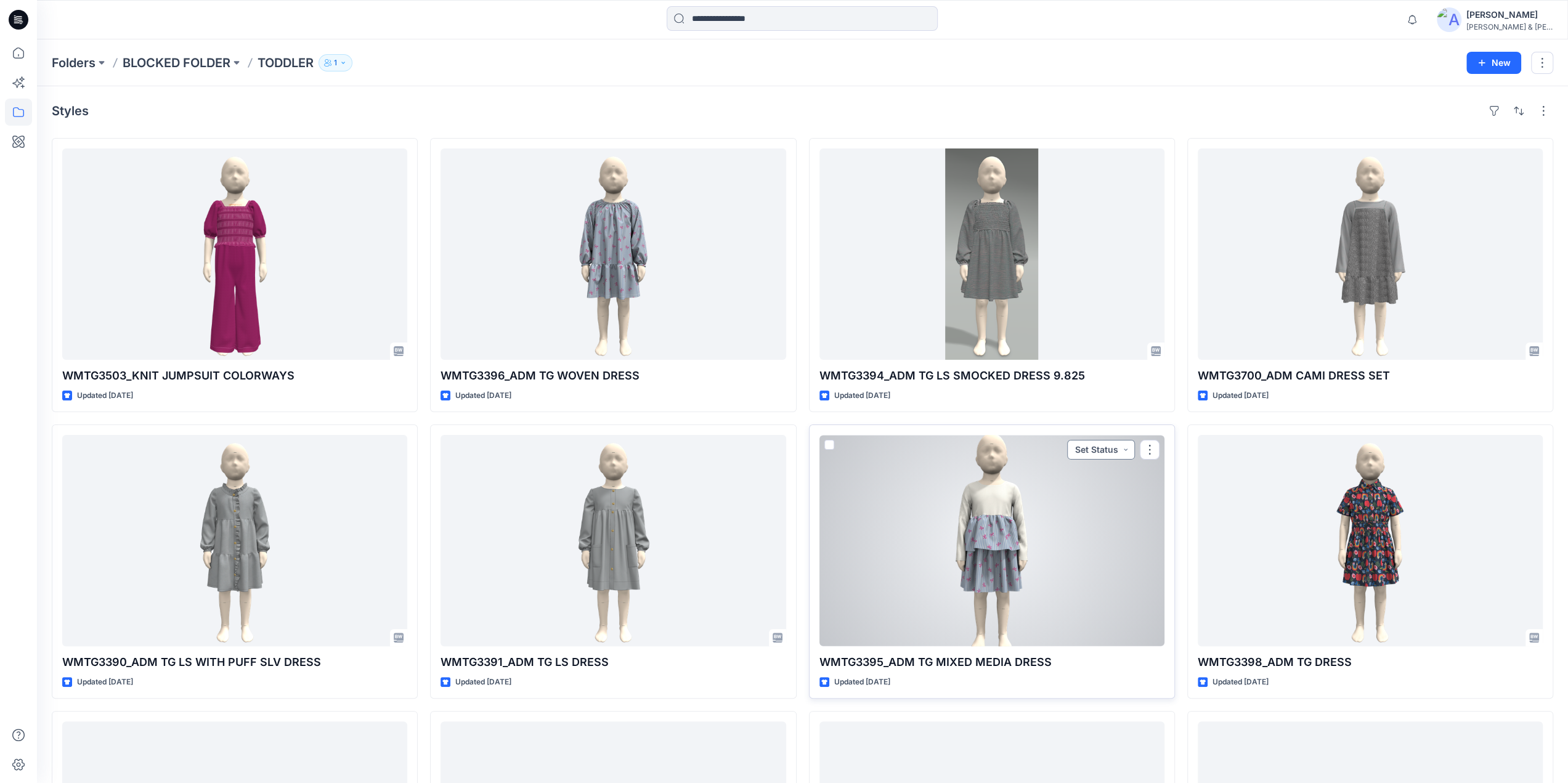
scroll to position [260, 0]
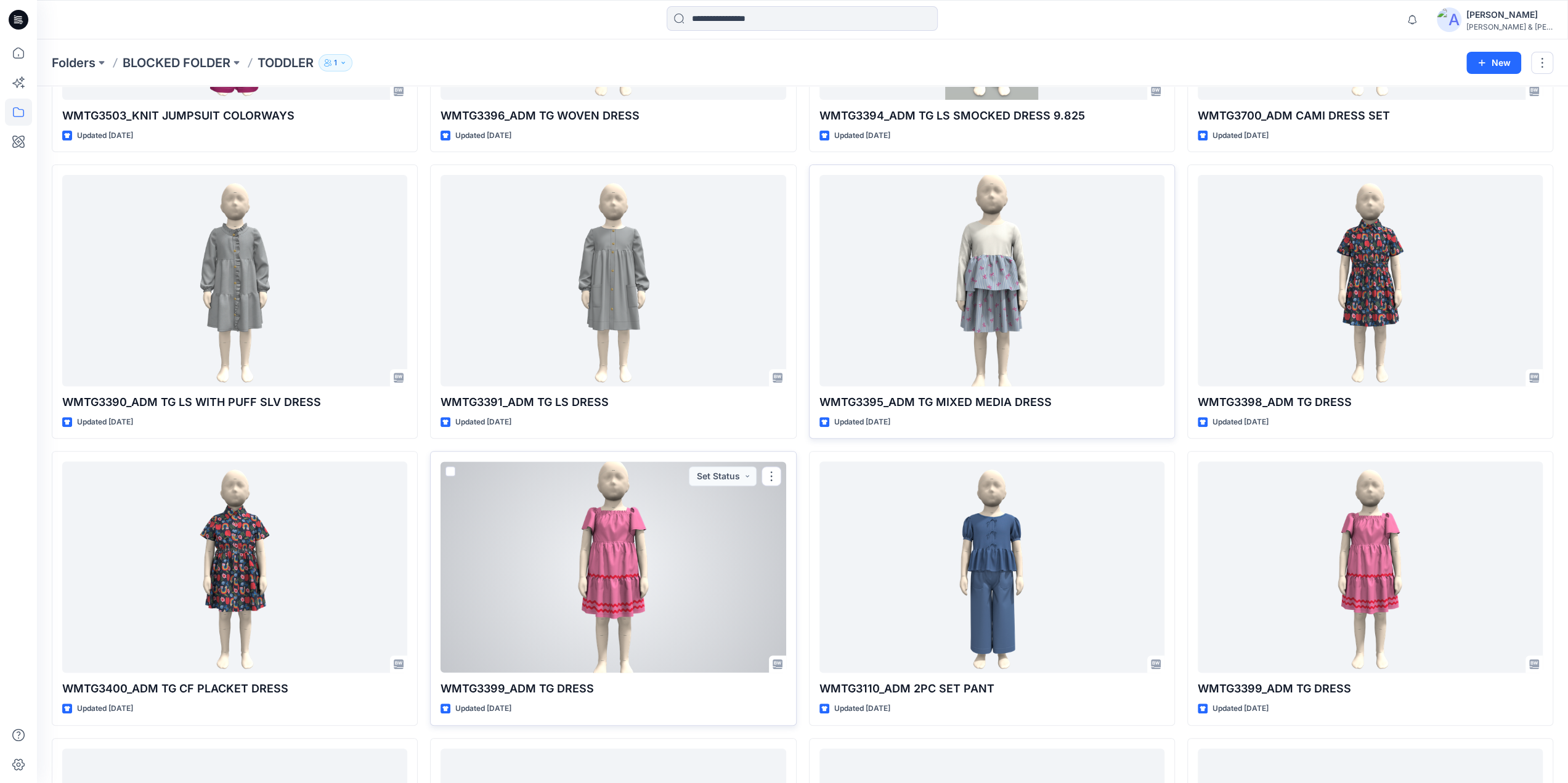
click at [617, 564] on div at bounding box center [612, 566] width 345 height 211
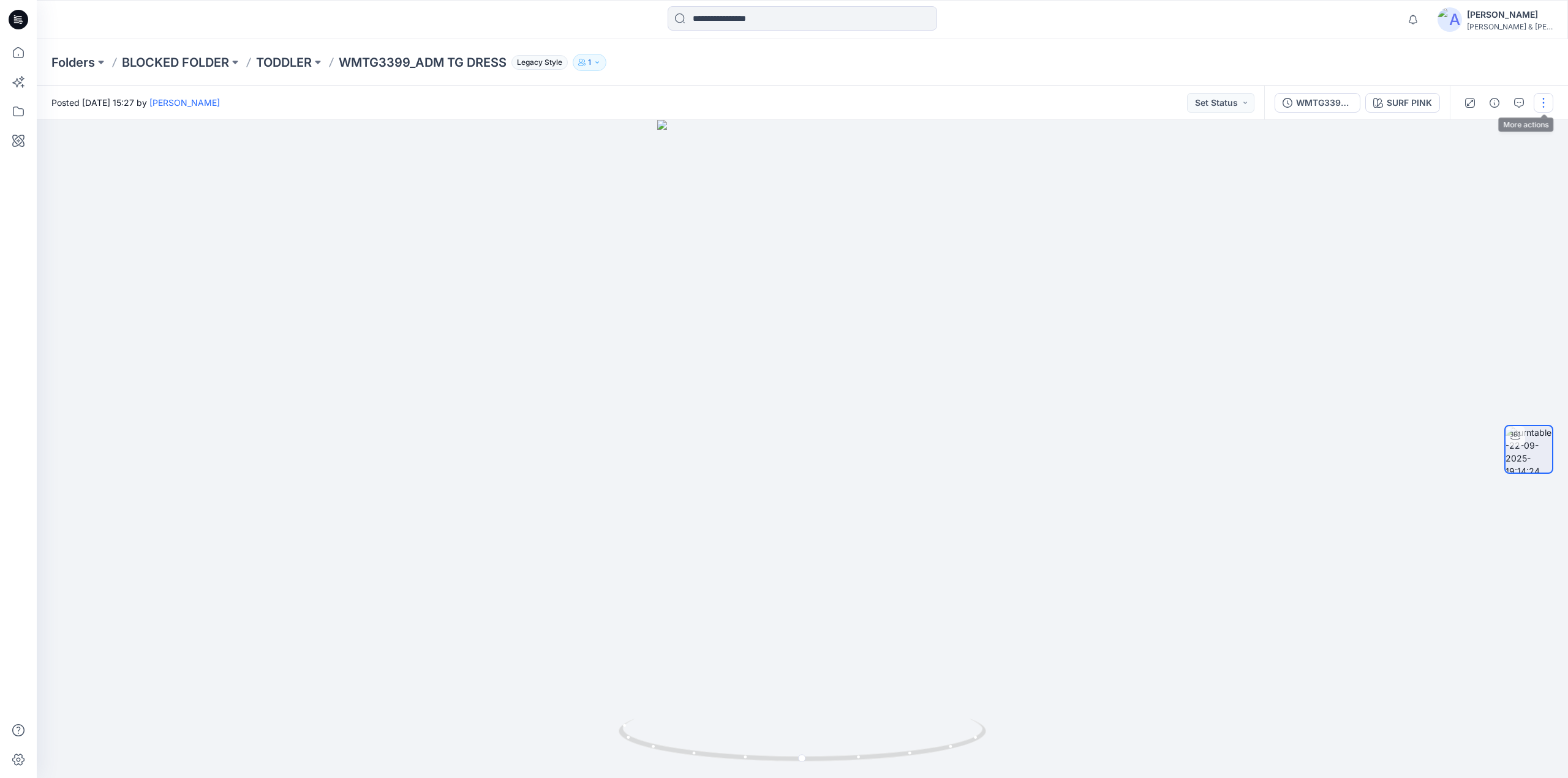
click at [1543, 99] on button "button" at bounding box center [1543, 103] width 20 height 19
drag, startPoint x: 337, startPoint y: 62, endPoint x: 414, endPoint y: 70, distance: 77.4
click at [414, 70] on div "Folders BLOCKED FOLDER TODDLER WMTG3399_ADM TG DRESS Legacy Style 1" at bounding box center [754, 62] width 1406 height 17
copy p "WMTG3399"
click at [697, 23] on input at bounding box center [803, 18] width 269 height 25
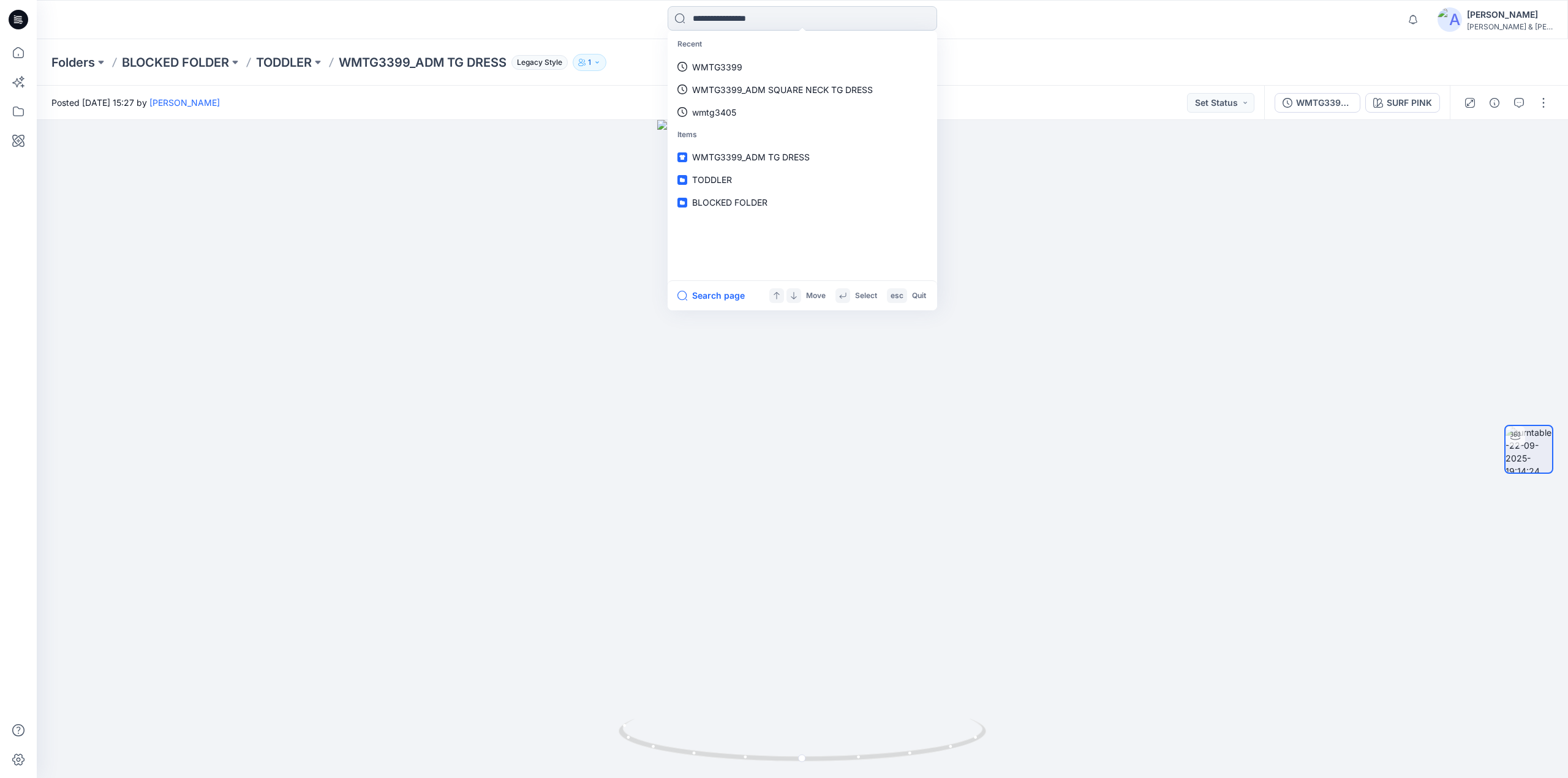
paste input "********"
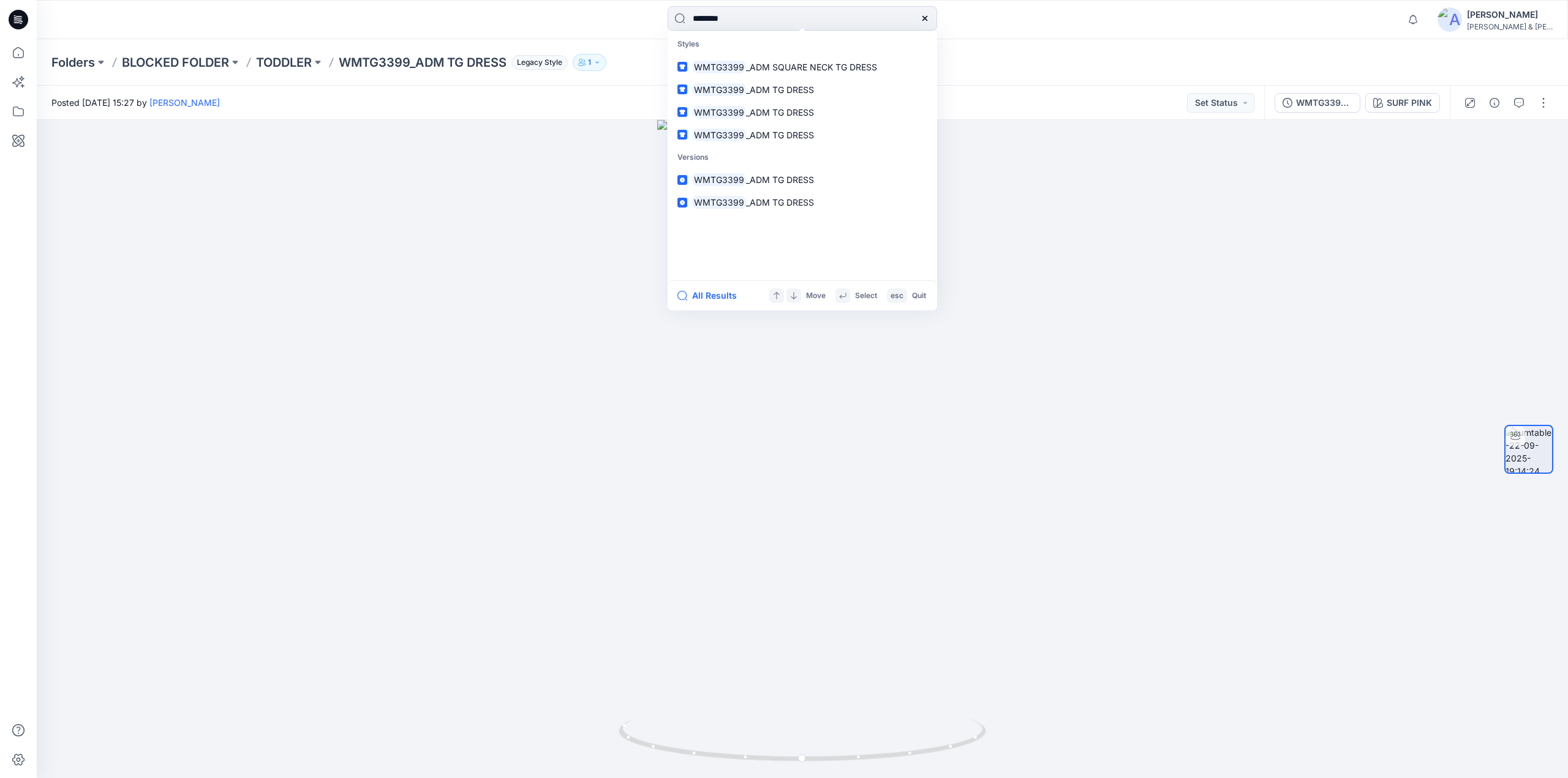
type input "********"
click at [713, 294] on button "All Results" at bounding box center [711, 296] width 68 height 15
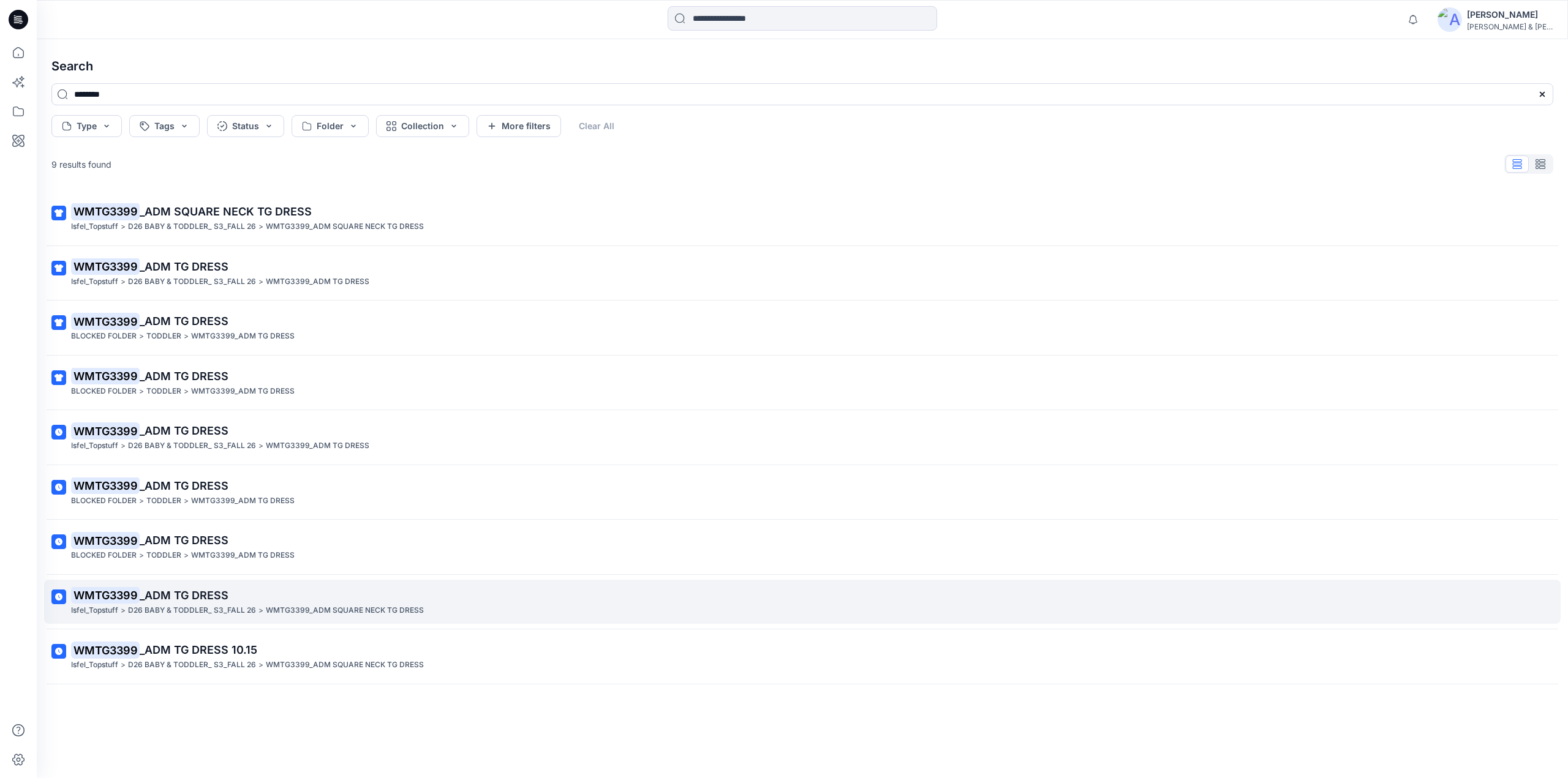
click at [164, 597] on span "_ADM TG DRESS" at bounding box center [184, 595] width 89 height 13
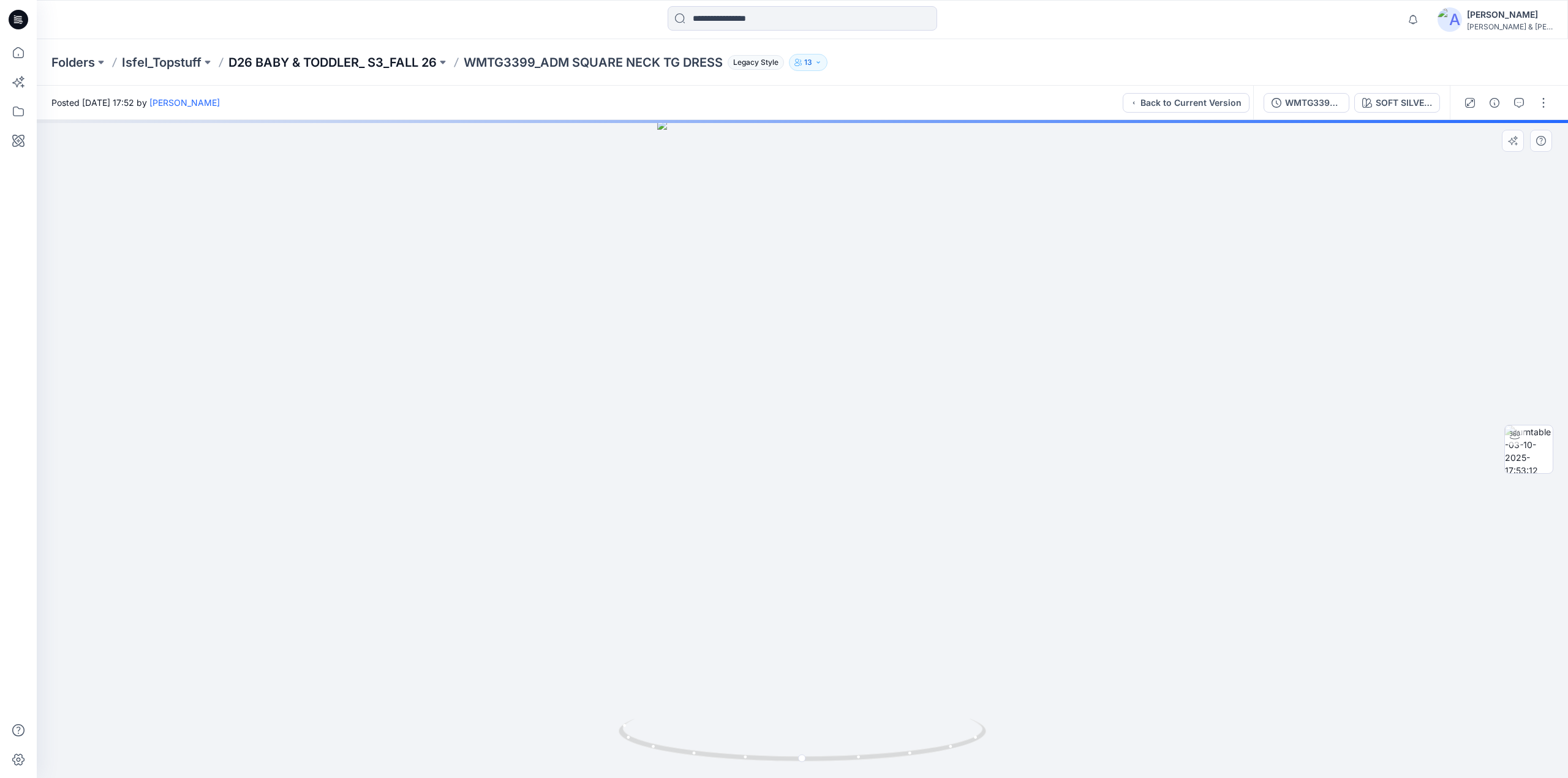
click at [374, 58] on p "D26 BABY & TODDLER_ S3_FALL 26" at bounding box center [332, 62] width 208 height 17
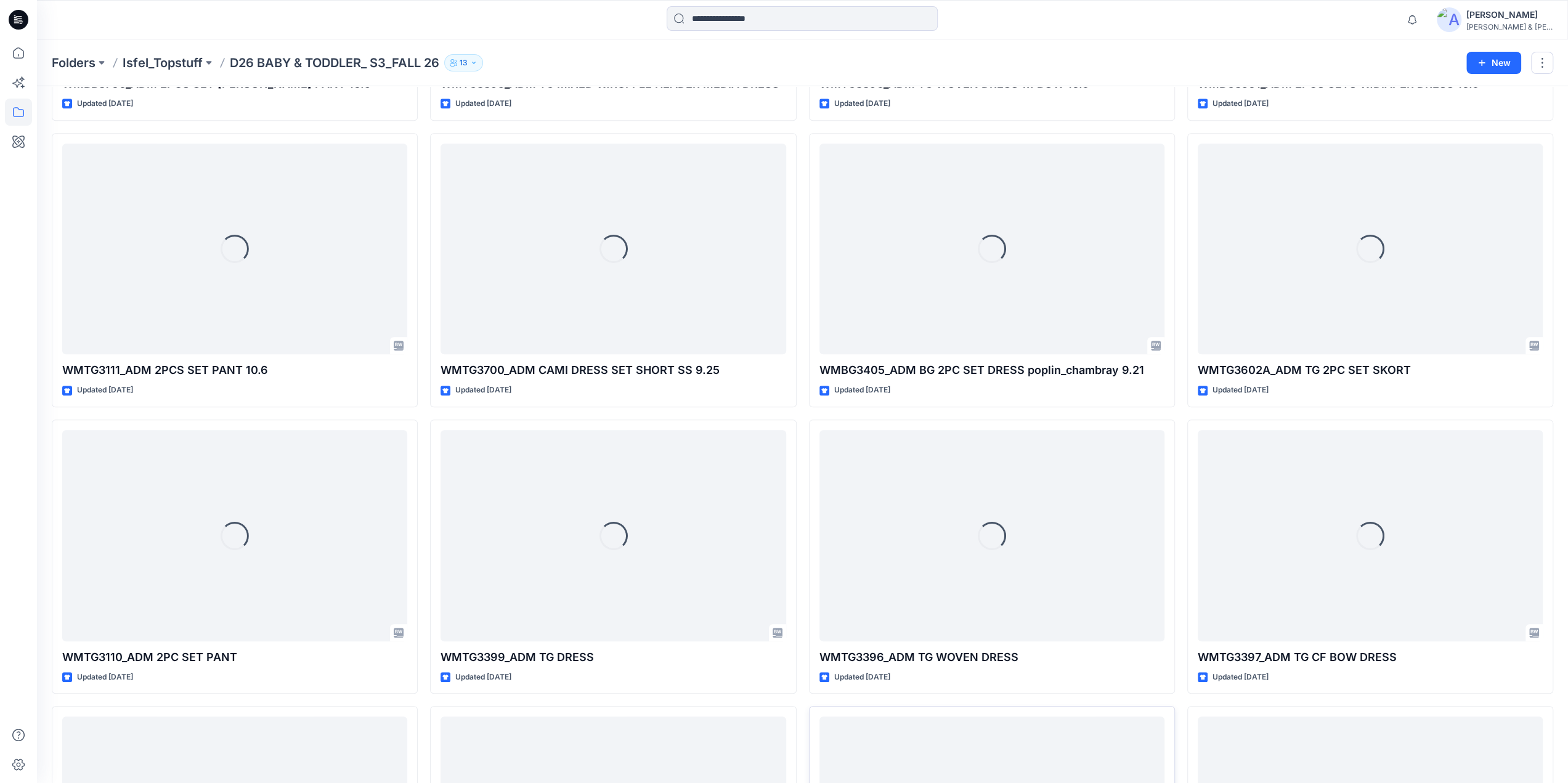
scroll to position [1043, 0]
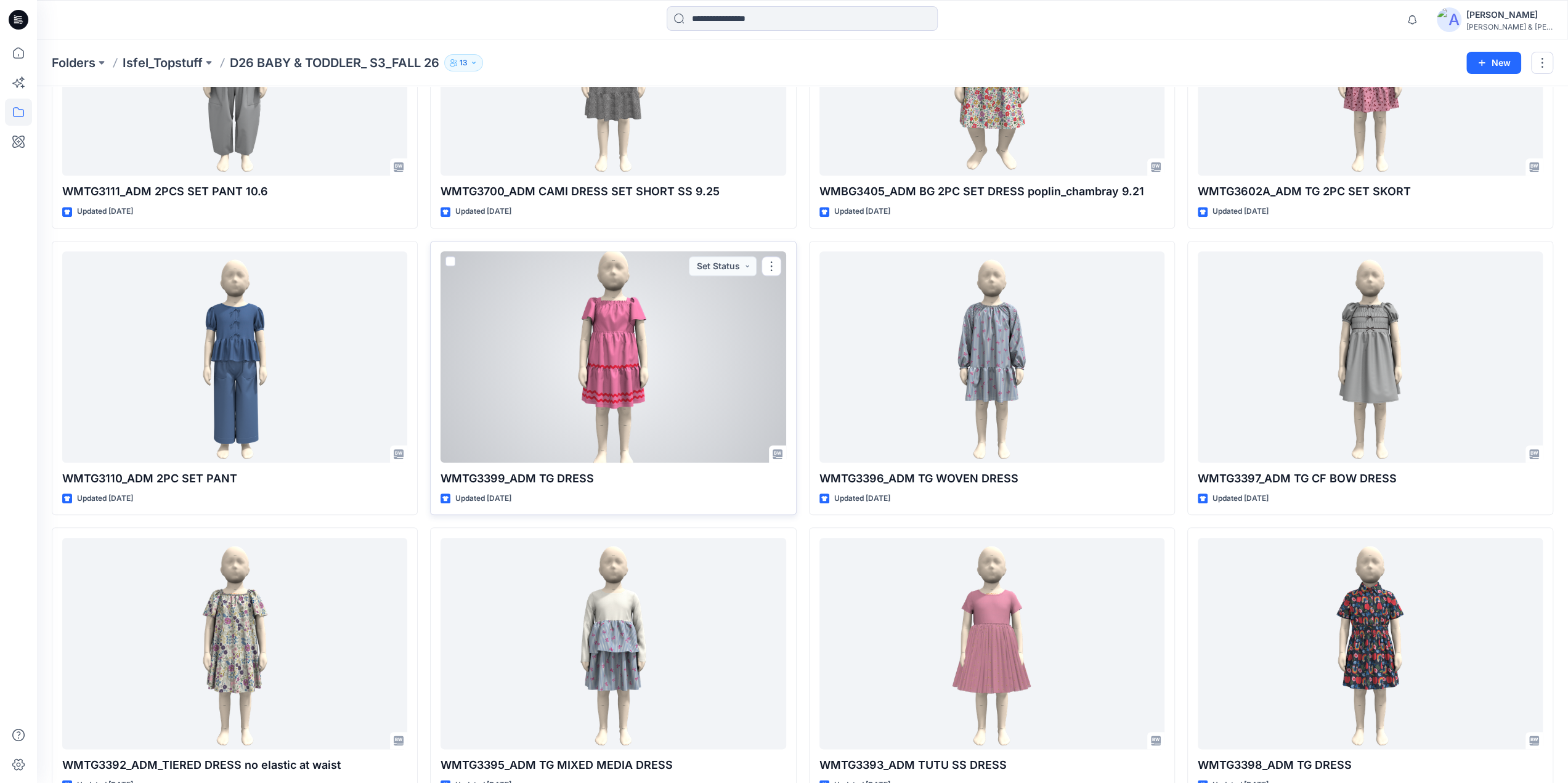
click at [542, 474] on p "WMTG3399_ADM TG DRESS" at bounding box center [612, 479] width 345 height 17
click at [611, 334] on div at bounding box center [612, 357] width 345 height 211
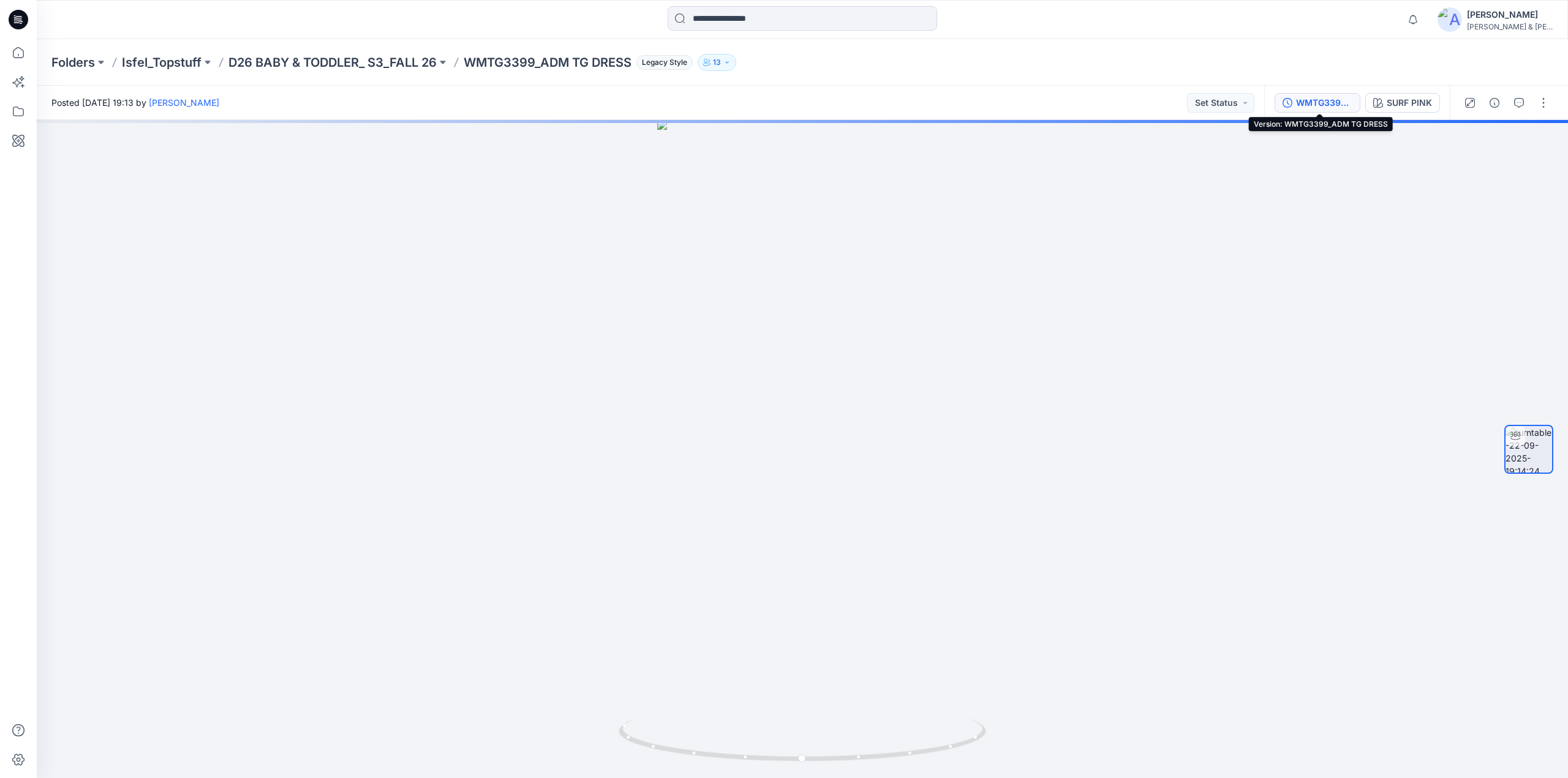
click at [1335, 99] on div "WMTG3399_ADM TG DRESS" at bounding box center [1324, 103] width 57 height 14
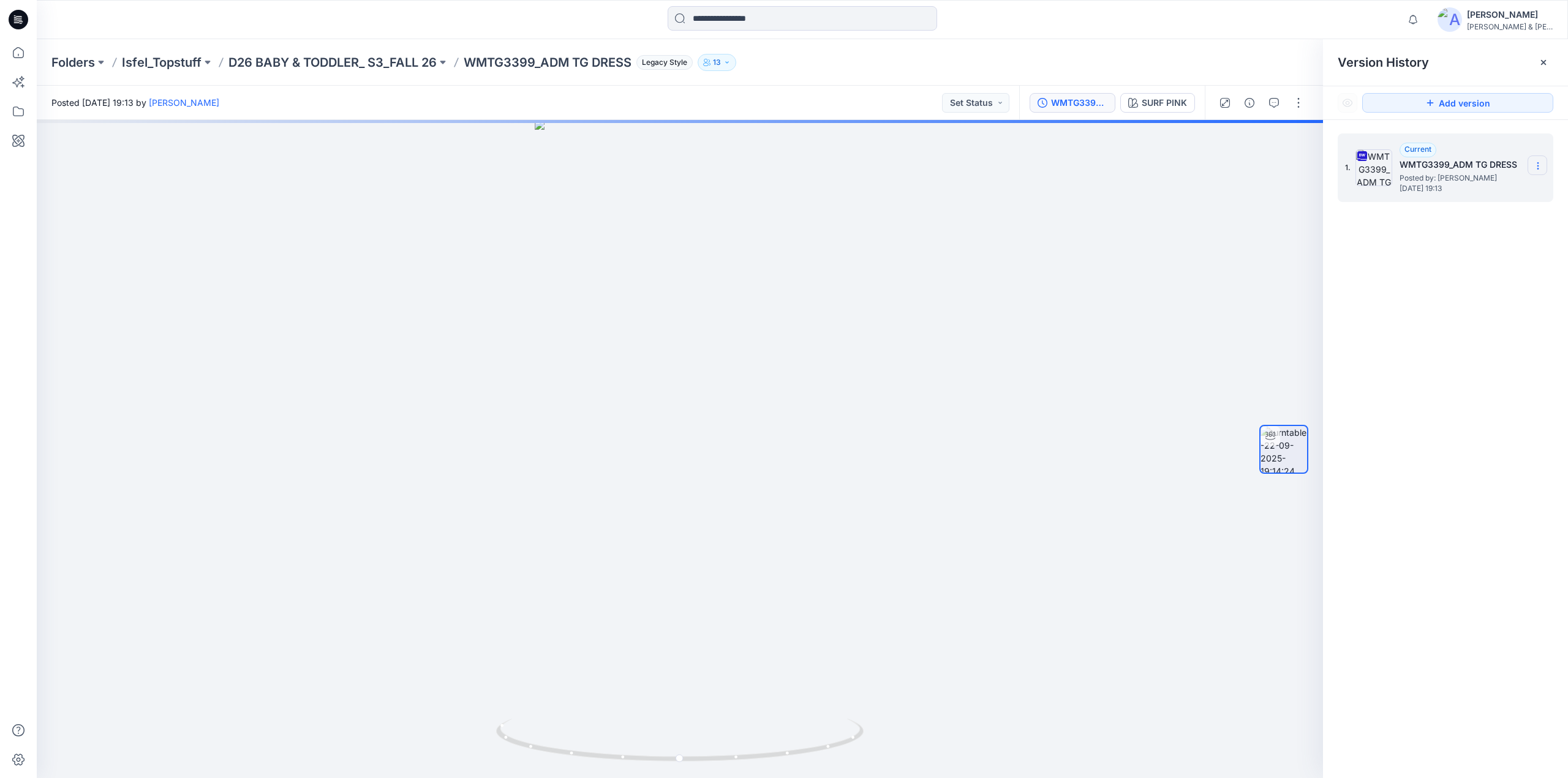
click at [1537, 160] on section at bounding box center [1537, 165] width 20 height 19
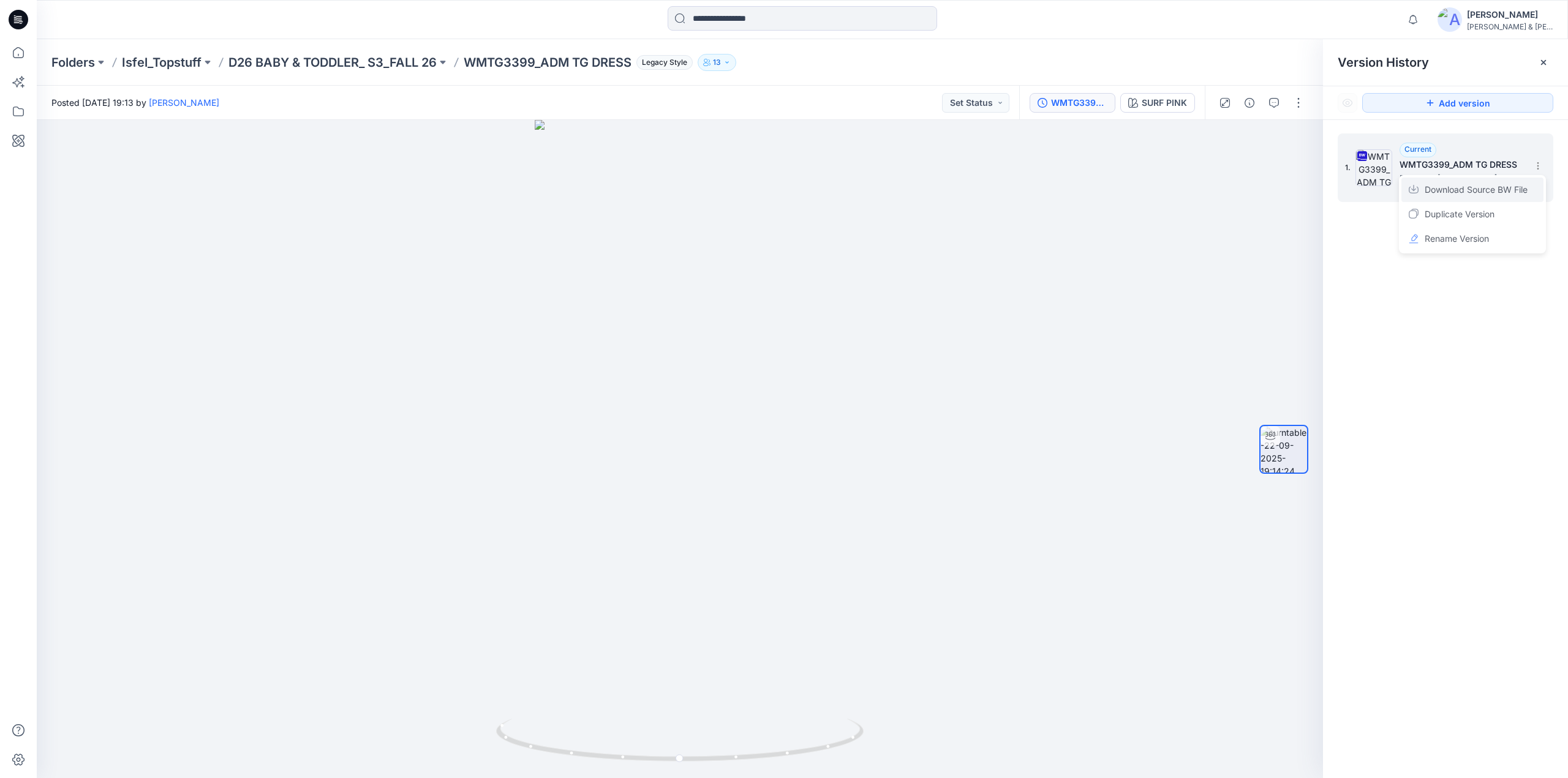
click at [1452, 187] on span "Download Source BW File" at bounding box center [1476, 190] width 103 height 15
click at [1444, 171] on h5 "WMTG3399_ADM TG DRESS" at bounding box center [1461, 164] width 122 height 15
click at [1166, 97] on div "SURF PINK" at bounding box center [1165, 103] width 46 height 14
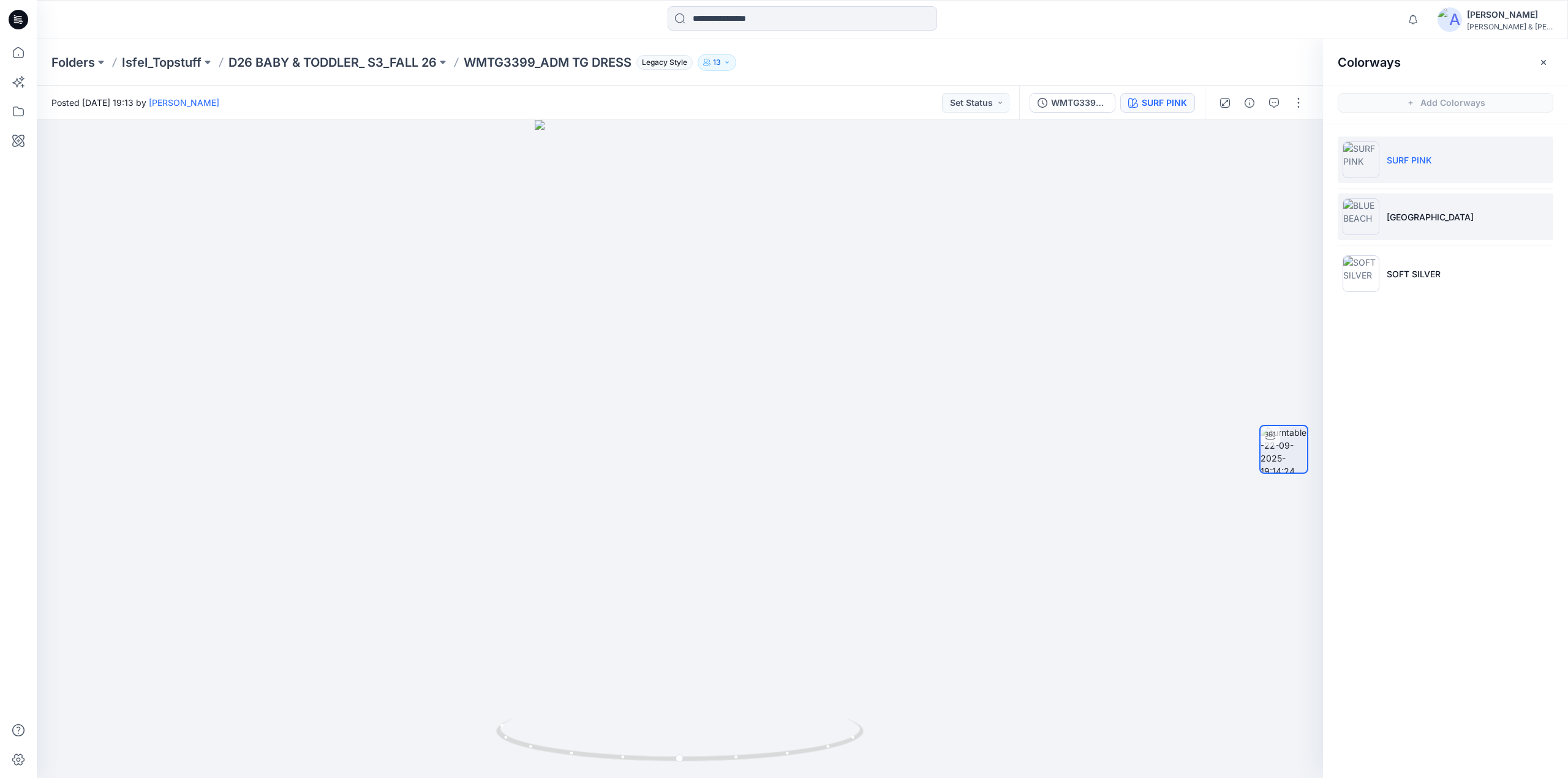
click at [1405, 213] on p "BLUE BEACH" at bounding box center [1430, 217] width 87 height 13
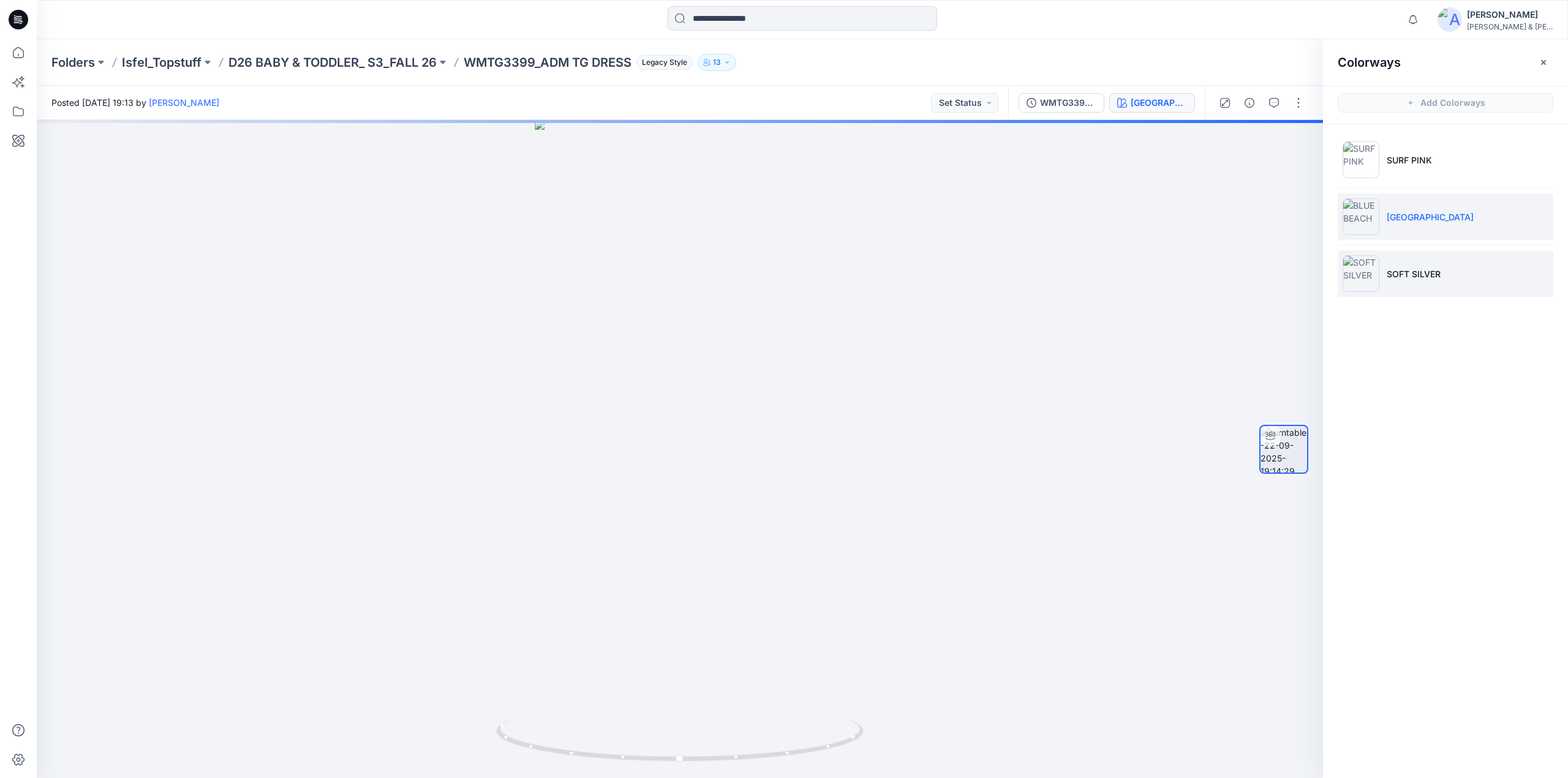
click at [1402, 271] on p "SOFT SILVER" at bounding box center [1413, 274] width 54 height 13
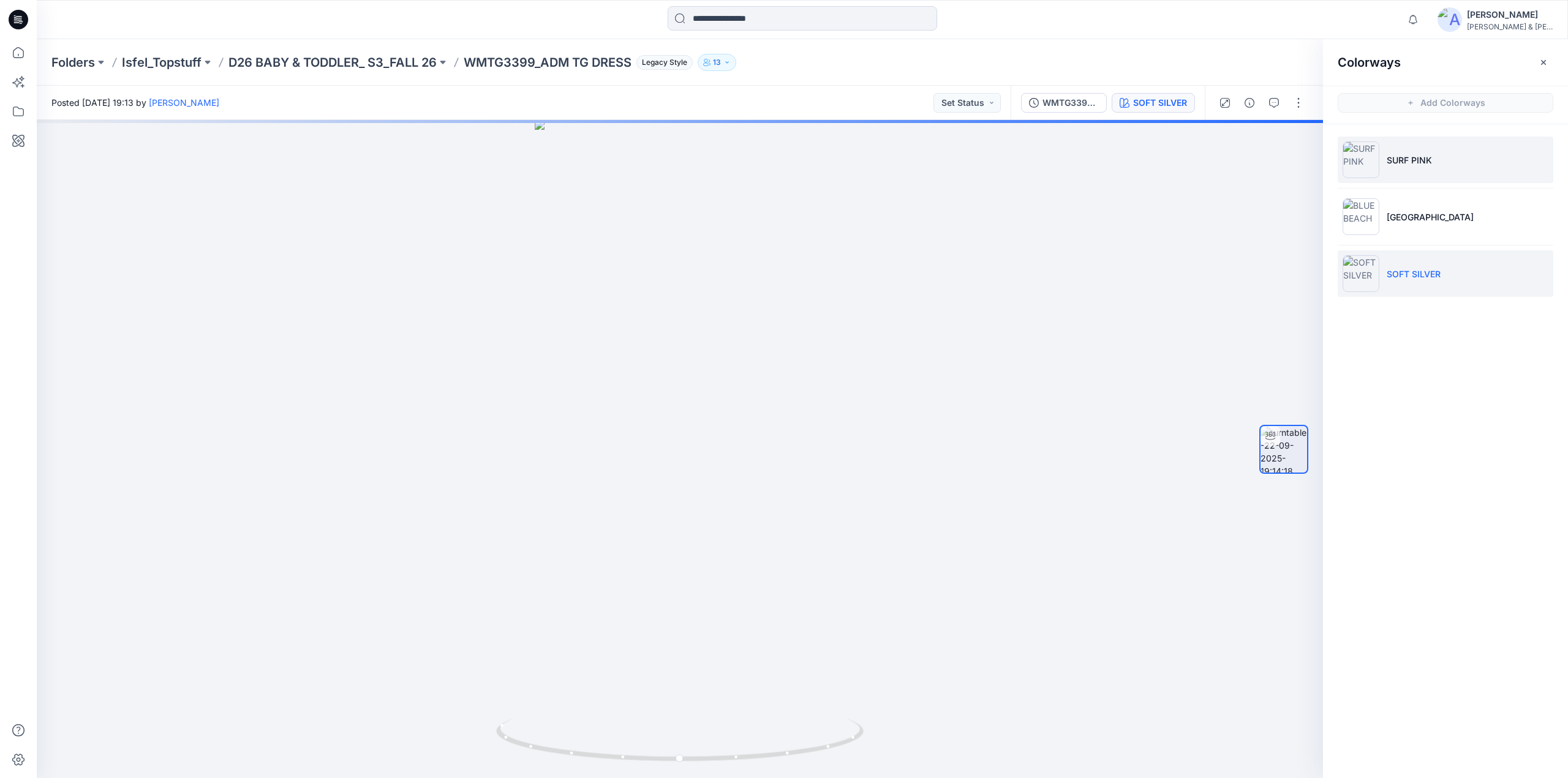
click at [1446, 162] on li "SURF PINK" at bounding box center [1446, 160] width 216 height 47
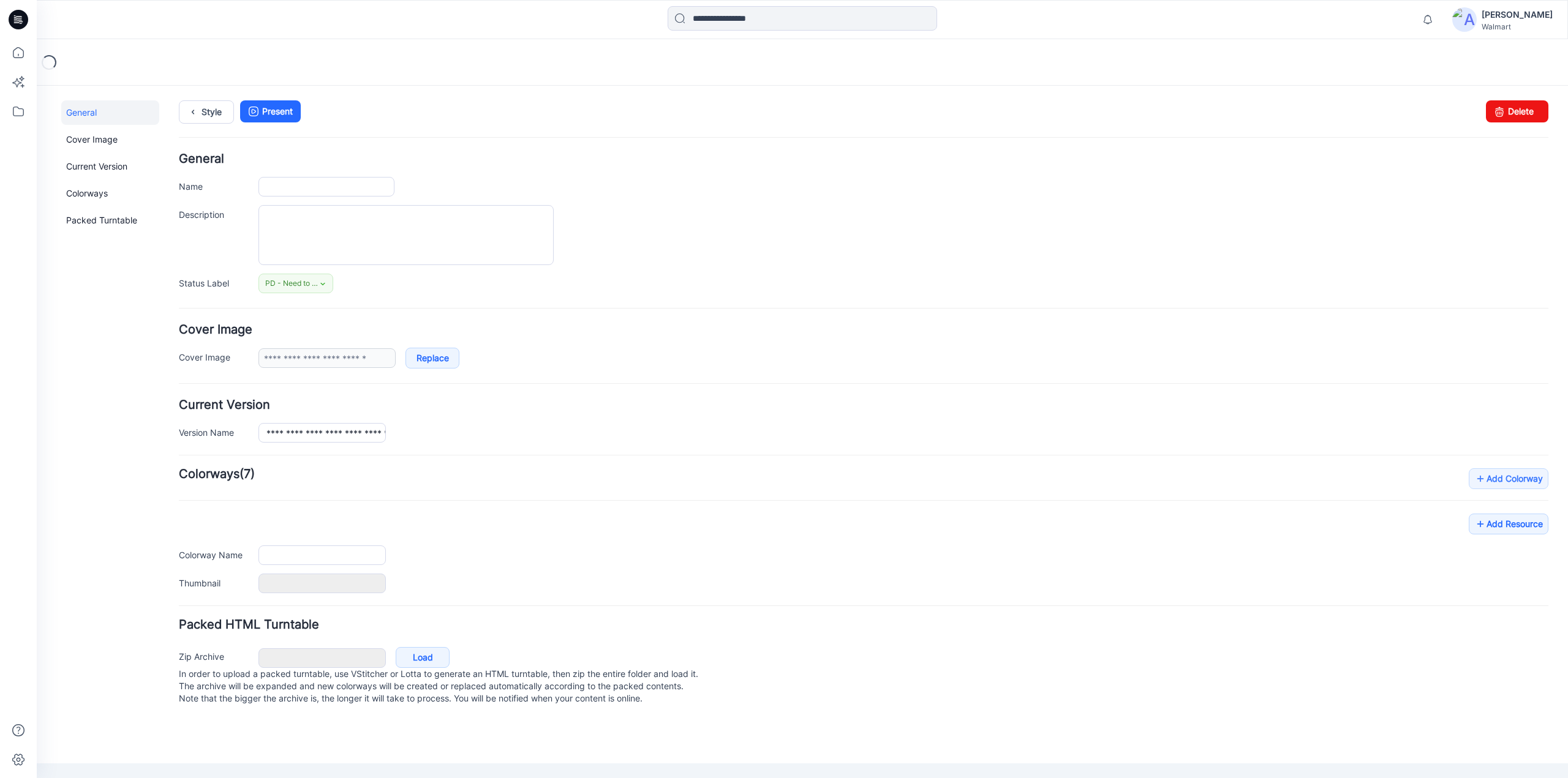
type input "**********"
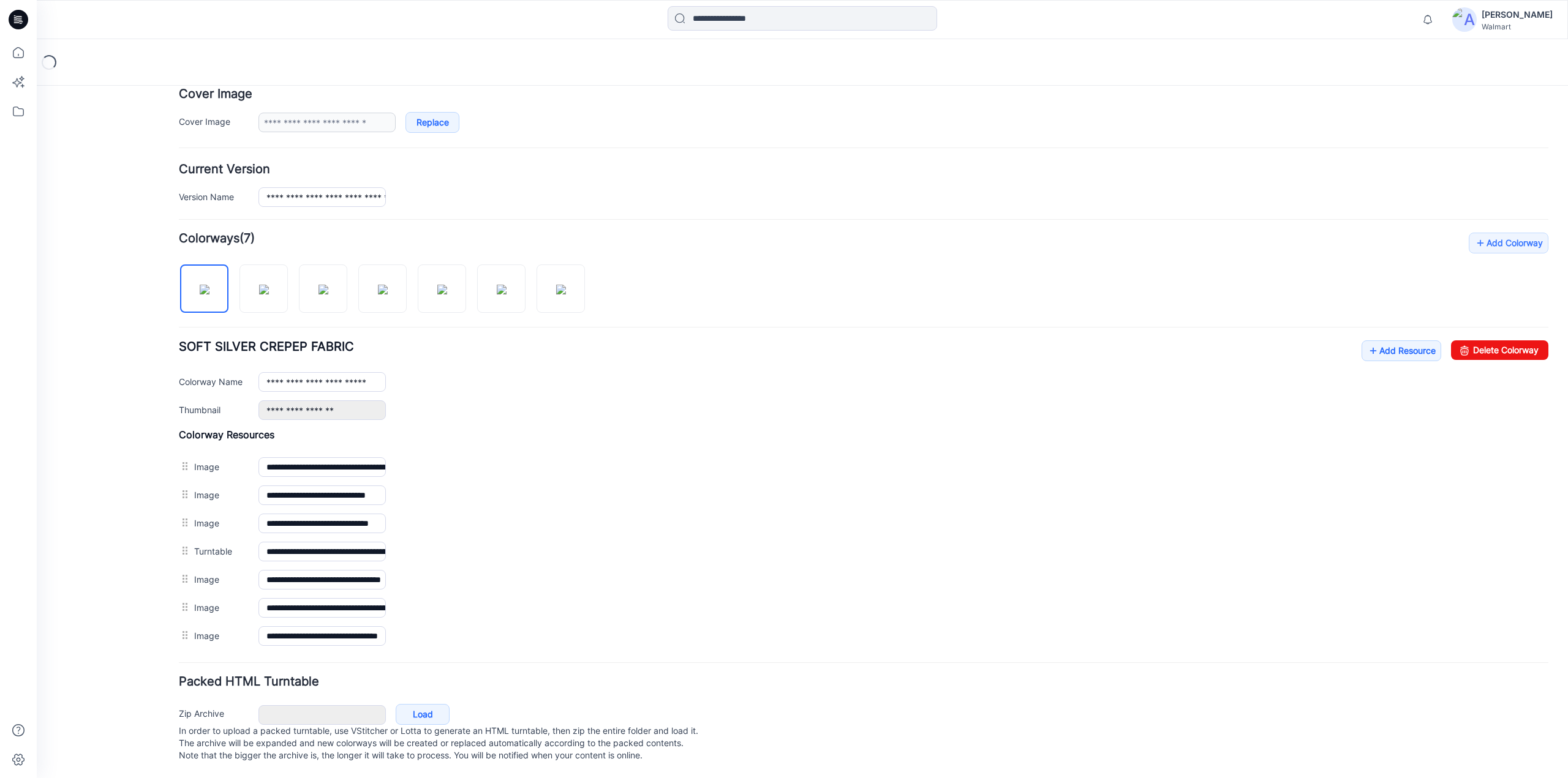
scroll to position [241, 0]
click at [1367, 342] on icon at bounding box center [1373, 351] width 12 height 19
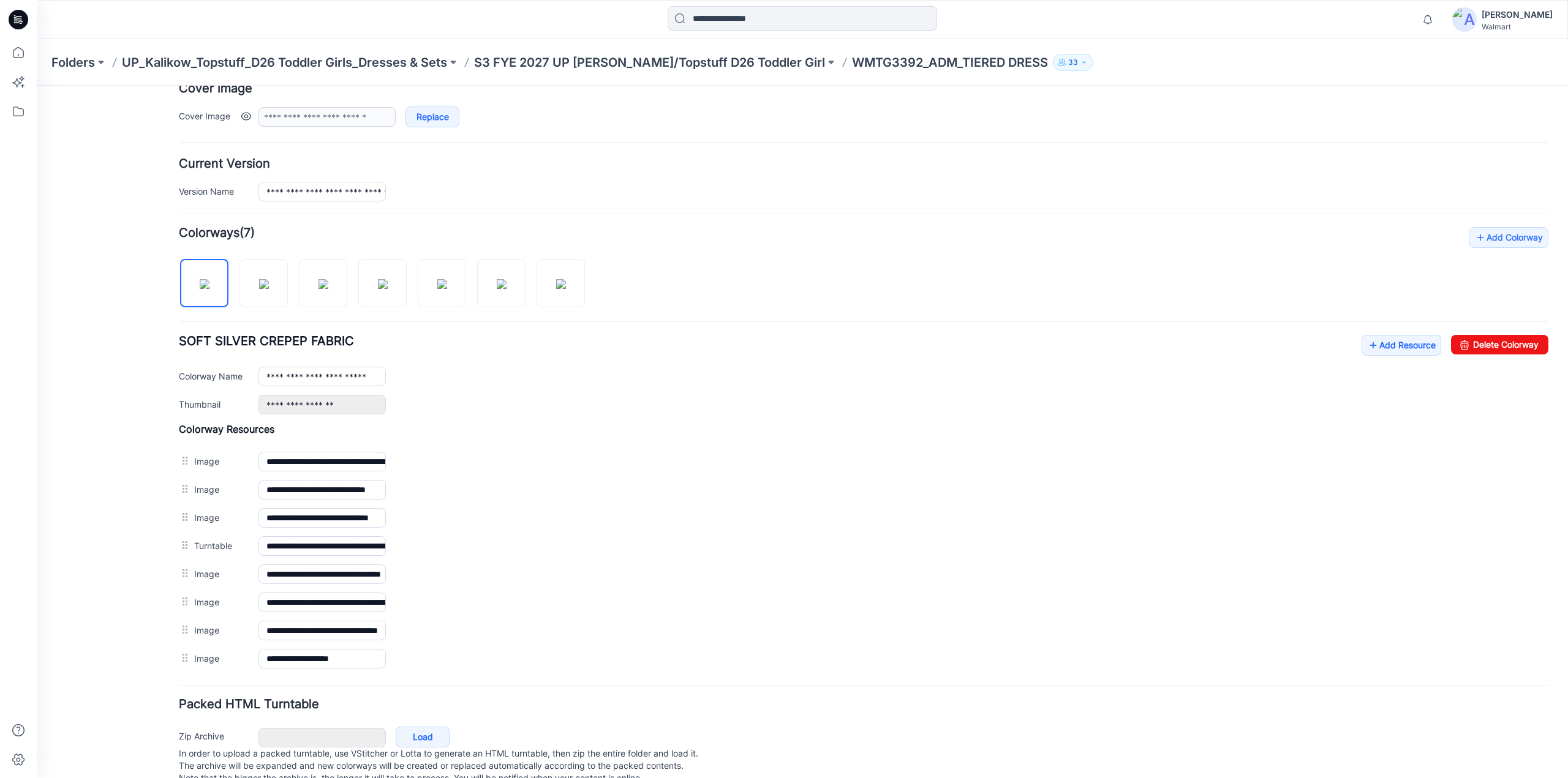
scroll to position [0, 0]
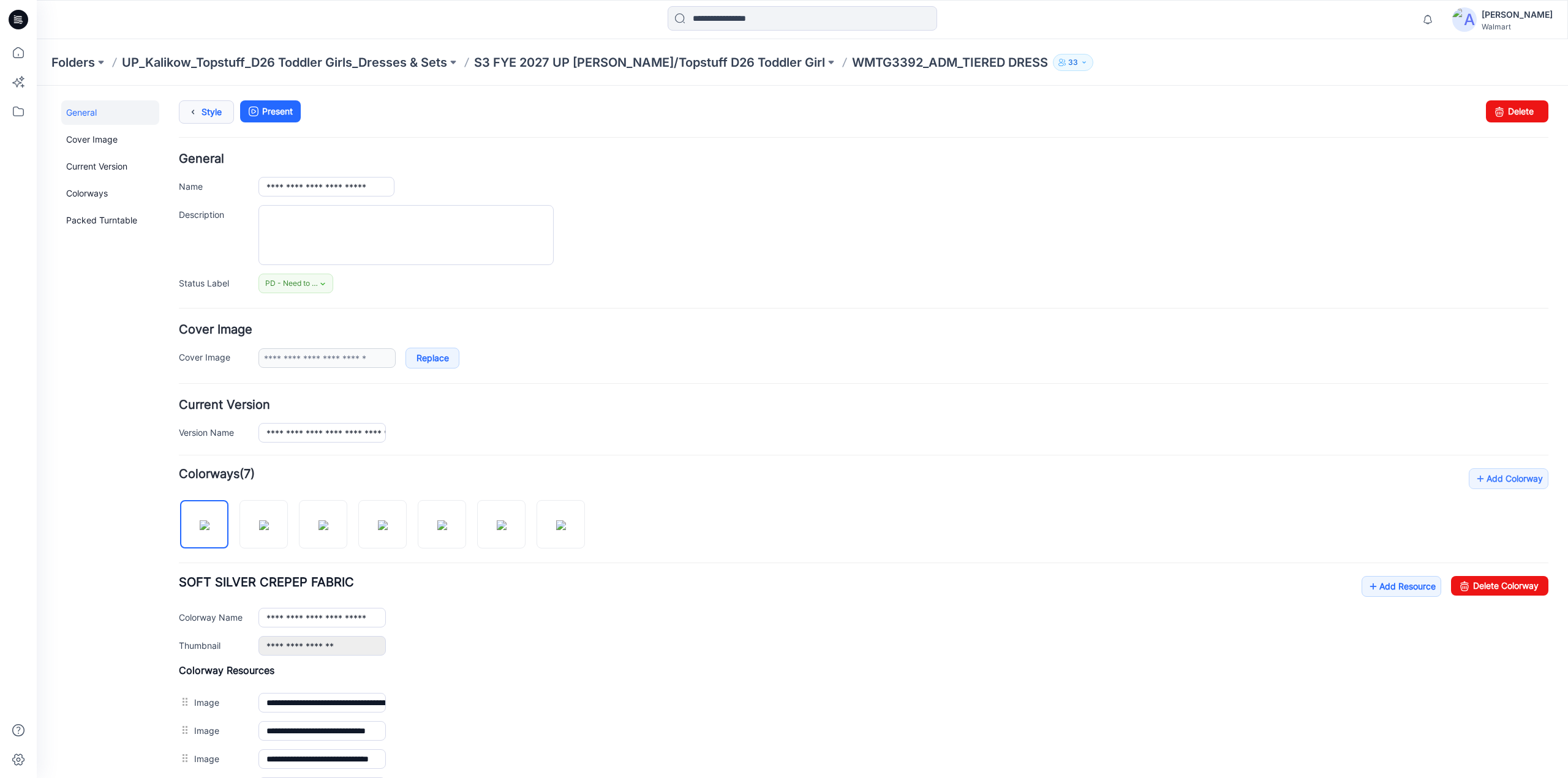
click at [215, 112] on link "Style" at bounding box center [206, 112] width 55 height 23
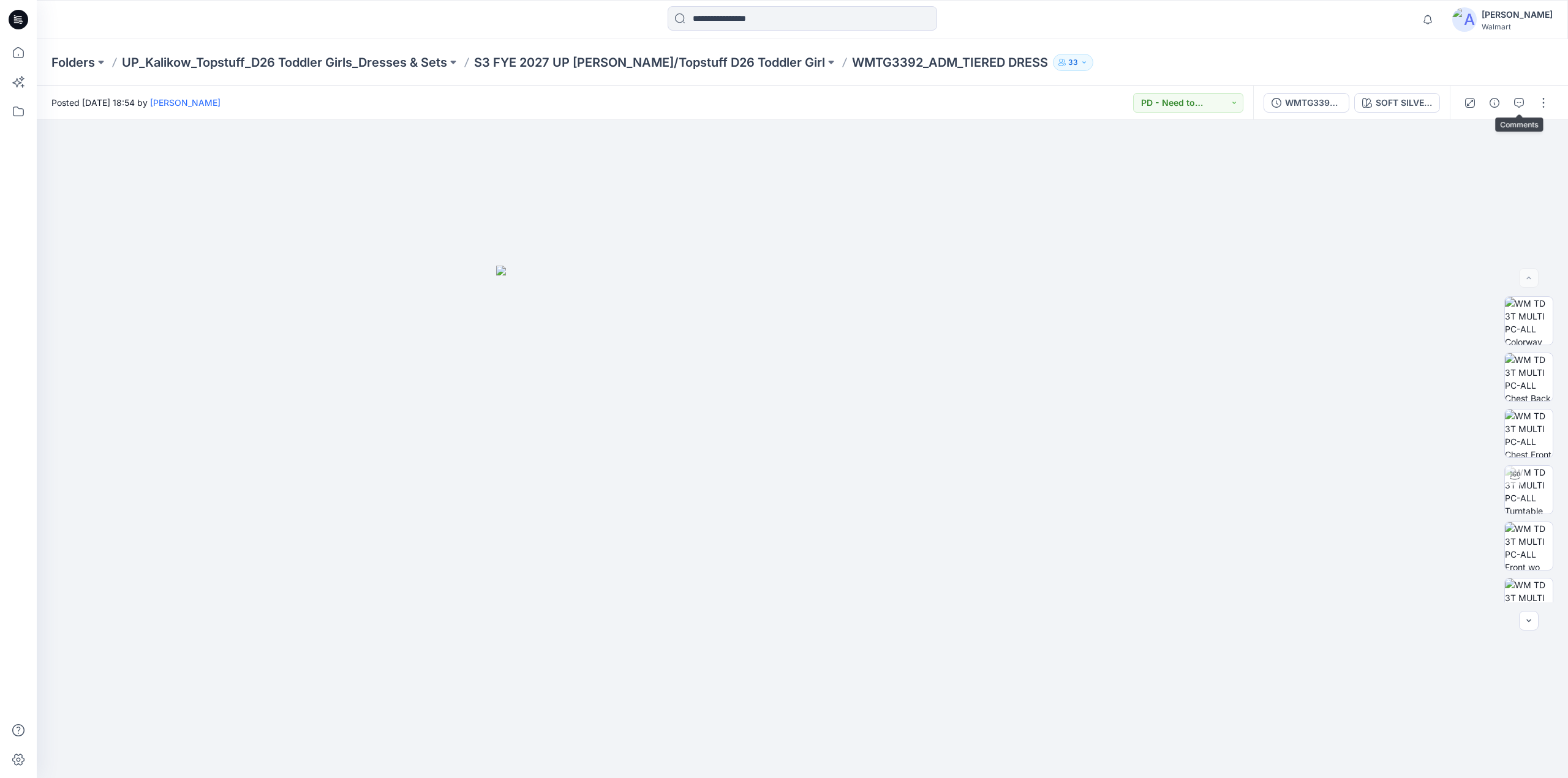
click at [1519, 99] on icon "button" at bounding box center [1519, 103] width 10 height 10
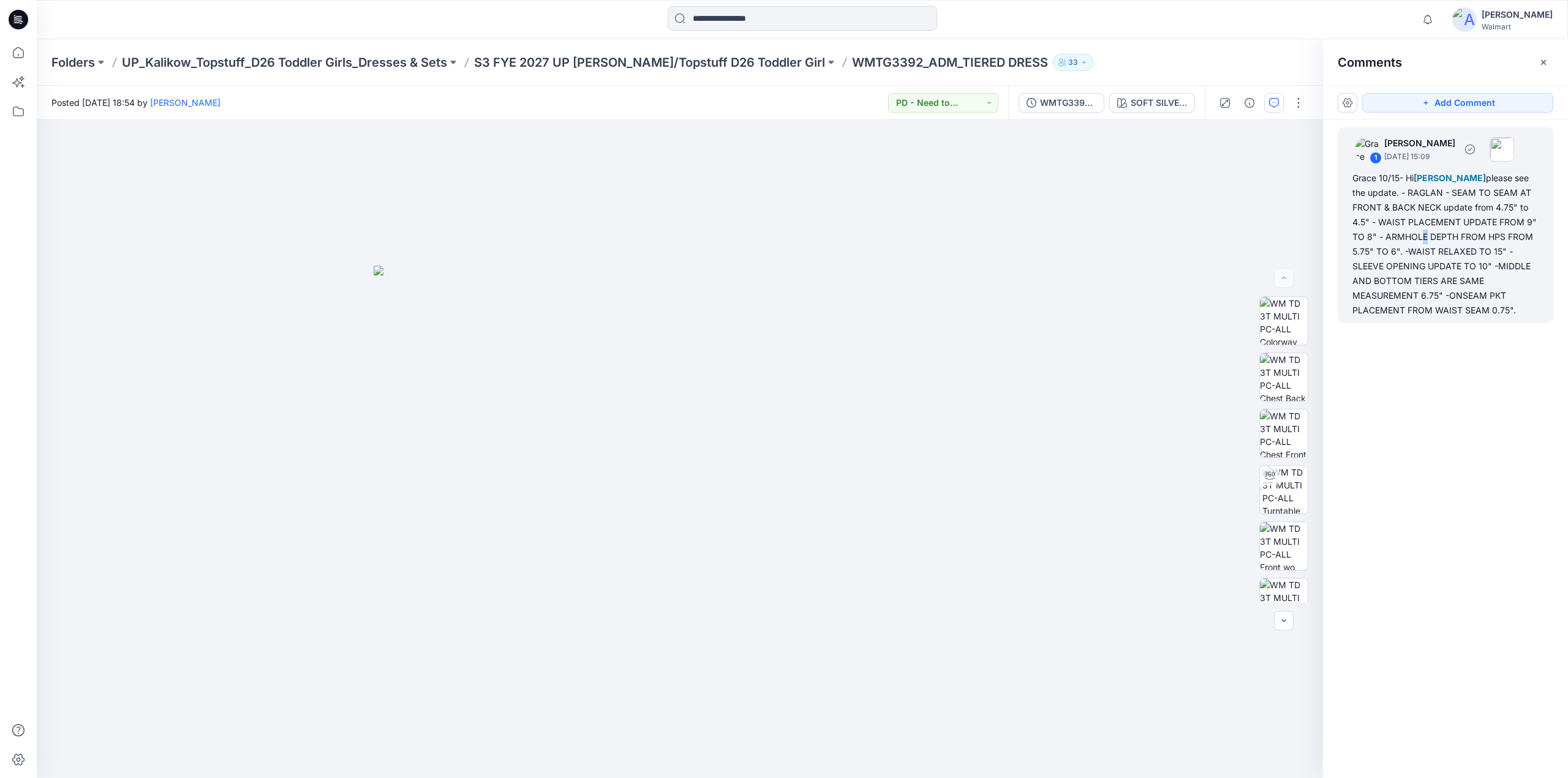
click at [1419, 232] on div "Grace 10/15- Hi [PERSON_NAME] please see the update. - RAGLAN - SEAM TO SEAM AT…" at bounding box center [1446, 244] width 186 height 147
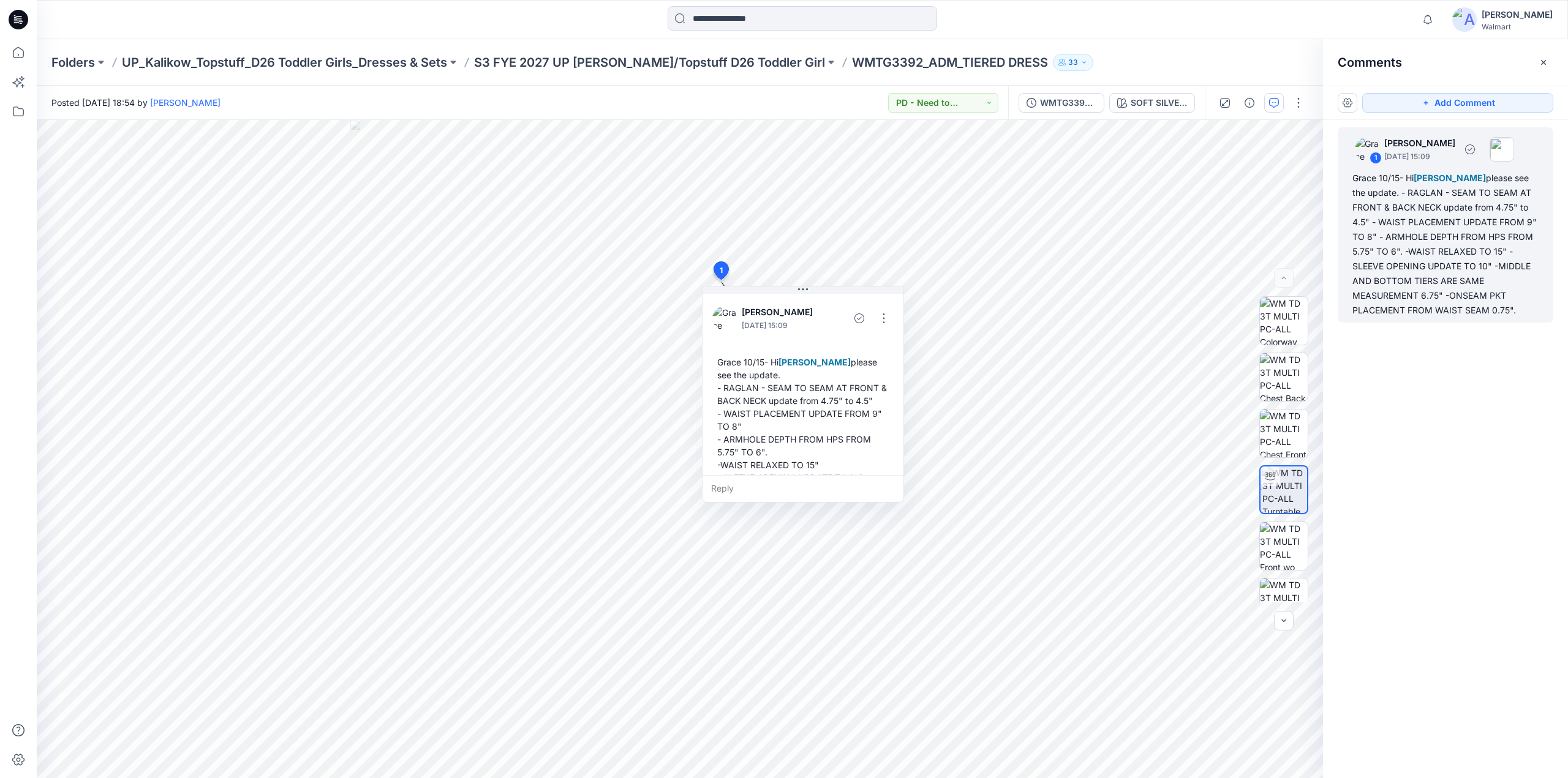
click at [1448, 291] on div "Grace 10/15- Hi [PERSON_NAME] please see the update. - RAGLAN - SEAM TO SEAM AT…" at bounding box center [1446, 244] width 186 height 147
click at [806, 454] on div "Grace 10/15- Hi [PERSON_NAME] please see the update. - RAGLAN - SEAM TO SEAM AT…" at bounding box center [803, 374] width 181 height 190
click at [884, 318] on button "button" at bounding box center [884, 318] width 20 height 19
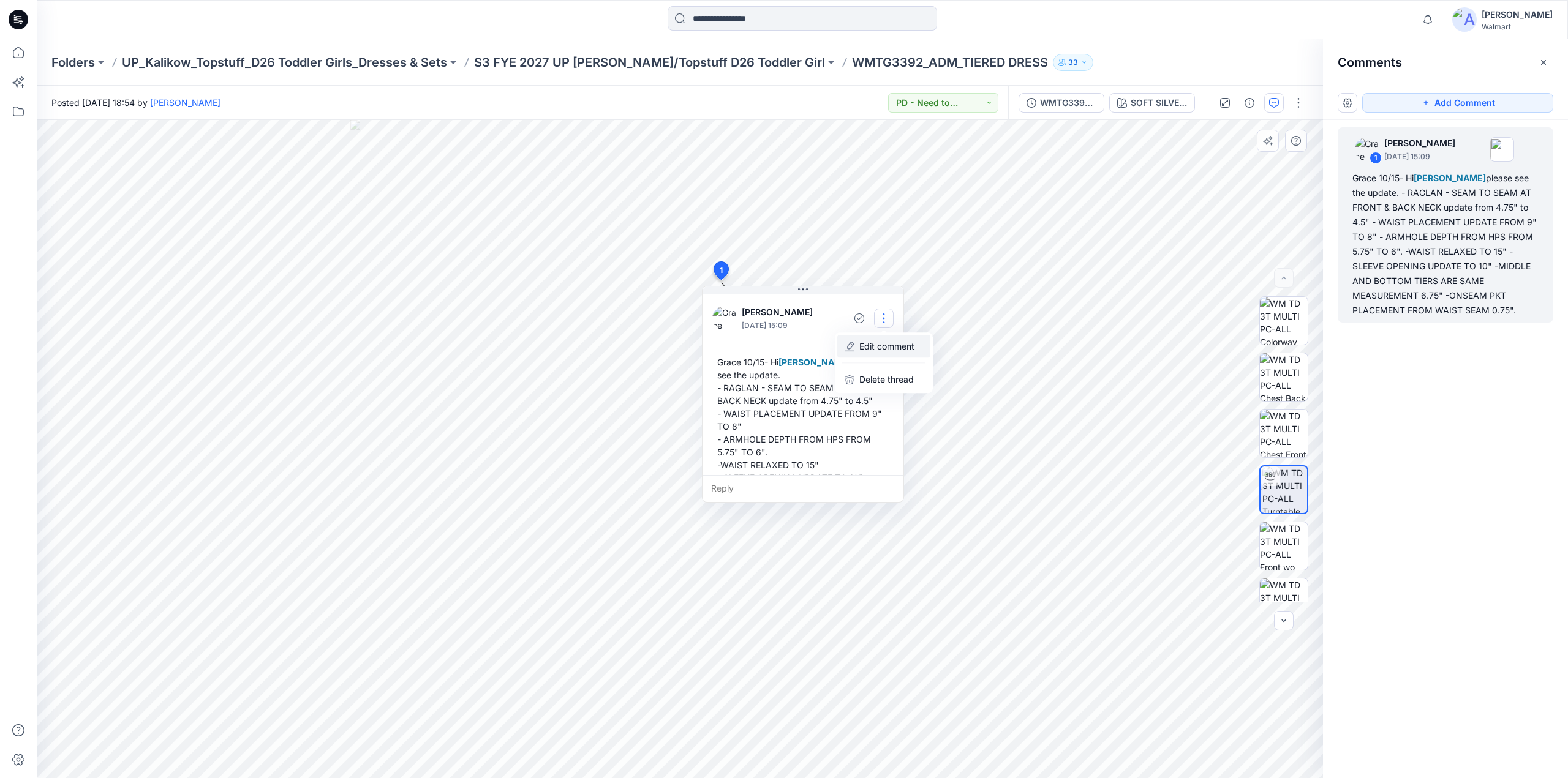
click at [883, 340] on p "Edit comment" at bounding box center [886, 346] width 55 height 13
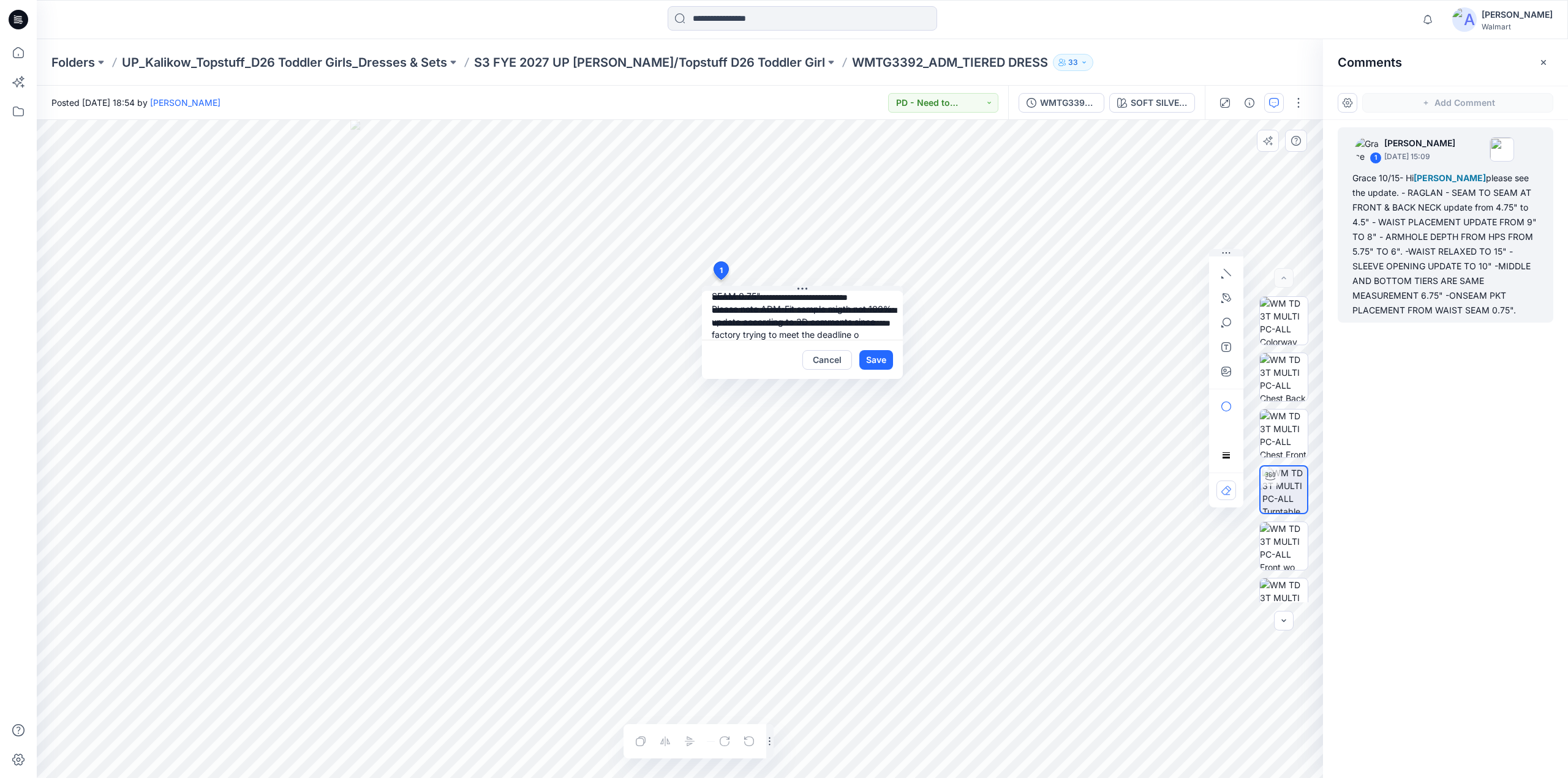
scroll to position [191, 0]
type textarea "**********"
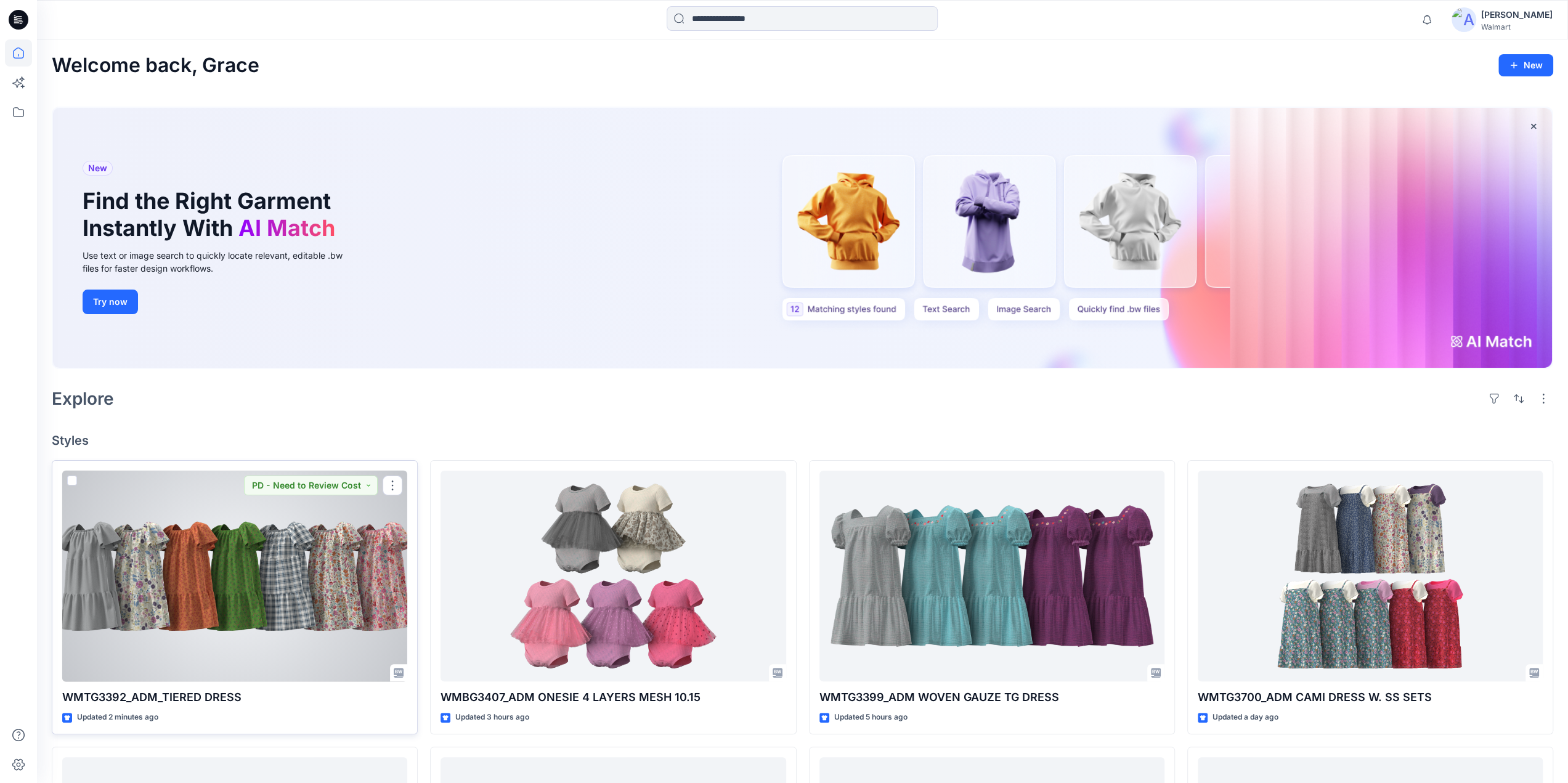
click at [314, 561] on div at bounding box center [234, 576] width 345 height 211
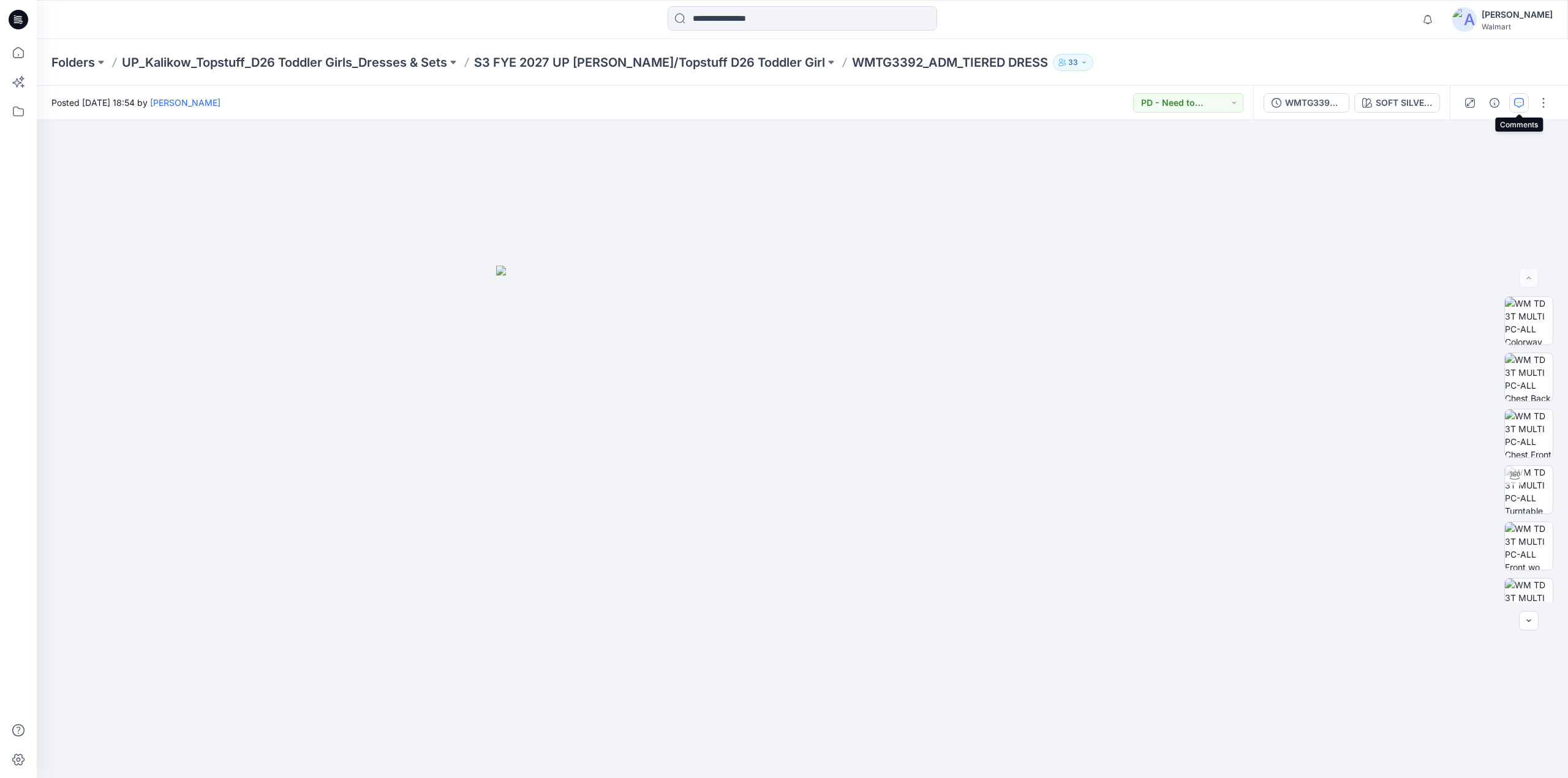
click at [1517, 107] on icon "button" at bounding box center [1519, 103] width 10 height 10
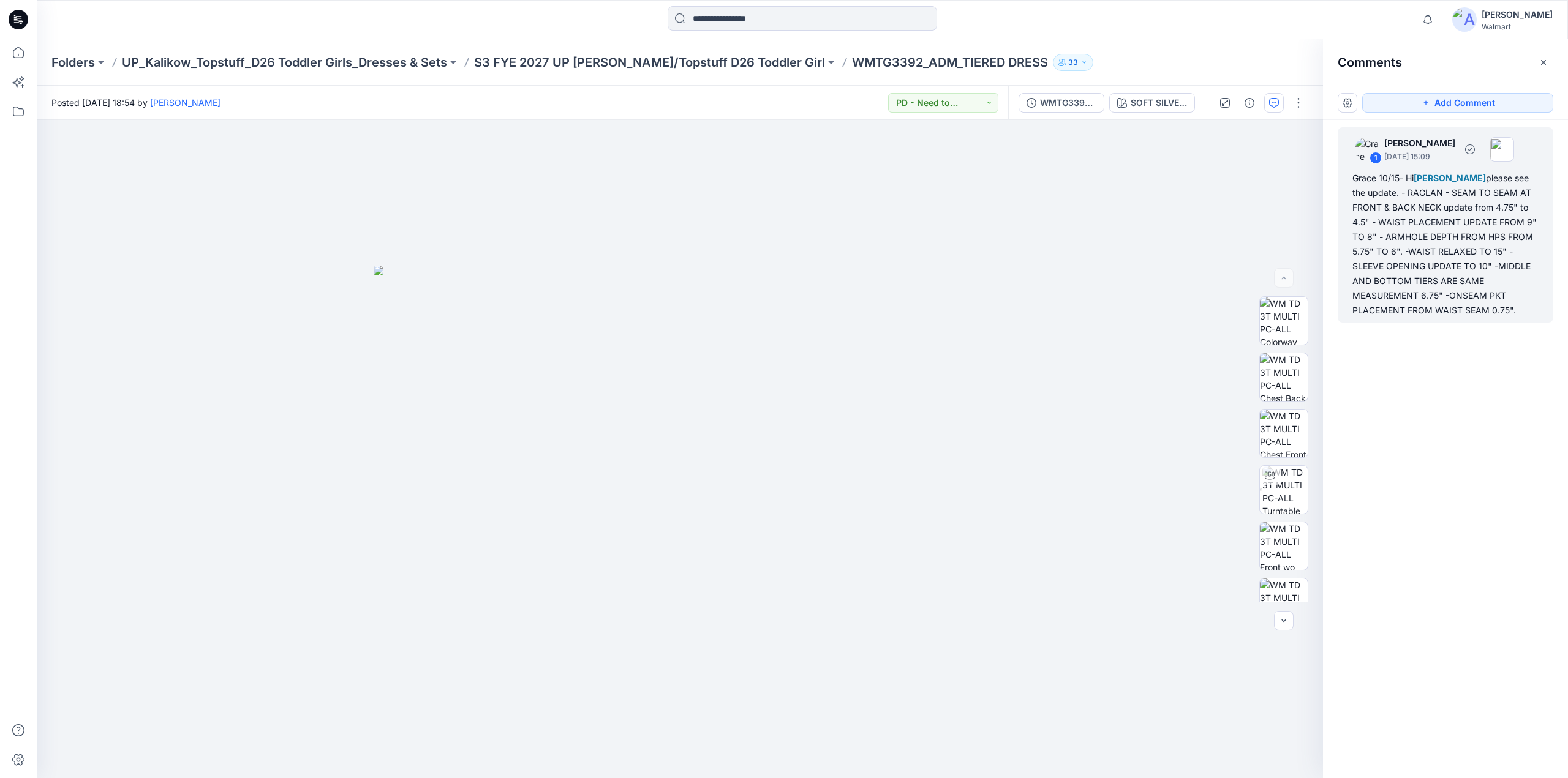
click at [1369, 264] on div "Grace 10/15- Hi [PERSON_NAME] please see the update. - RAGLAN - SEAM TO SEAM AT…" at bounding box center [1446, 244] width 186 height 147
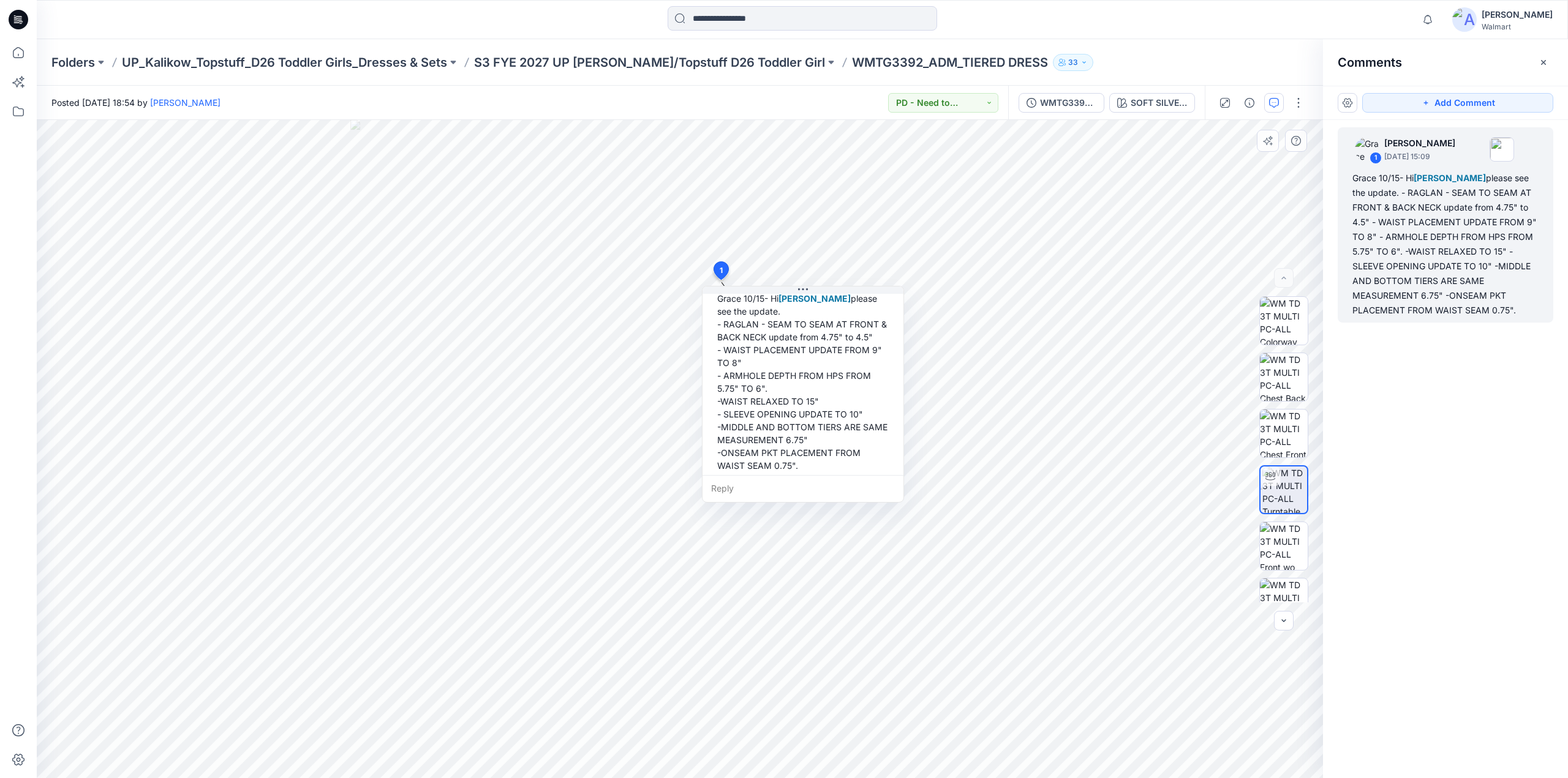
scroll to position [72, 0]
click at [804, 456] on div "Grace 10/15- Hi [PERSON_NAME] please see the update. - RAGLAN - SEAM TO SEAM AT…" at bounding box center [803, 374] width 181 height 190
click at [810, 455] on div "Grace 10/15- Hi [PERSON_NAME] please see the update. - RAGLAN - SEAM TO SEAM AT…" at bounding box center [804, 372] width 181 height 190
click at [888, 315] on button "button" at bounding box center [885, 317] width 20 height 19
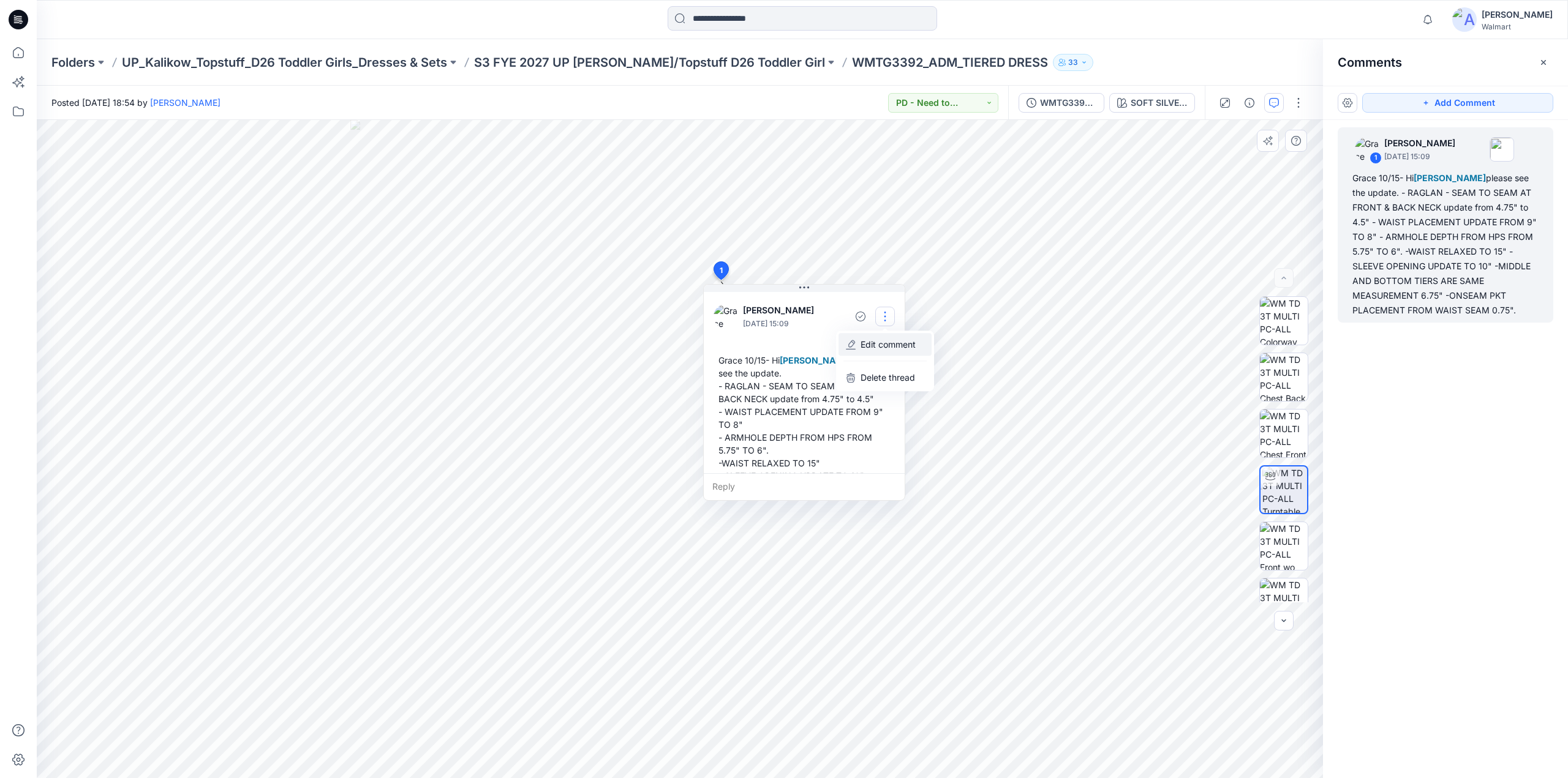
click at [885, 341] on p "Edit comment" at bounding box center [888, 344] width 55 height 13
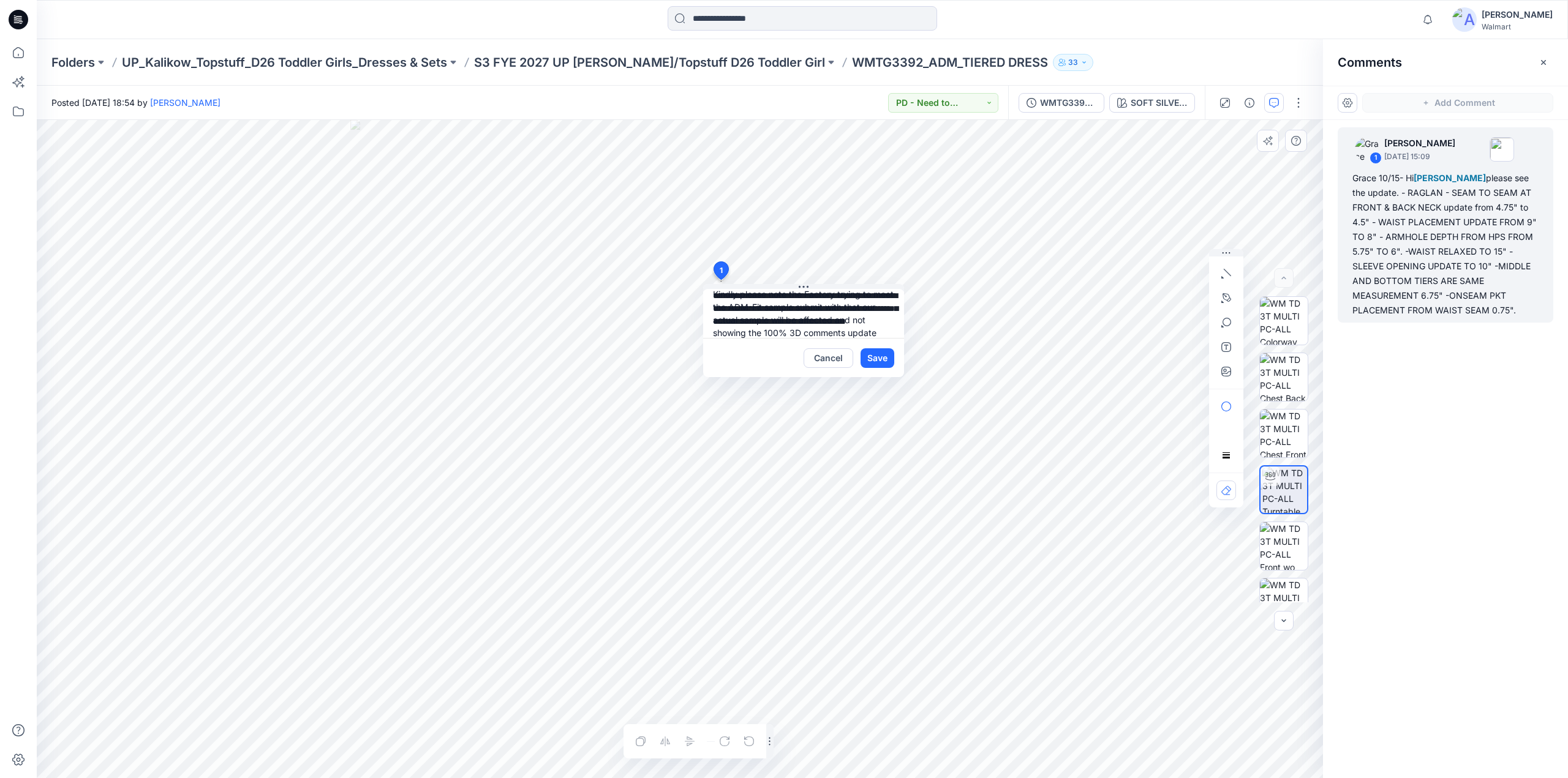
scroll to position [203, 0]
type textarea "**********"
click at [886, 356] on button "Save" at bounding box center [877, 358] width 34 height 19
